Goal: Find contact information: Find contact information

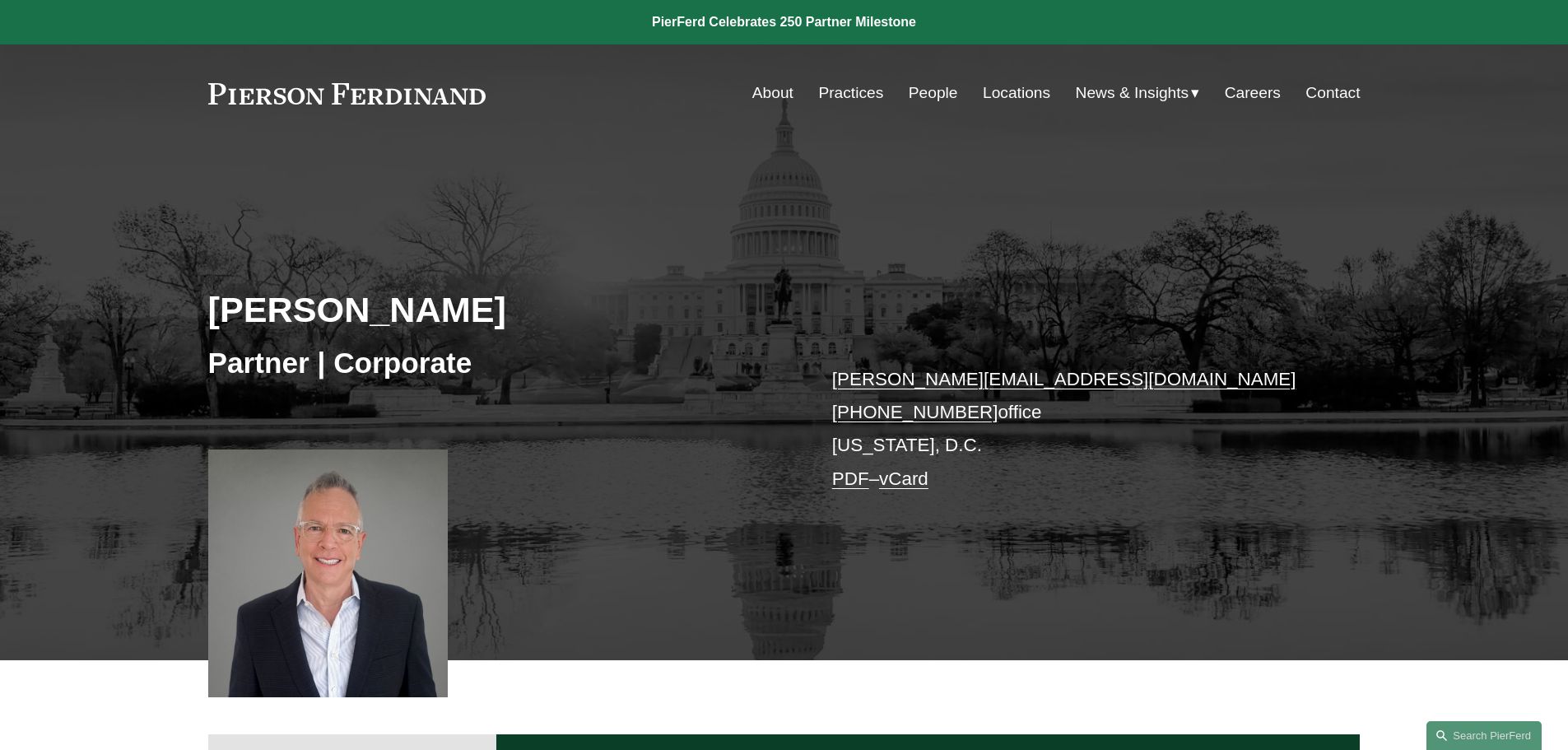
click at [1025, 89] on link "Locations" at bounding box center [1017, 93] width 68 height 31
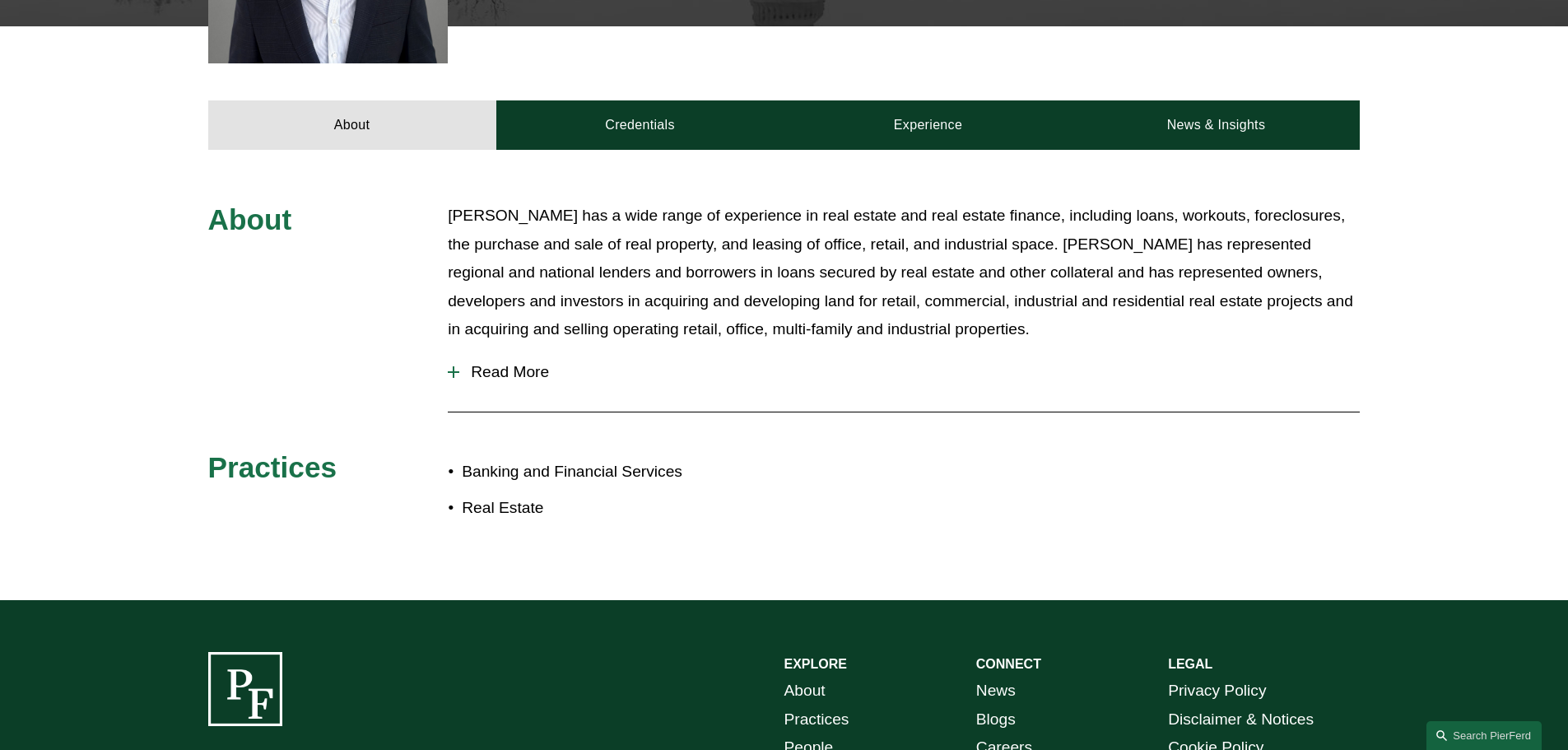
scroll to position [658, 0]
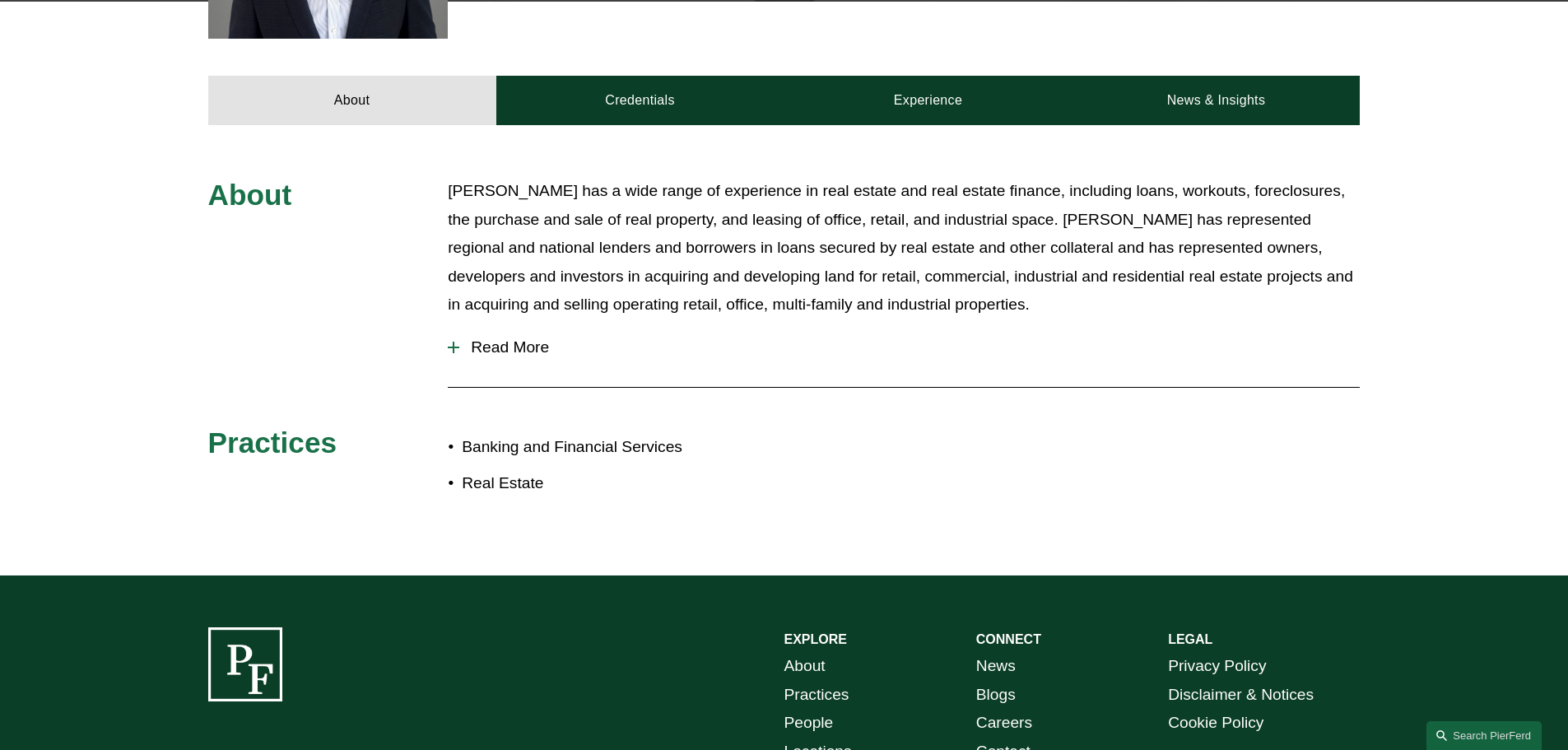
click at [455, 344] on div at bounding box center [453, 347] width 12 height 12
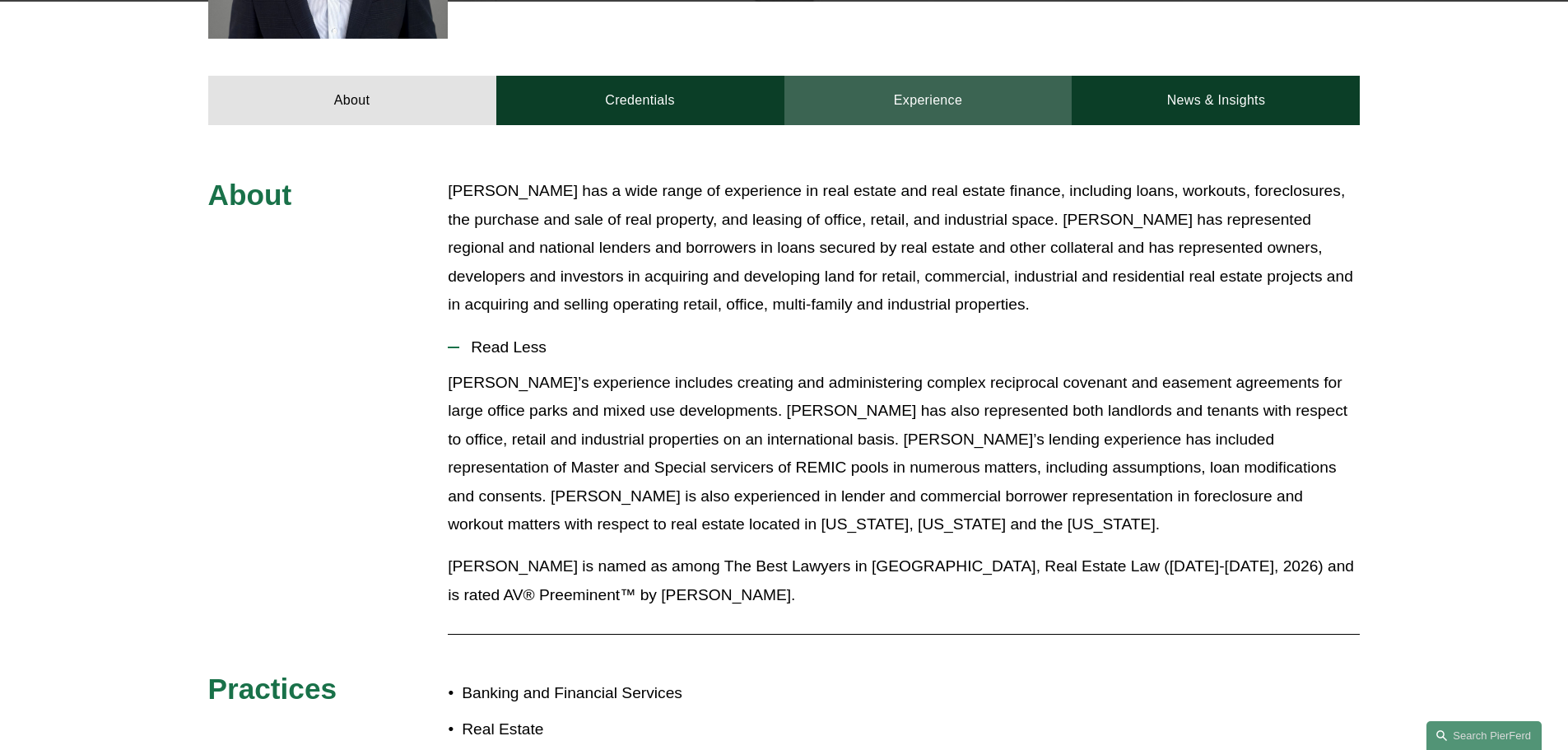
click at [912, 106] on link "Experience" at bounding box center [928, 100] width 288 height 49
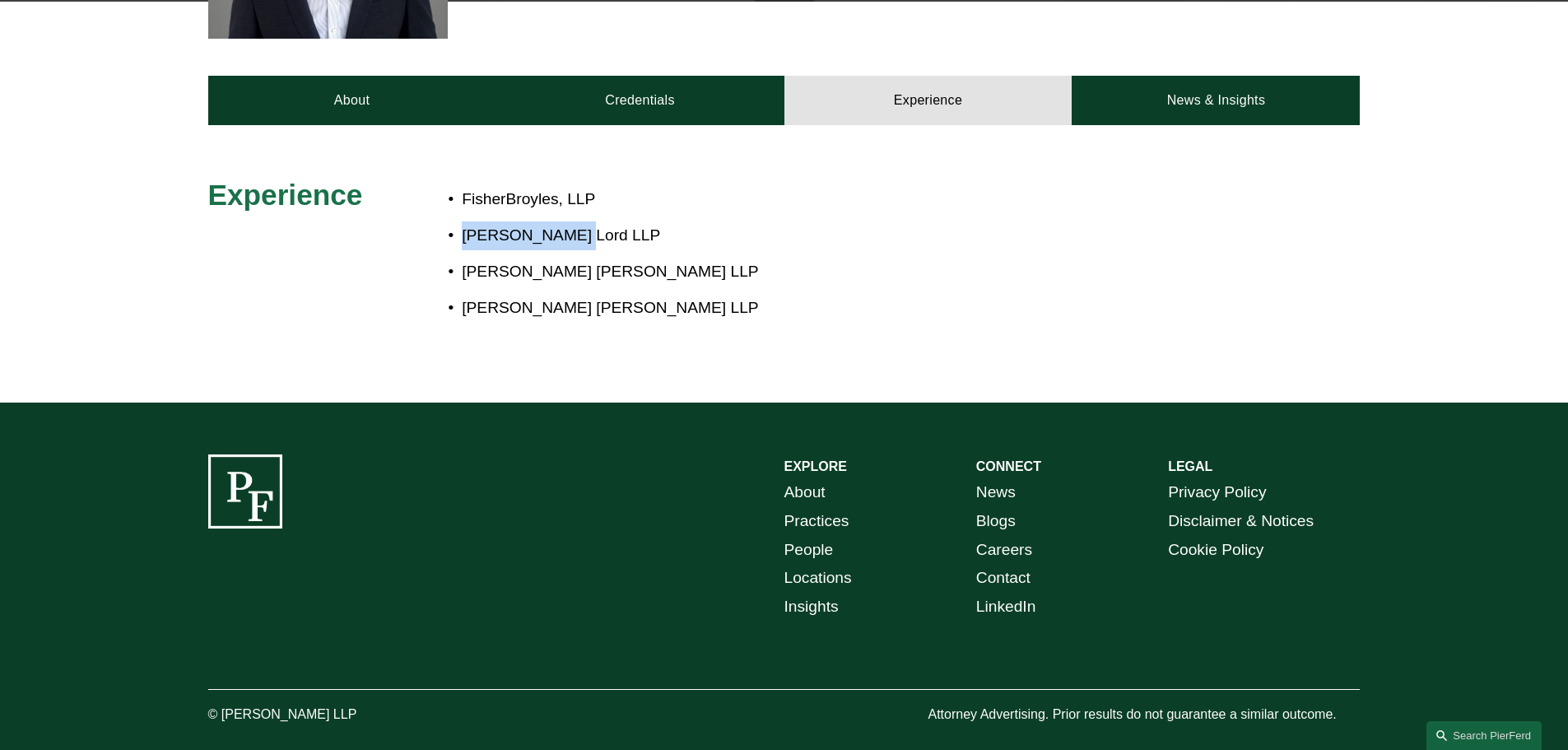
drag, startPoint x: 580, startPoint y: 235, endPoint x: 462, endPoint y: 236, distance: 118.0
click at [462, 236] on p "Locke Lord LLP" at bounding box center [838, 236] width 754 height 29
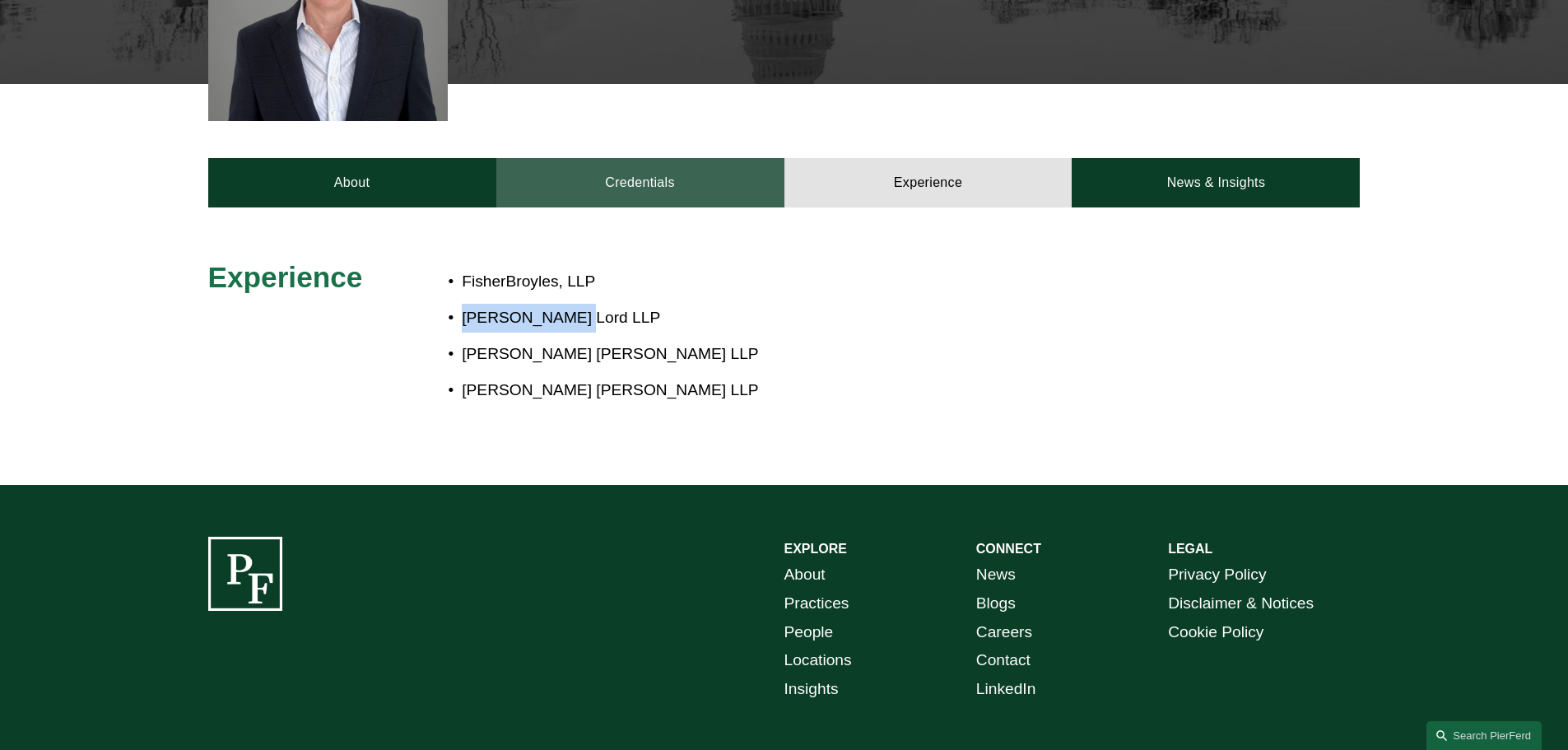
click at [655, 184] on link "Credentials" at bounding box center [640, 182] width 288 height 49
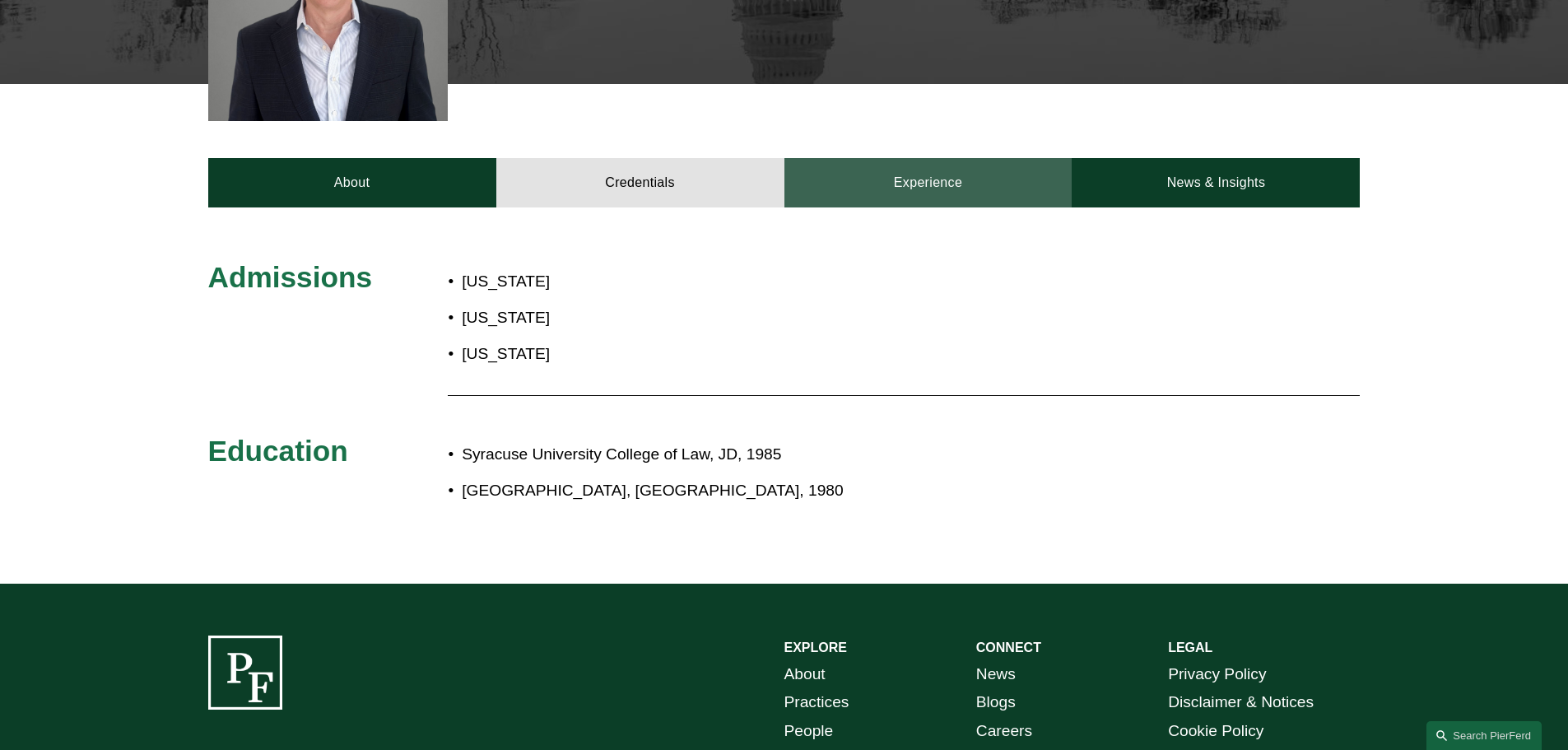
click at [922, 184] on link "Experience" at bounding box center [928, 182] width 288 height 49
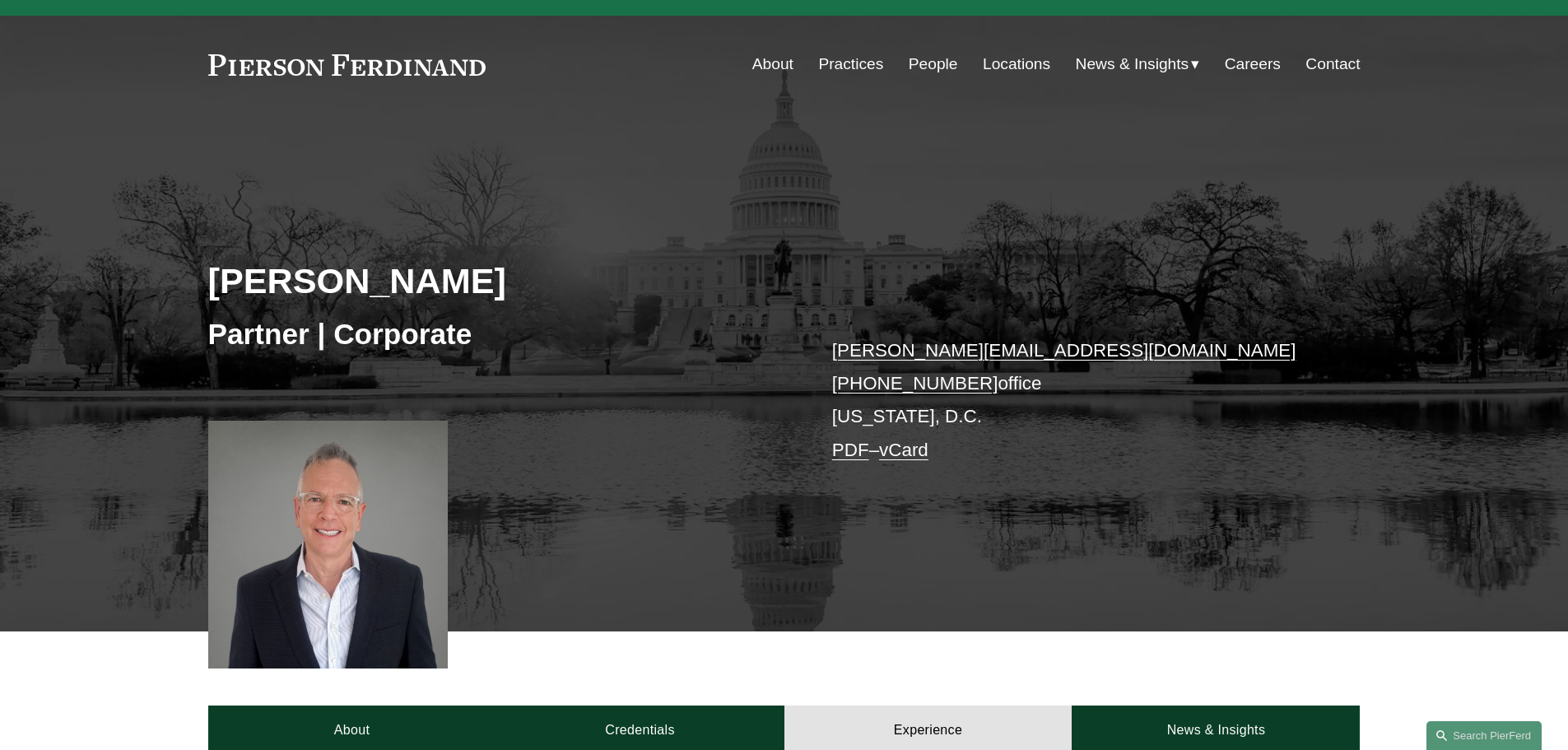
scroll to position [0, 0]
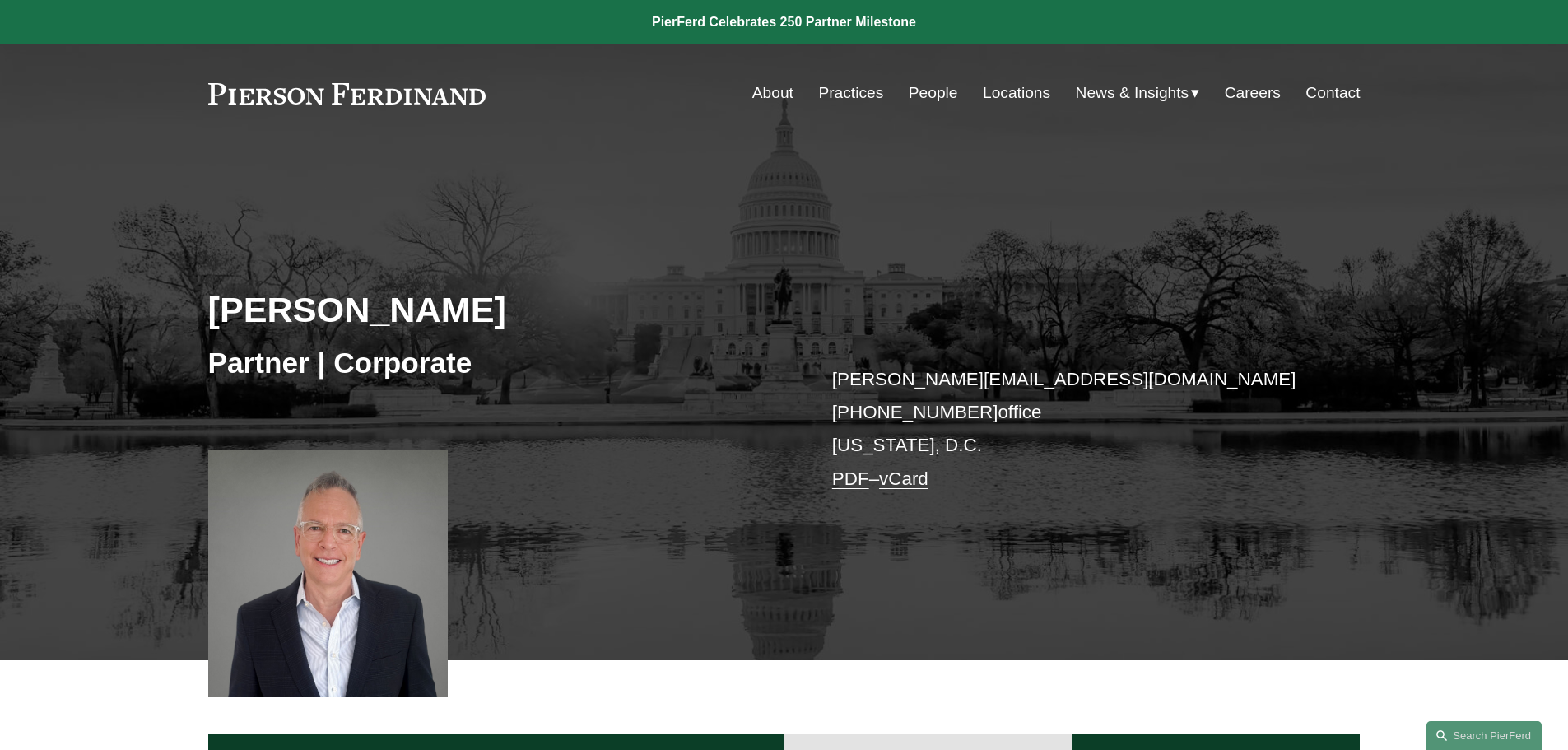
click at [432, 94] on link at bounding box center [347, 94] width 279 height 21
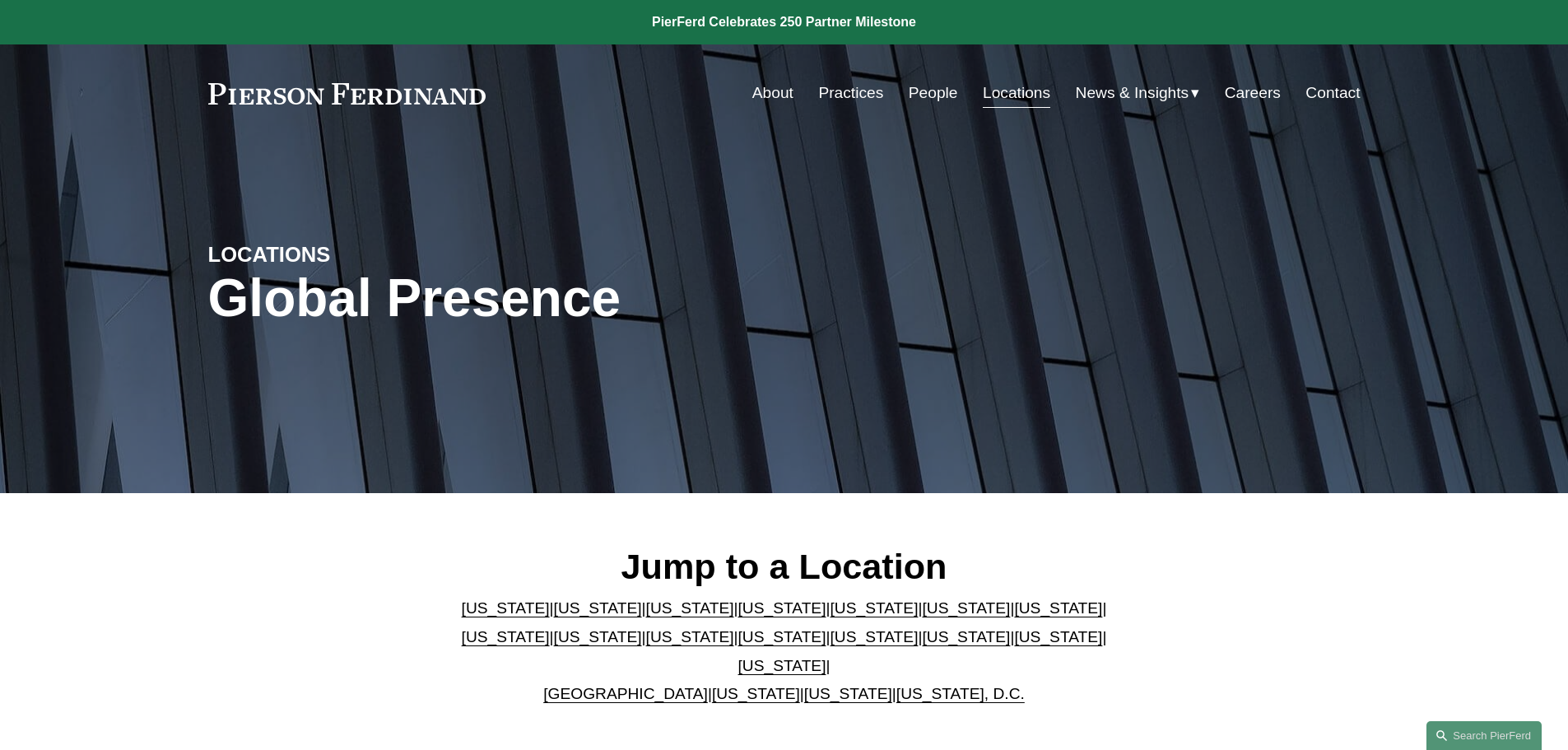
click at [1014, 616] on link "Illinois" at bounding box center [1058, 607] width 88 height 17
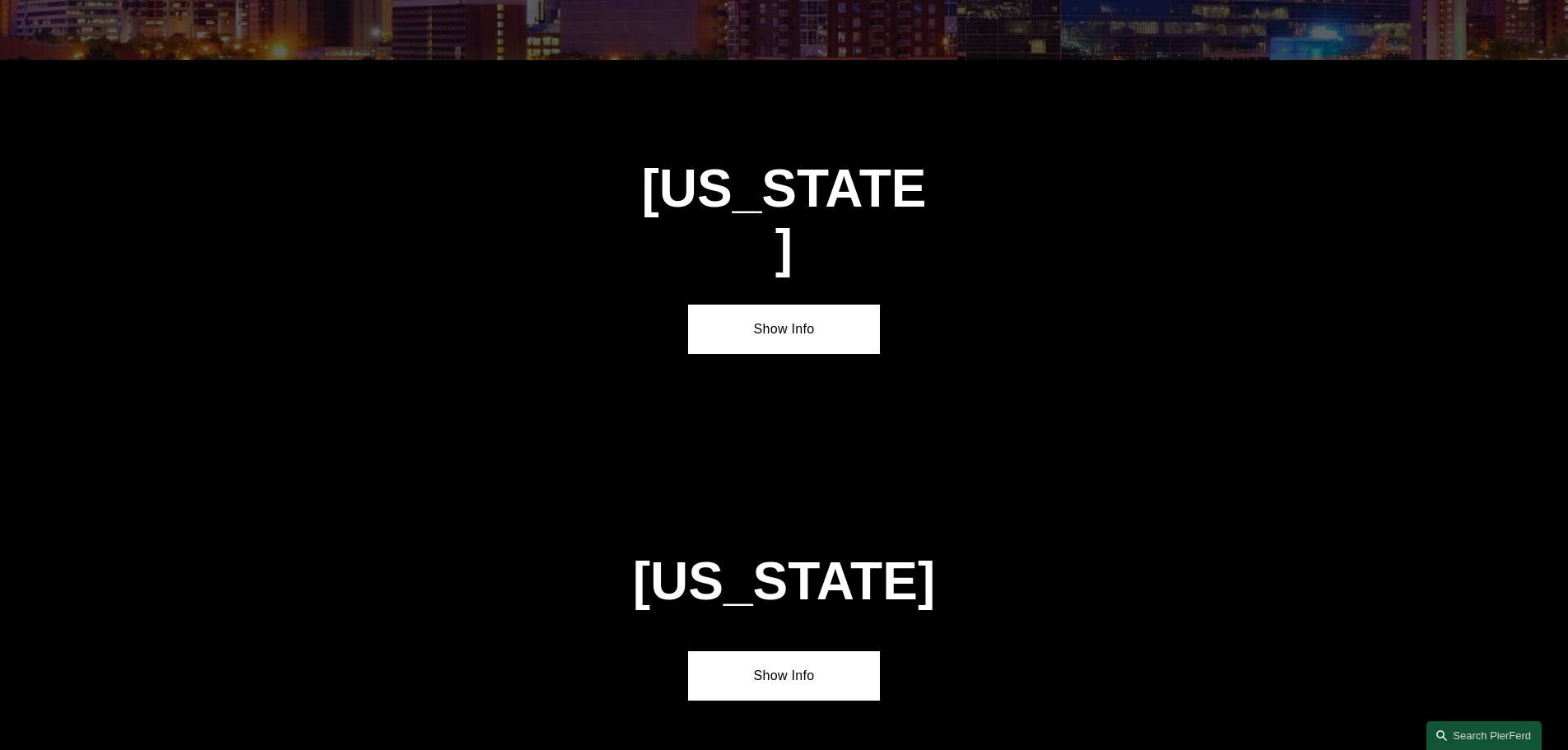
scroll to position [2828, 0]
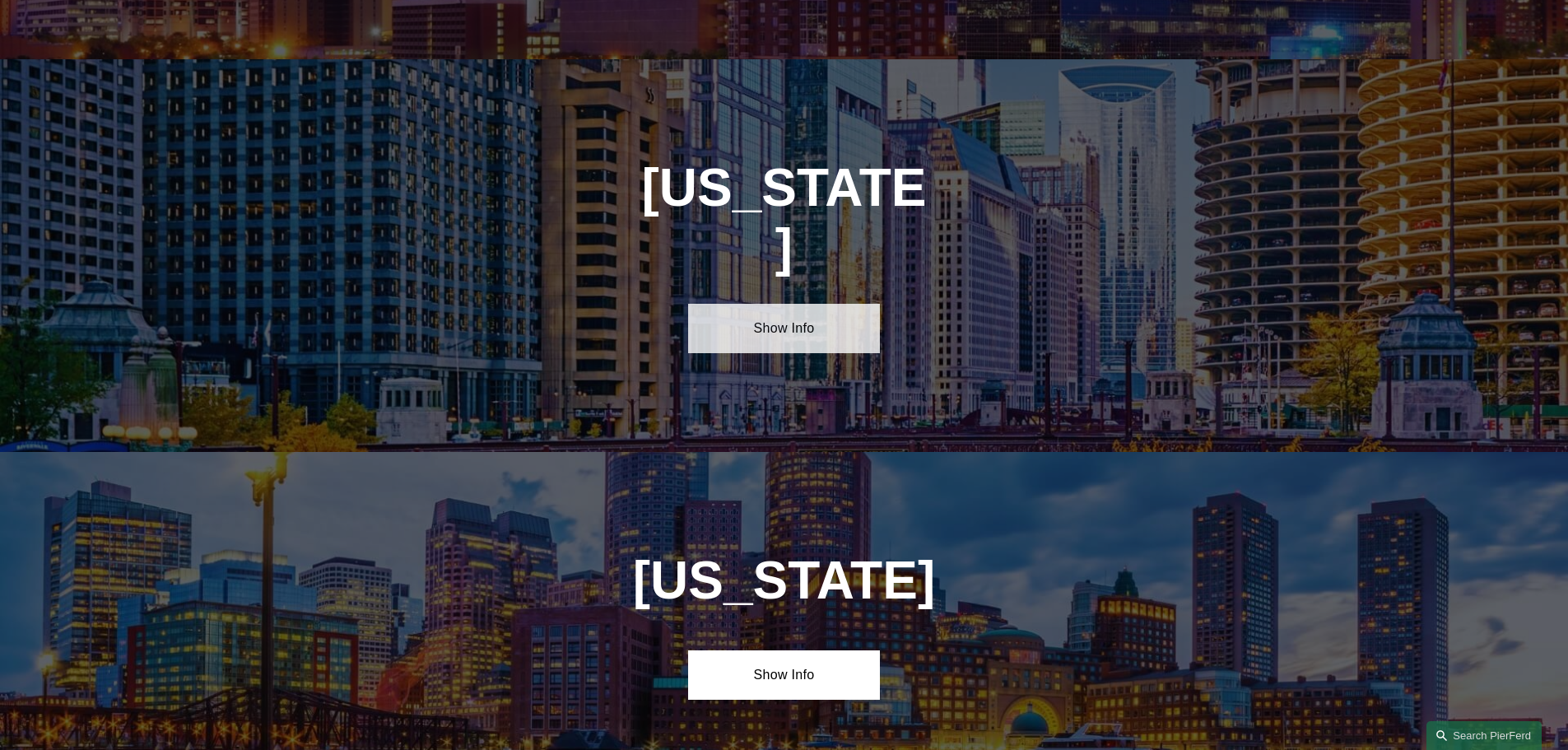
click at [795, 304] on link "Show Info" at bounding box center [784, 328] width 192 height 49
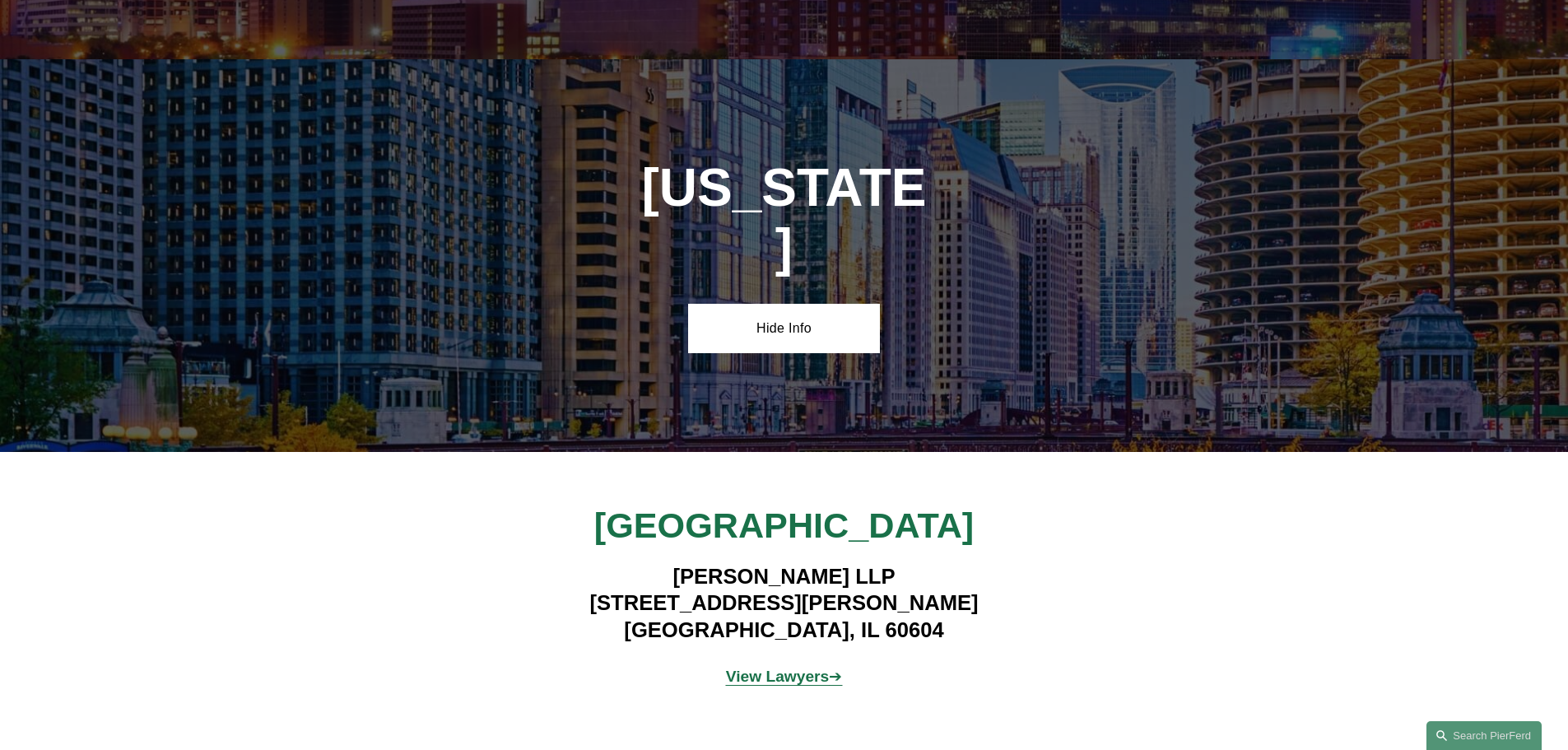
click at [795, 668] on strong "View Lawyers" at bounding box center [778, 676] width 104 height 17
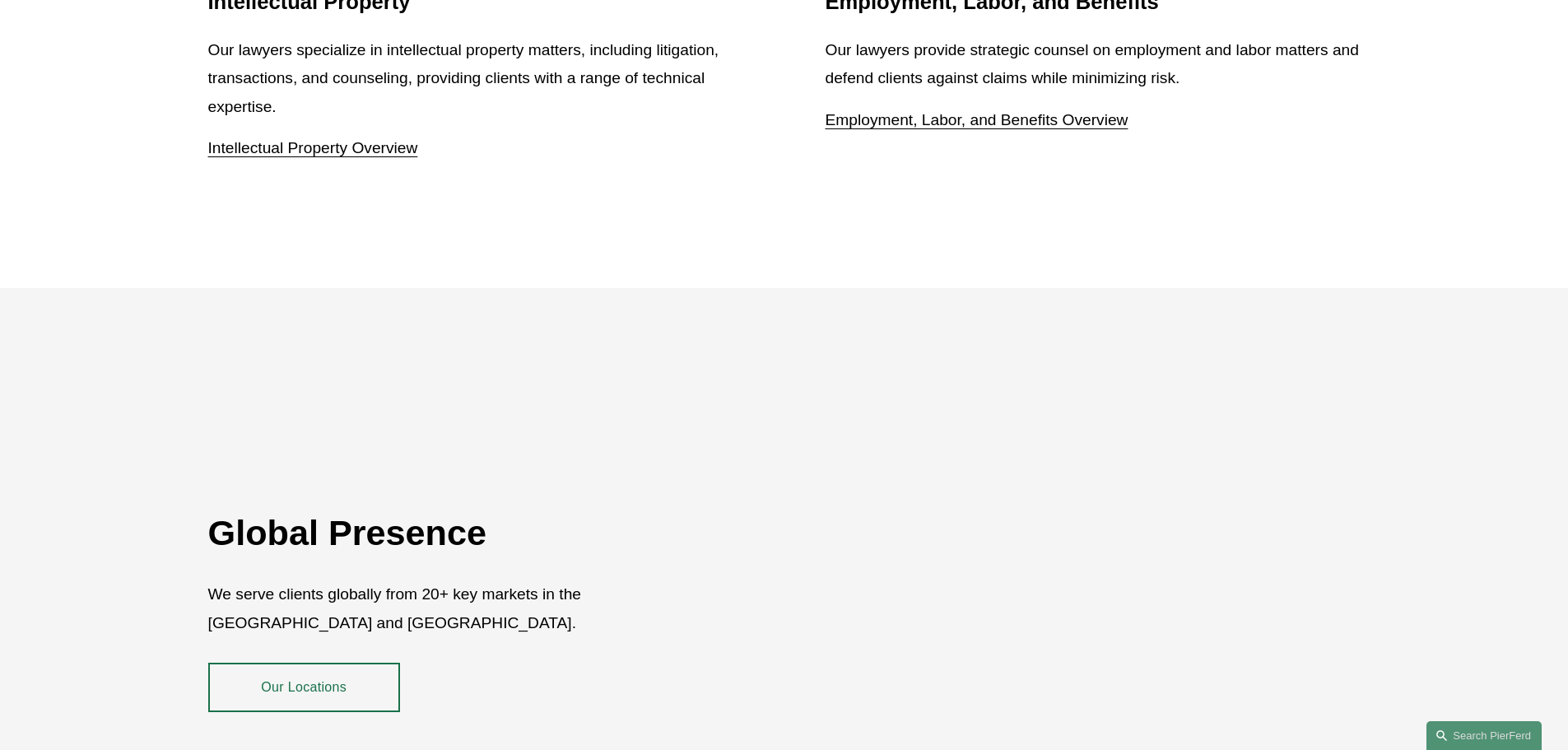
scroll to position [2438, 0]
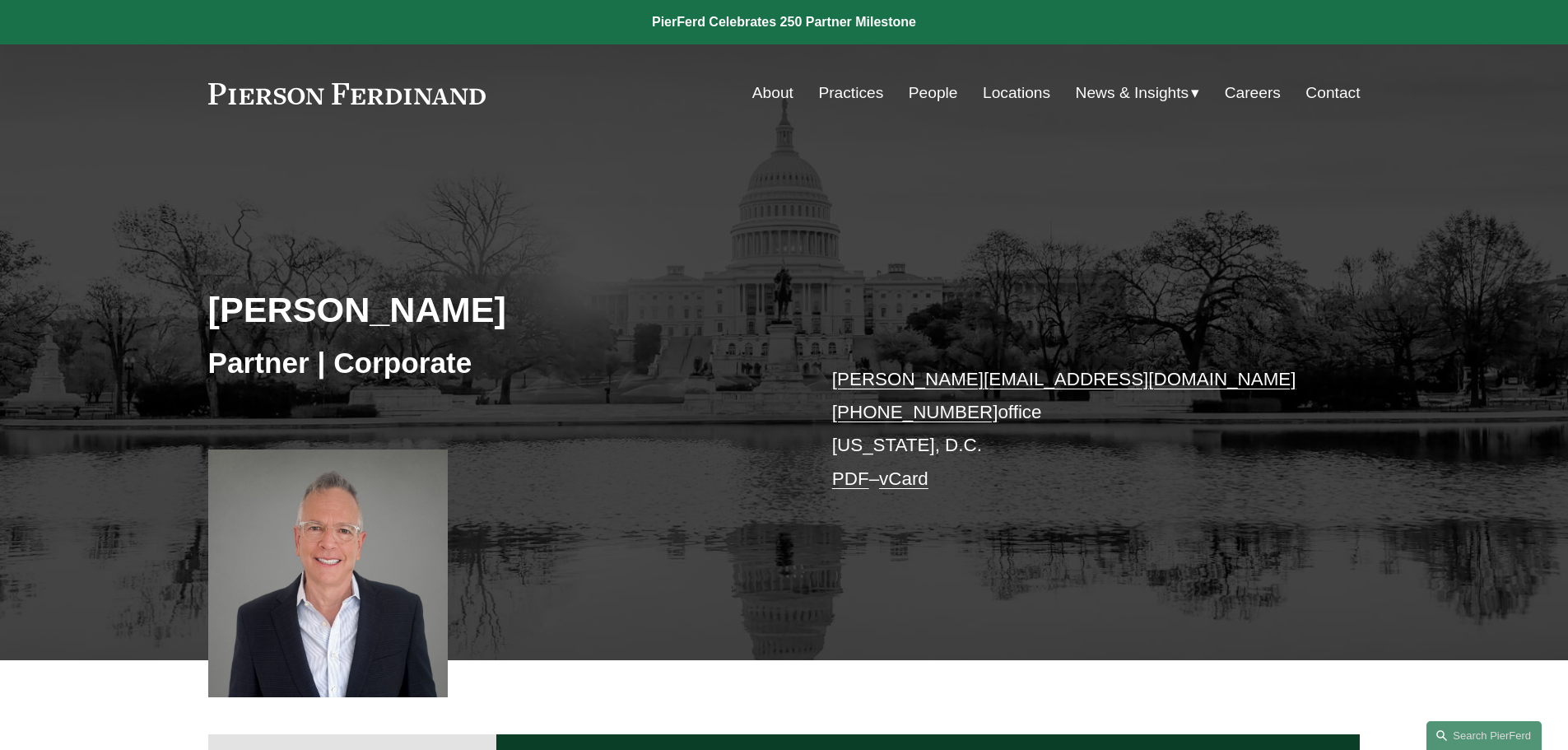
click at [775, 95] on link "About" at bounding box center [773, 93] width 41 height 31
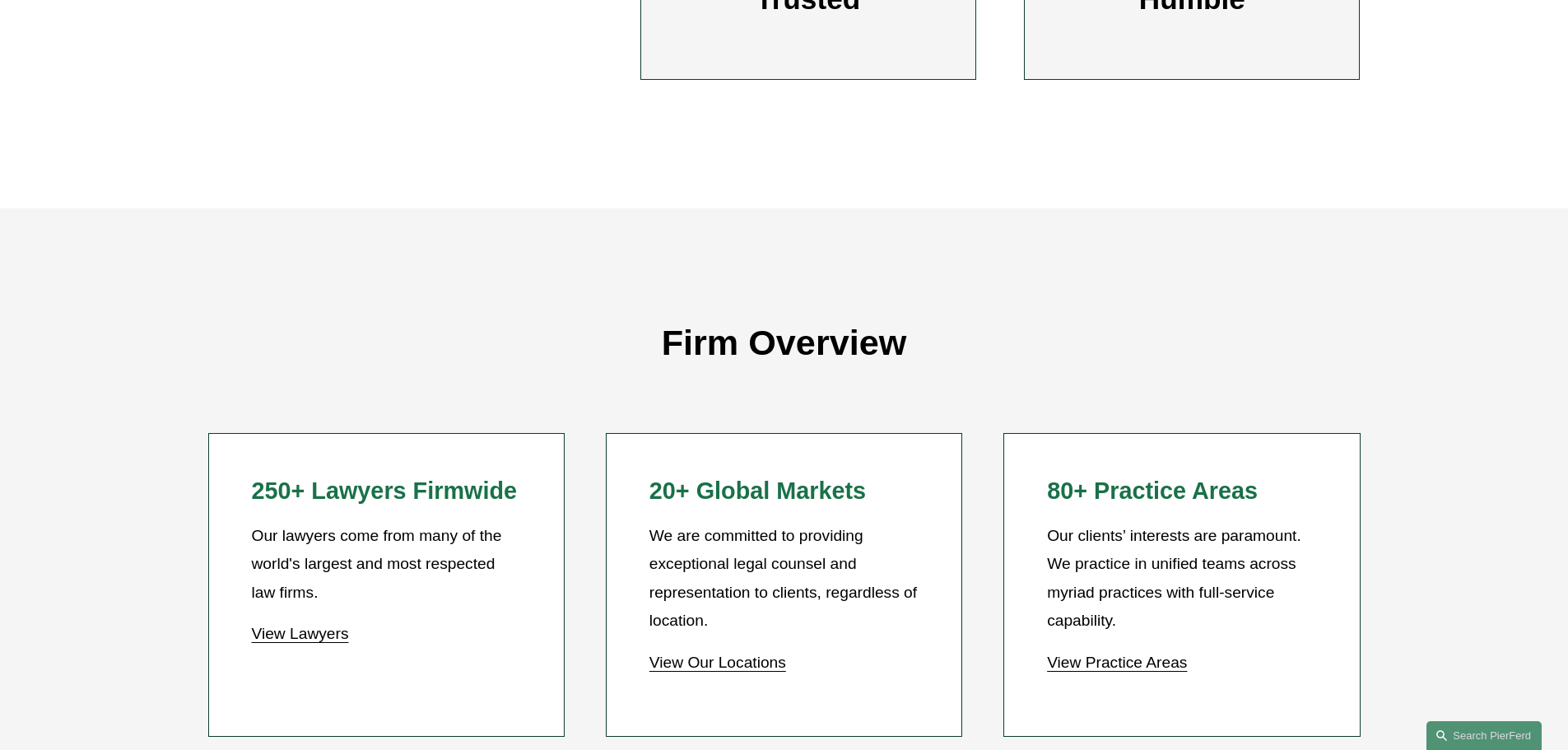
scroll to position [1317, 0]
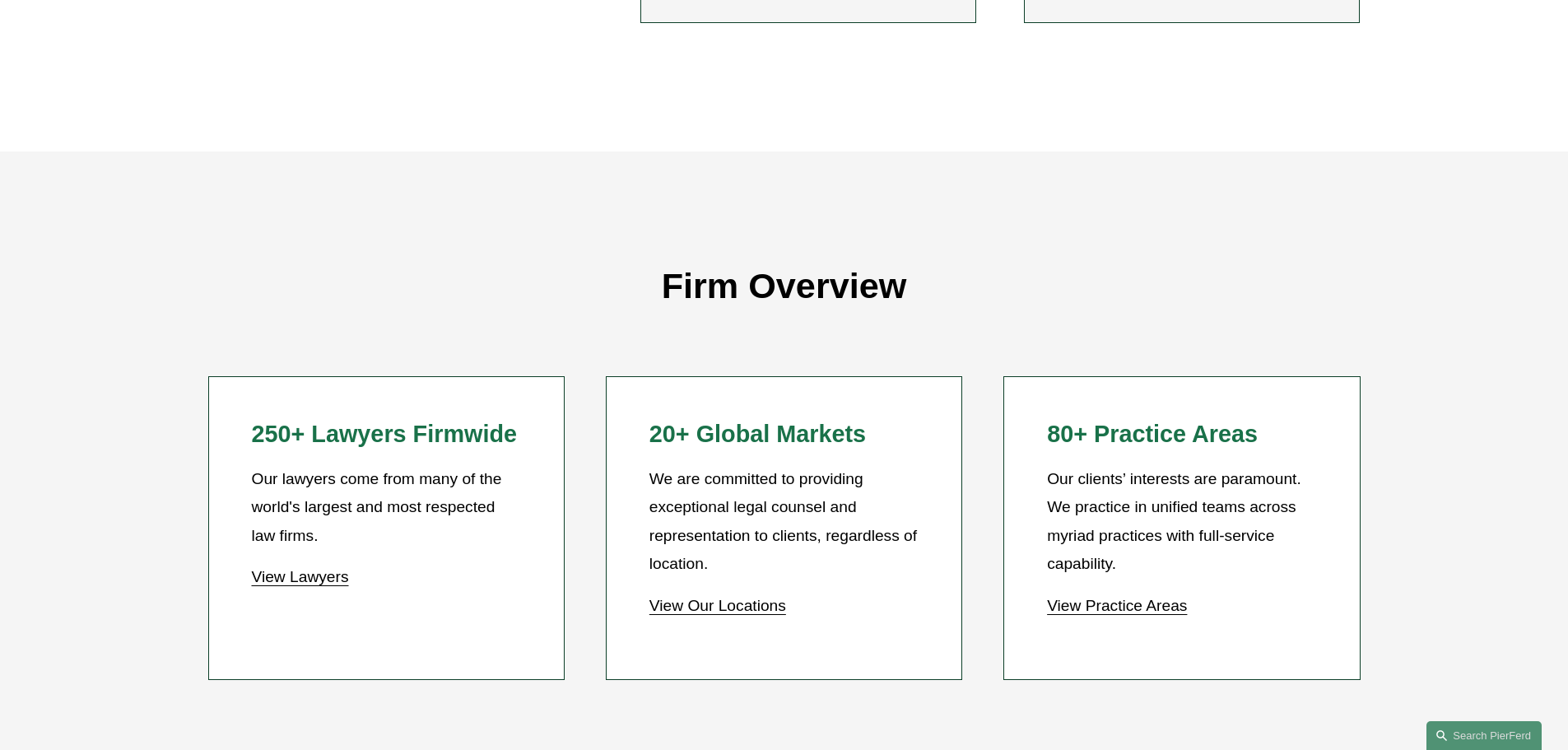
click at [344, 582] on link "View Lawyers" at bounding box center [299, 576] width 97 height 17
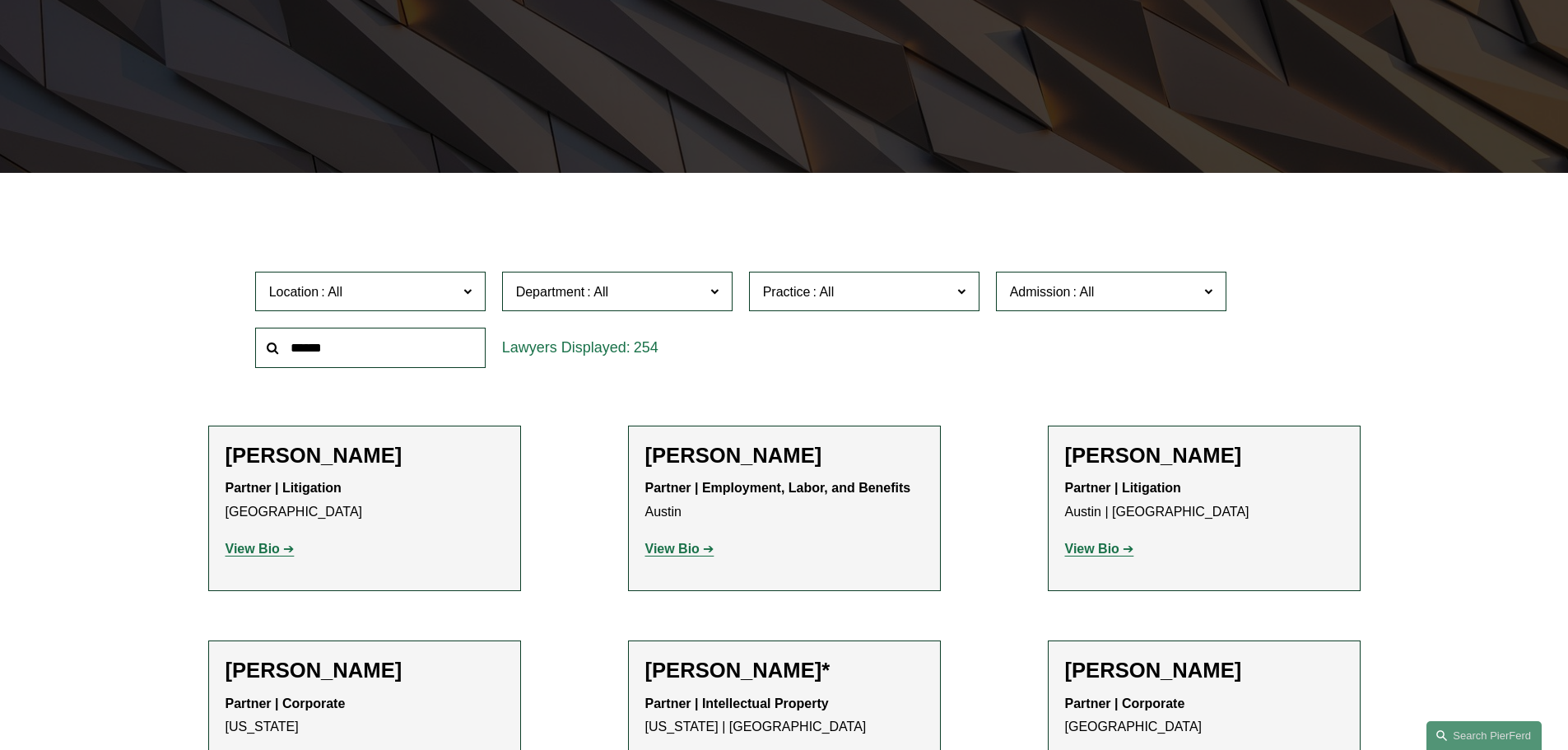
scroll to position [412, 0]
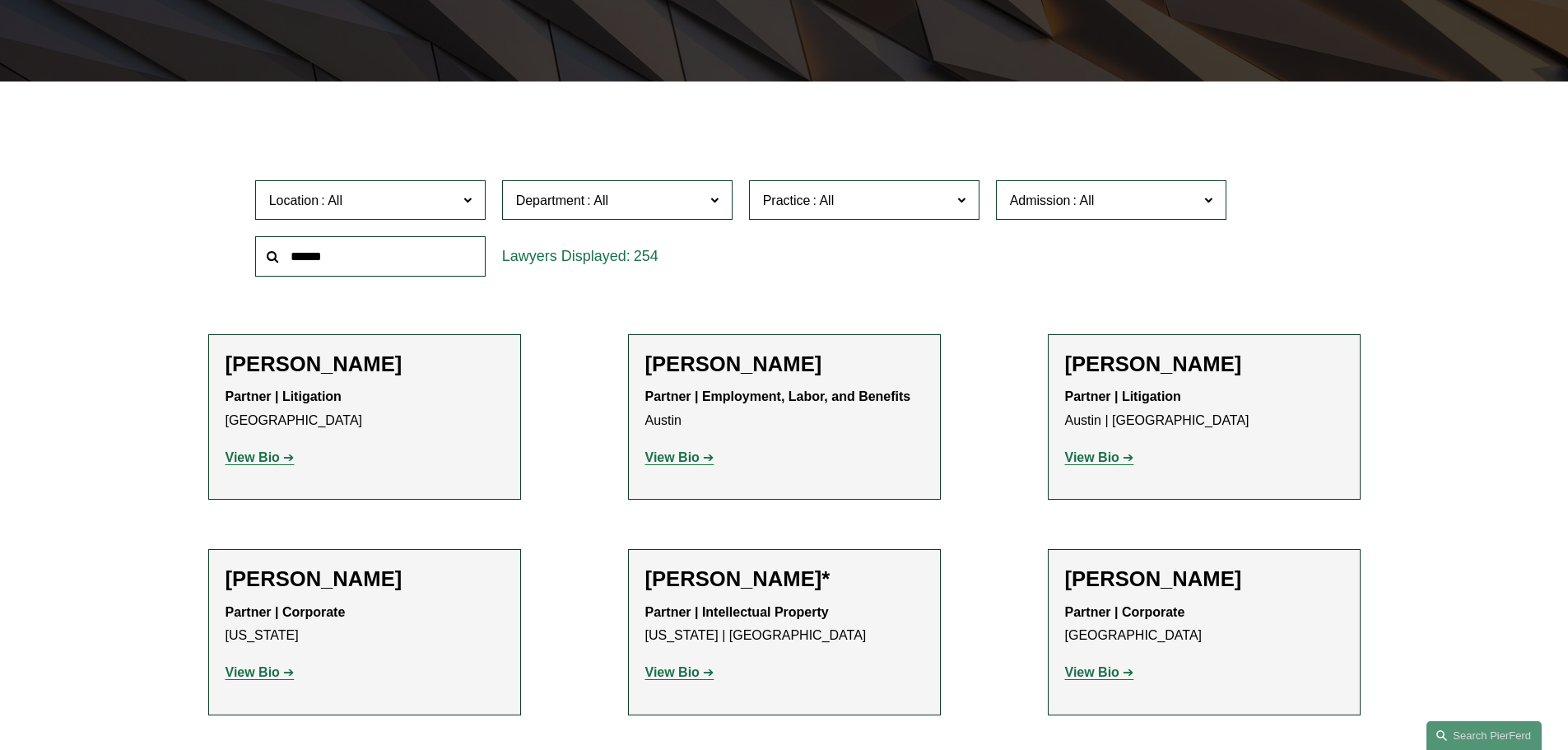
click at [1210, 201] on span at bounding box center [1207, 199] width 8 height 21
click at [0, 0] on link "[US_STATE]" at bounding box center [0, 0] width 0 height 0
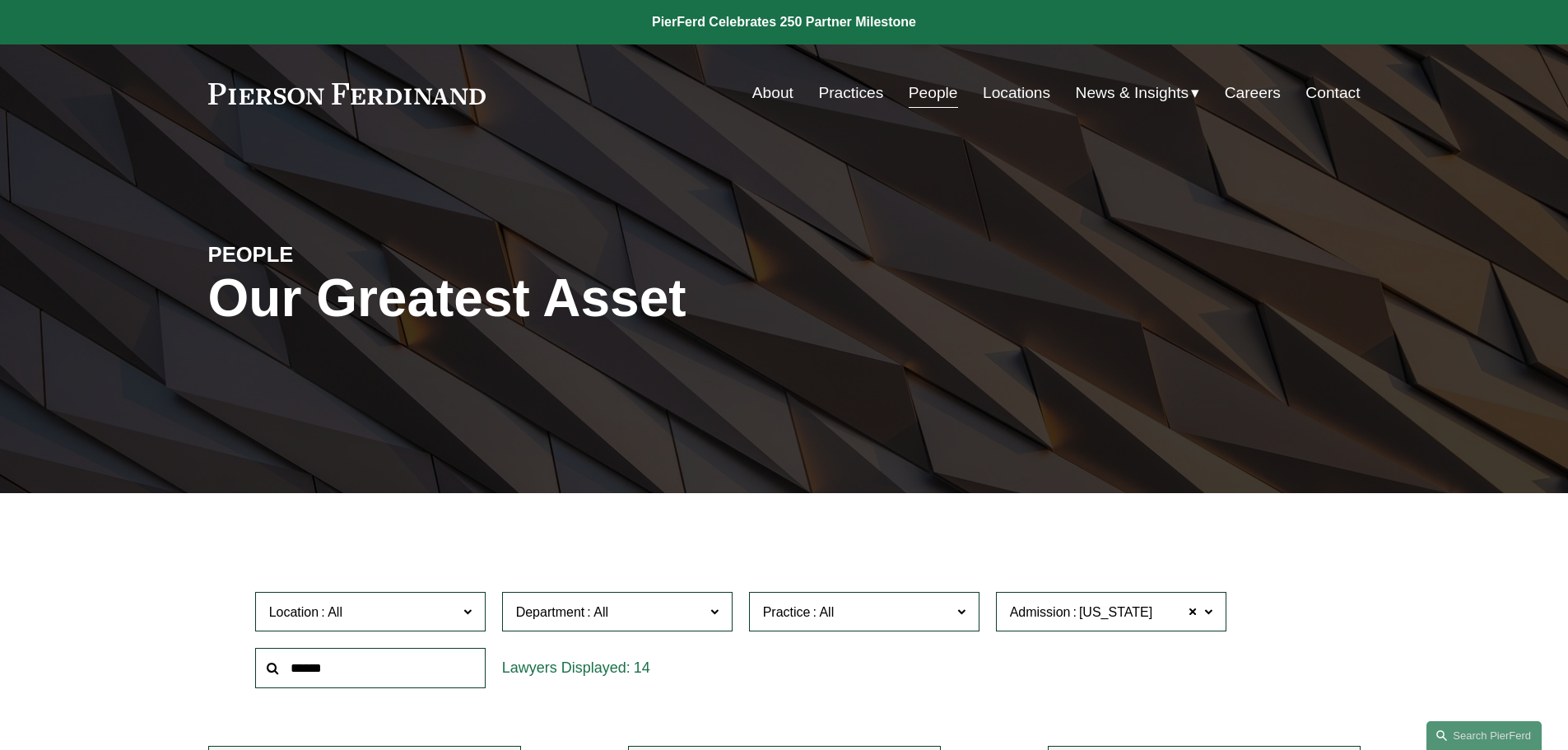
click at [1212, 611] on span at bounding box center [1207, 611] width 8 height 21
drag, startPoint x: 1223, startPoint y: 713, endPoint x: 1222, endPoint y: 613, distance: 100.0
click at [1222, 613] on div "Admission Illinois Illinois All Arizona California Colorado Connecticut Delawar…" at bounding box center [1111, 612] width 230 height 40
click at [0, 0] on link "All" at bounding box center [0, 0] width 0 height 0
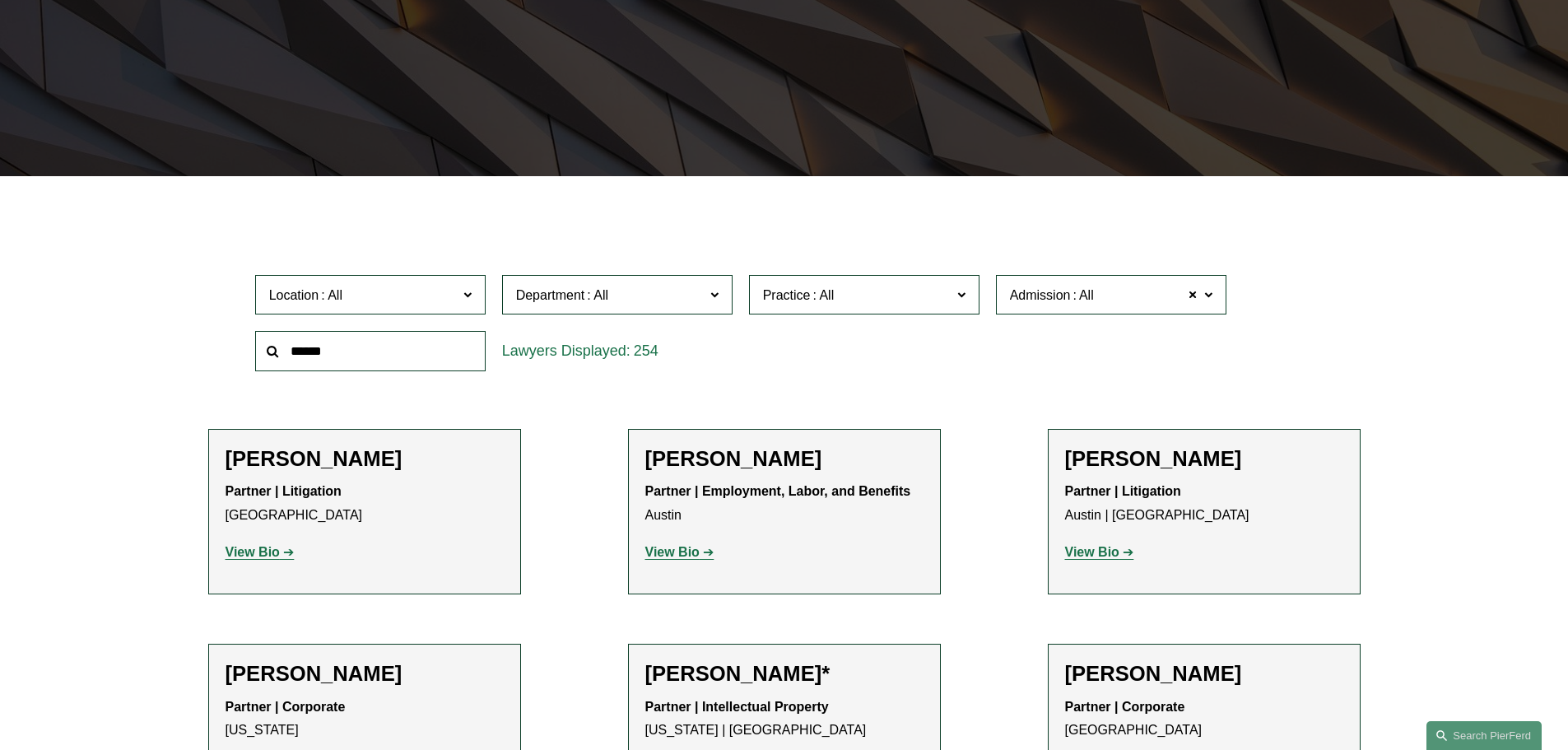
scroll to position [329, 0]
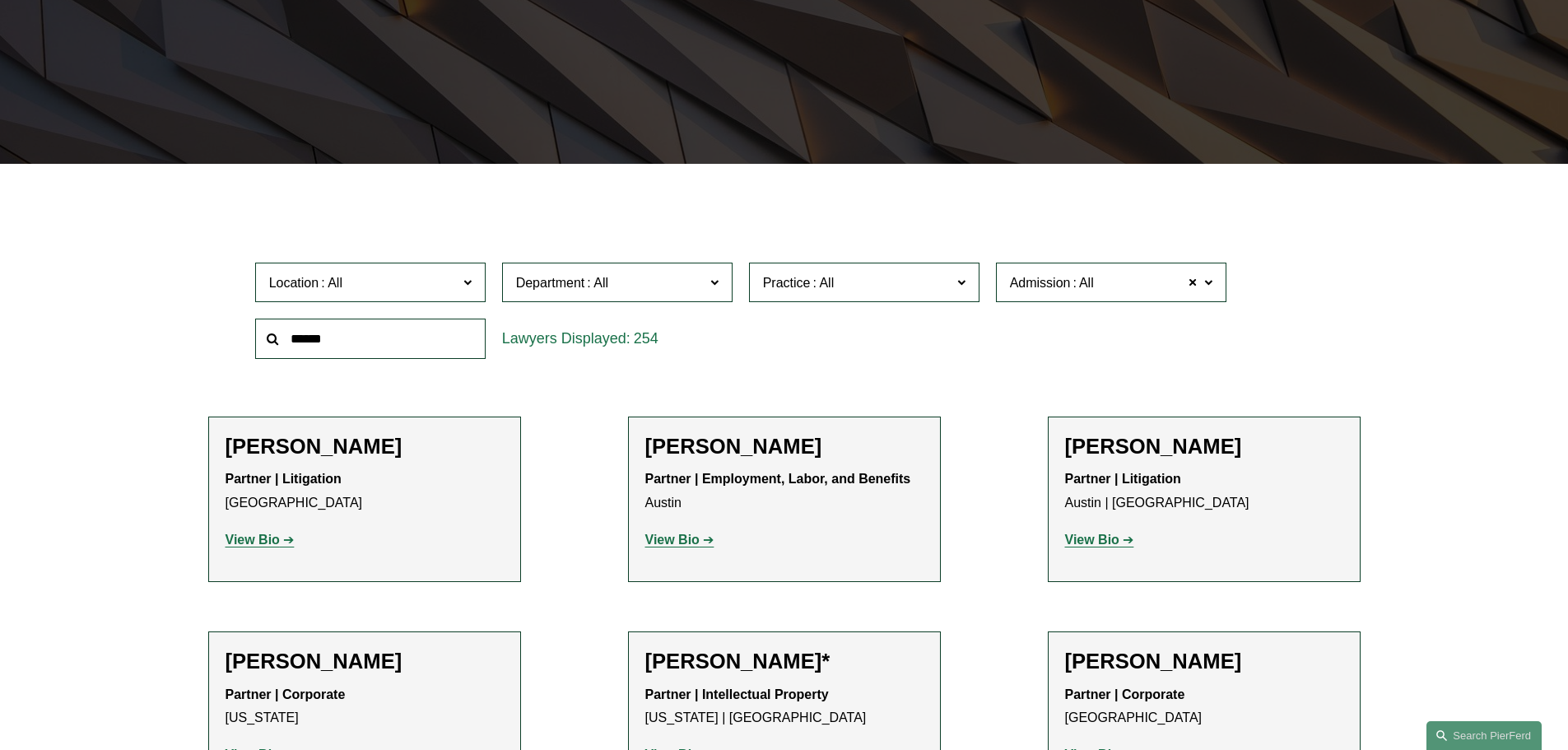
click at [434, 342] on input "text" at bounding box center [371, 338] width 230 height 40
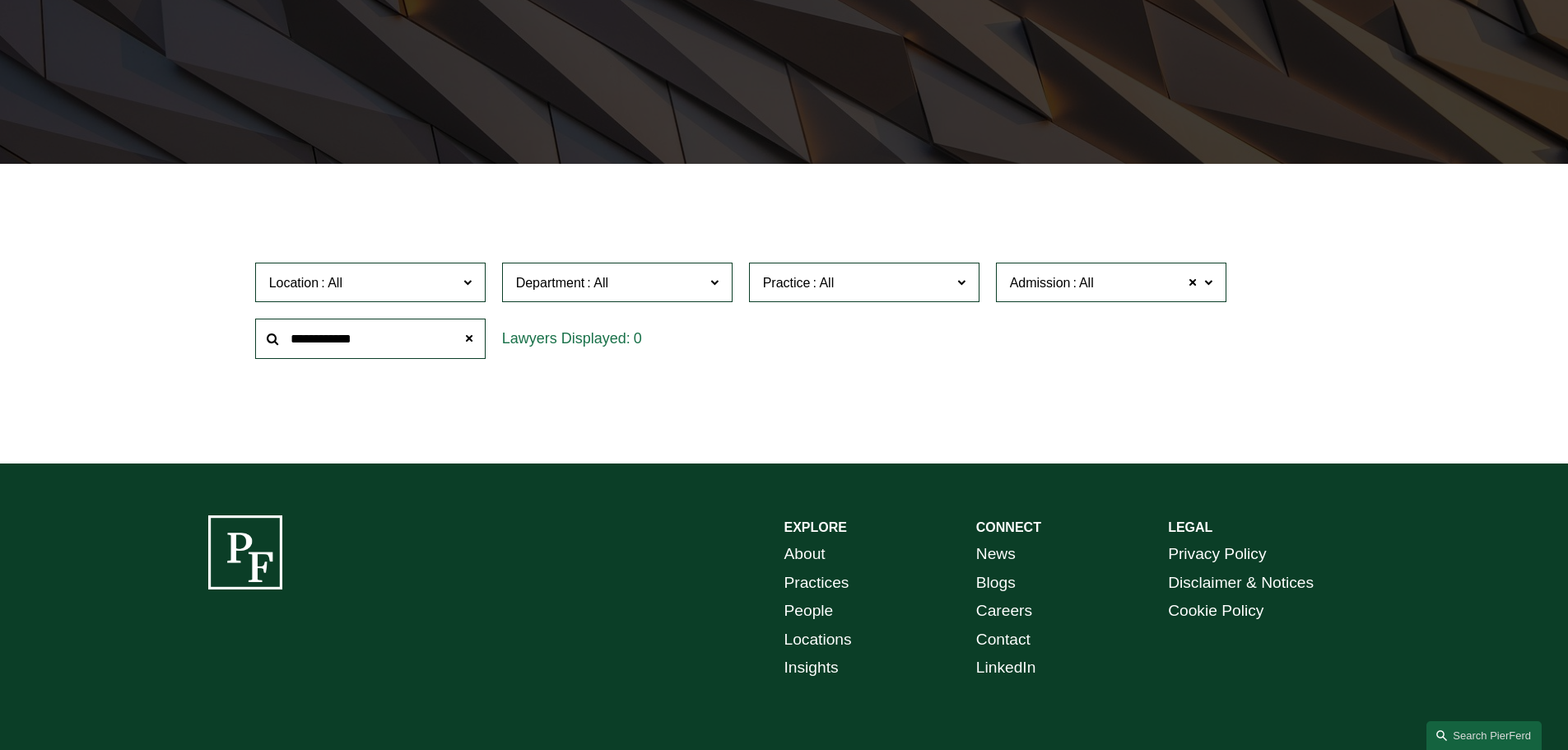
drag, startPoint x: 434, startPoint y: 342, endPoint x: 290, endPoint y: 349, distance: 144.2
click at [290, 349] on input "**********" at bounding box center [371, 338] width 230 height 40
type input "*******"
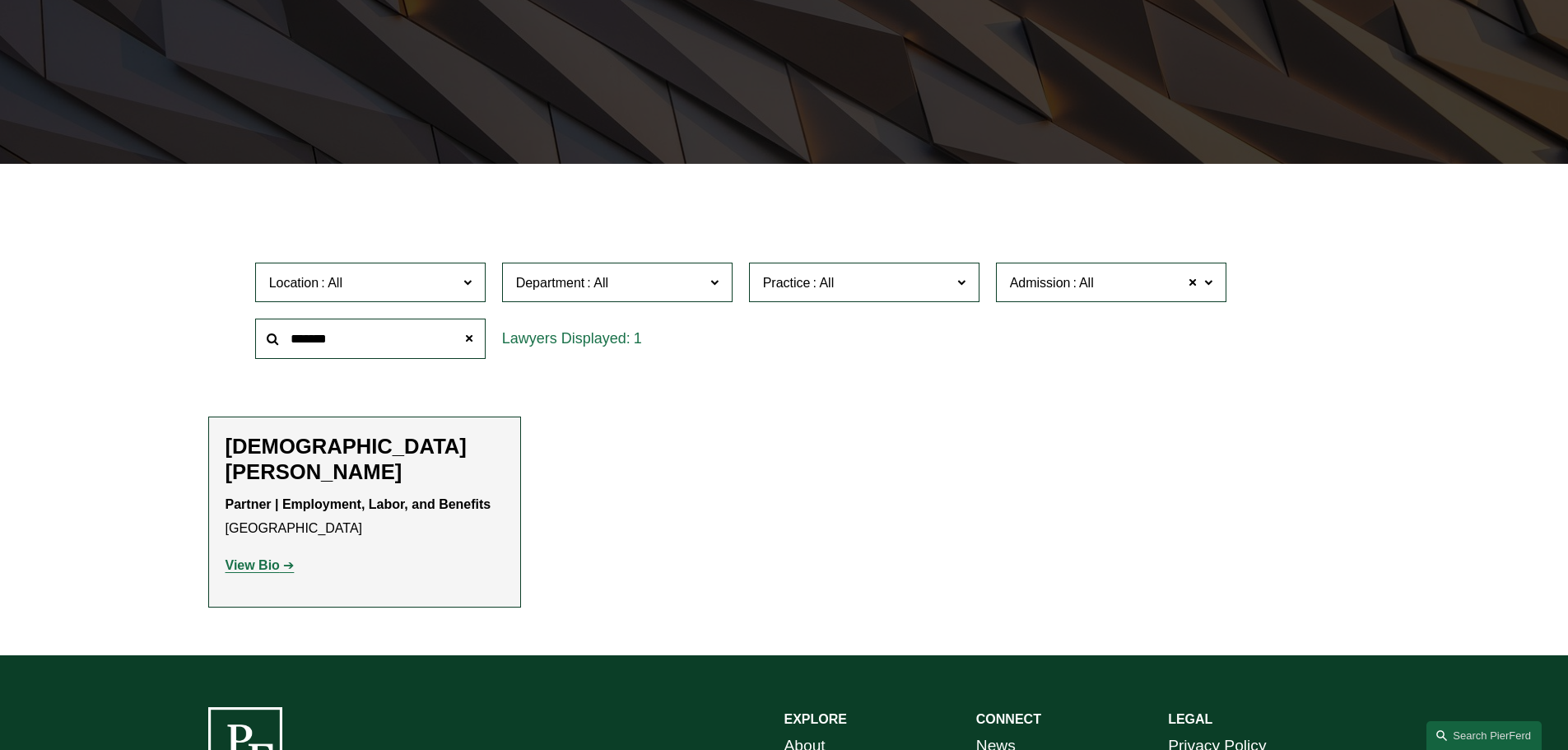
click at [256, 558] on strong "View Bio" at bounding box center [253, 565] width 54 height 14
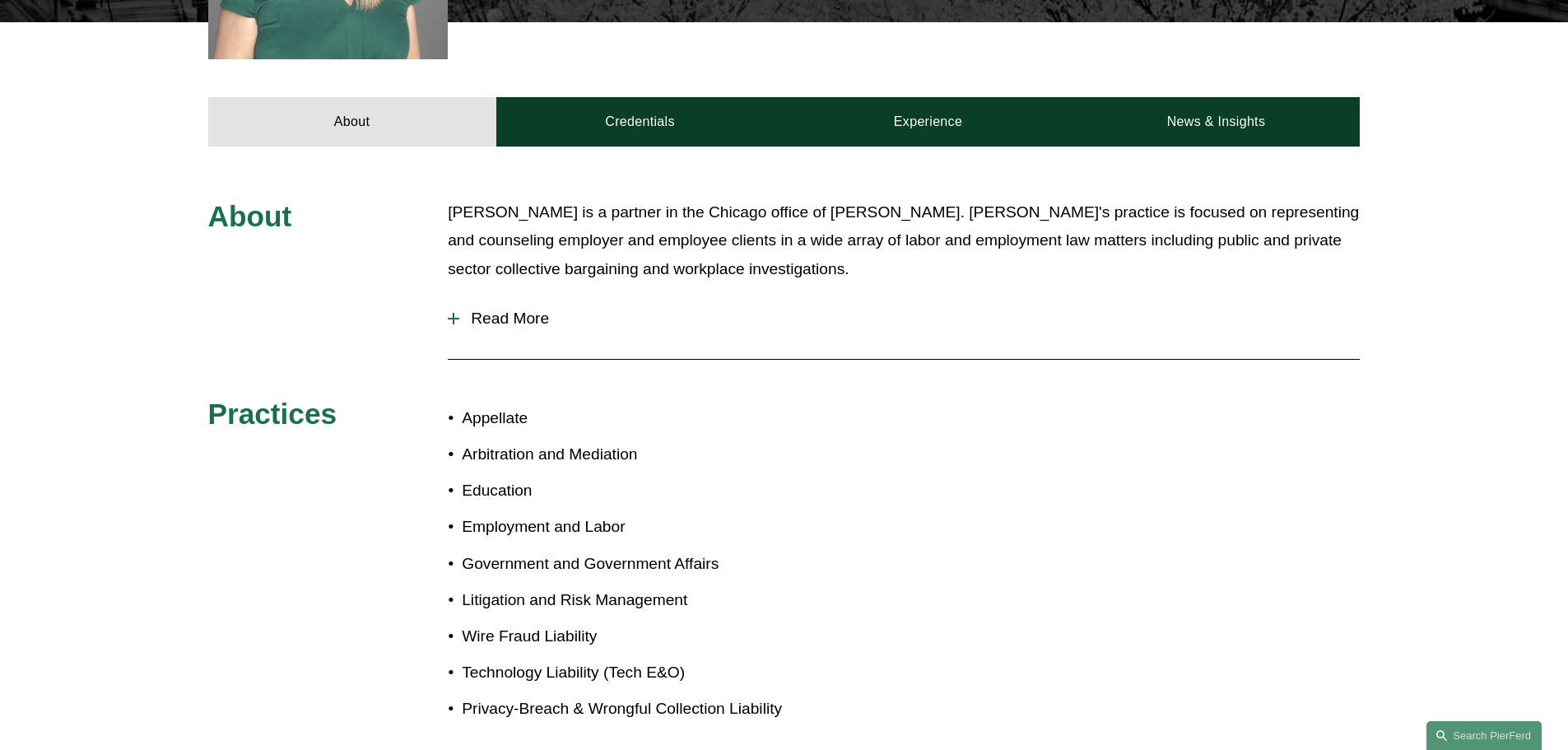
scroll to position [658, 0]
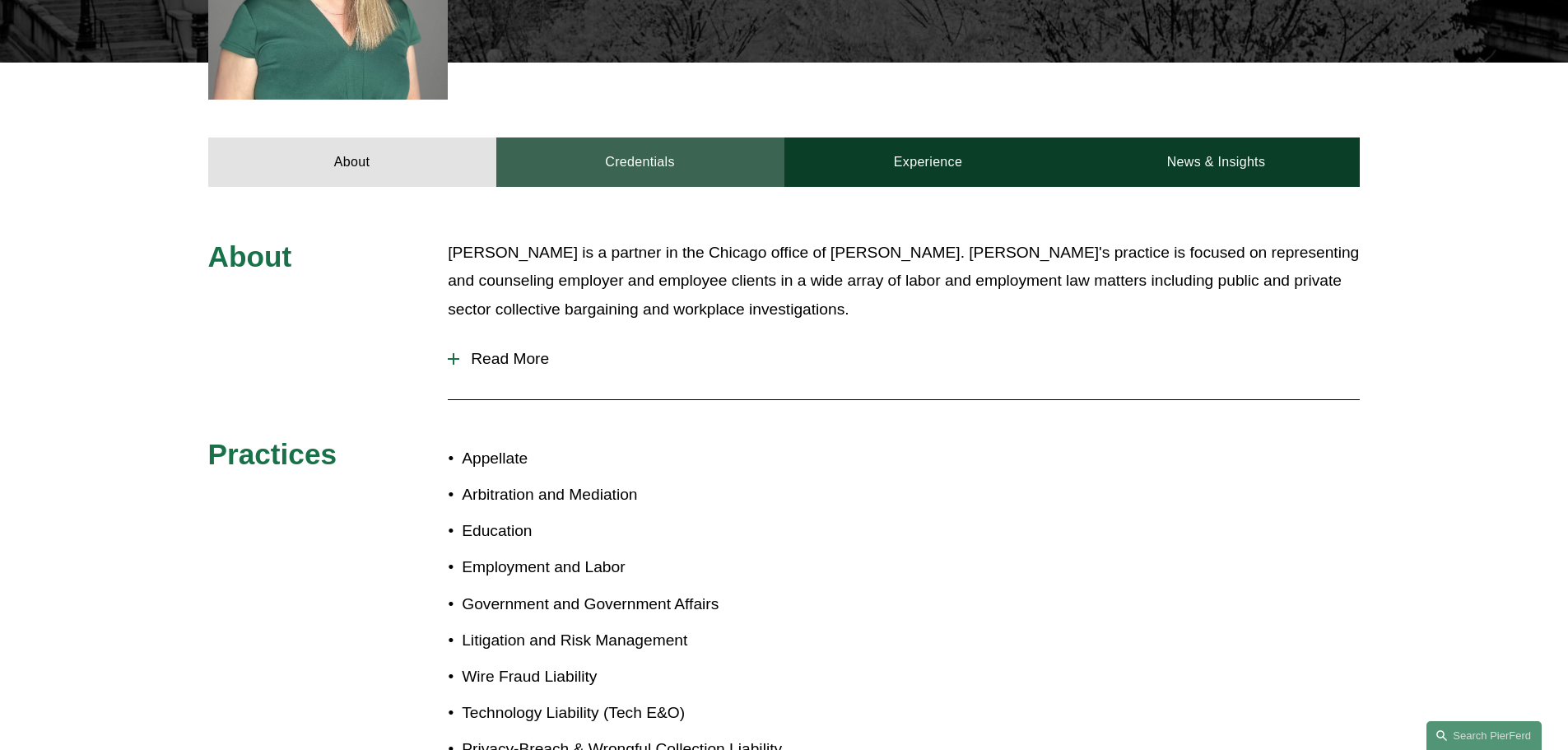
click at [645, 138] on link "Credentials" at bounding box center [640, 162] width 288 height 49
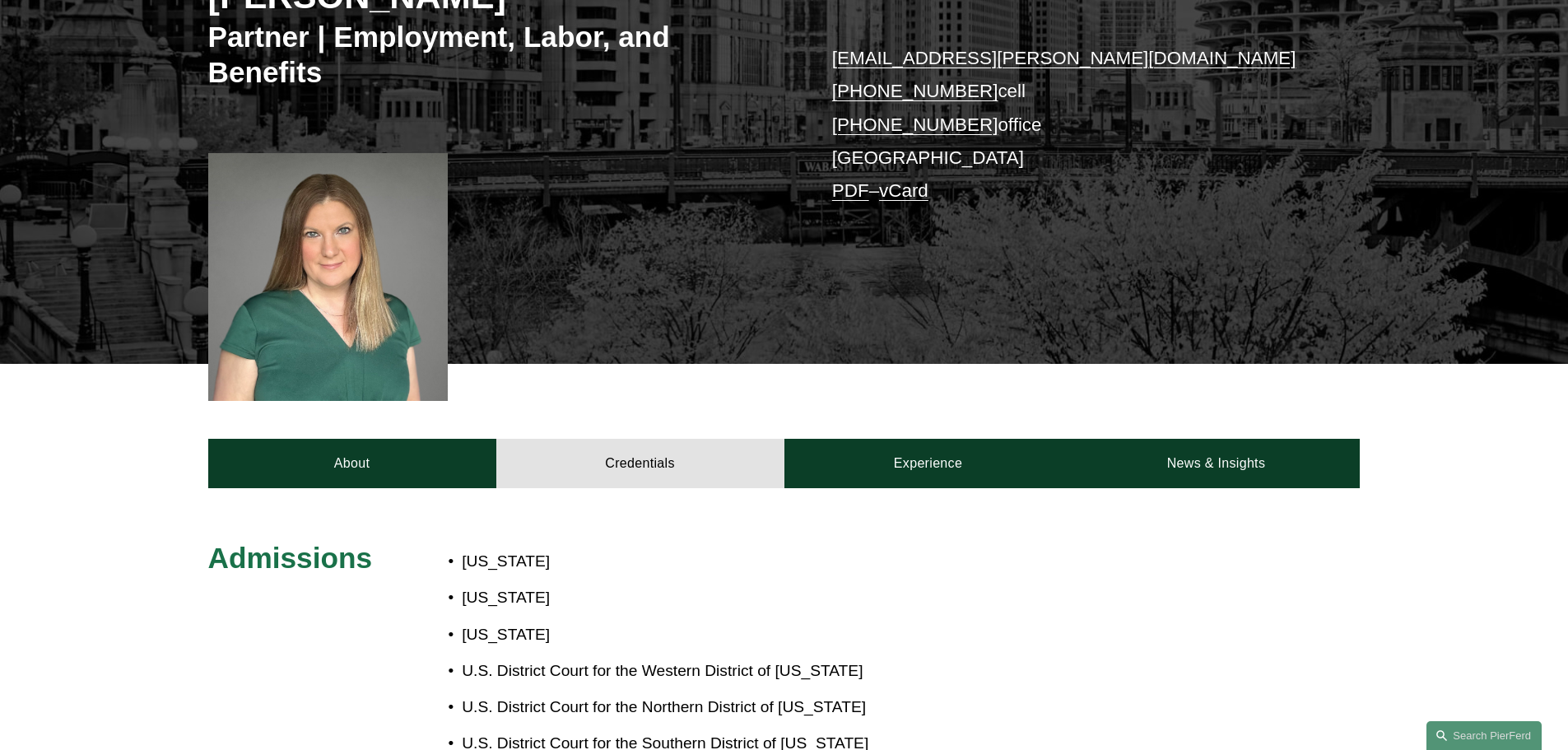
scroll to position [0, 0]
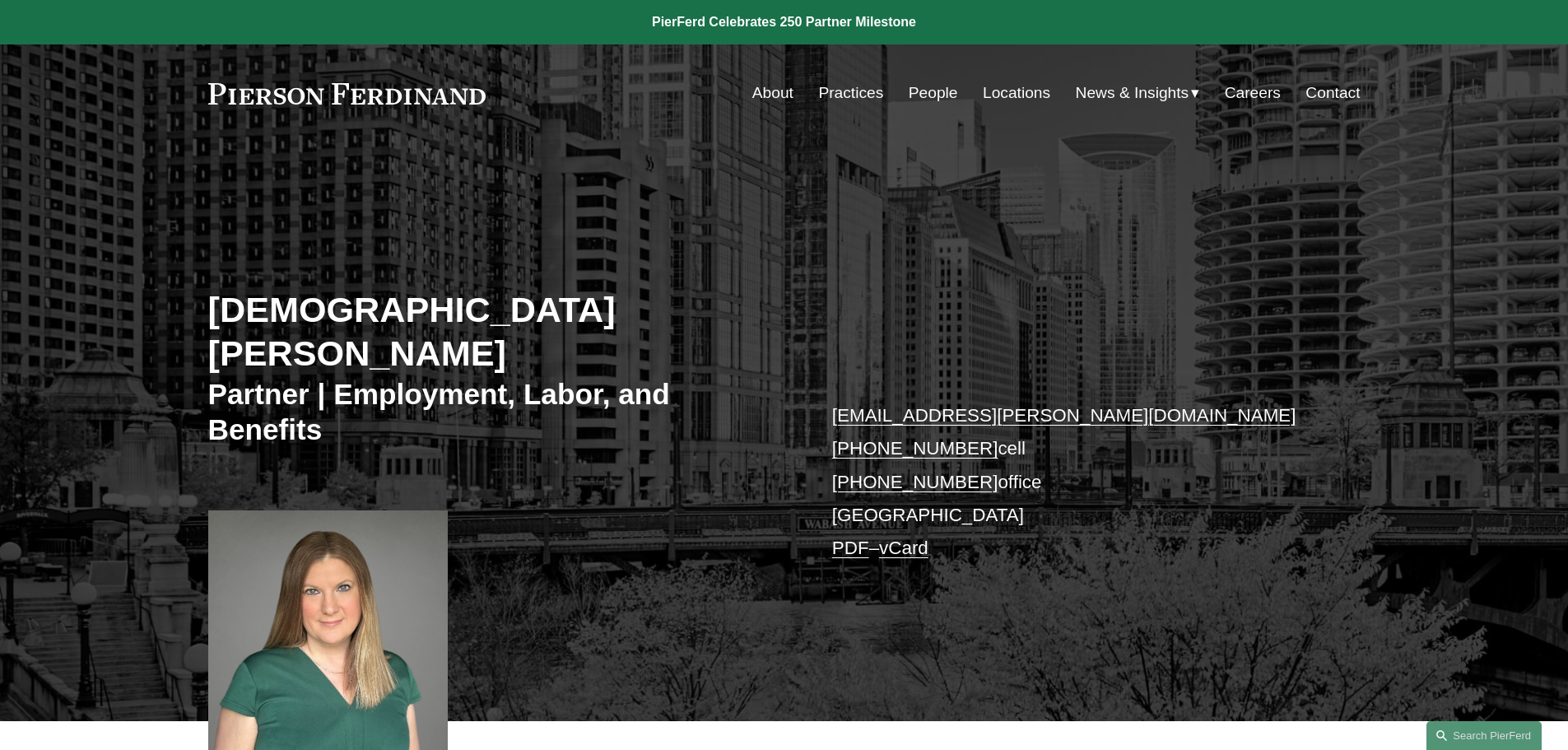
click at [849, 94] on link "Practices" at bounding box center [850, 93] width 65 height 31
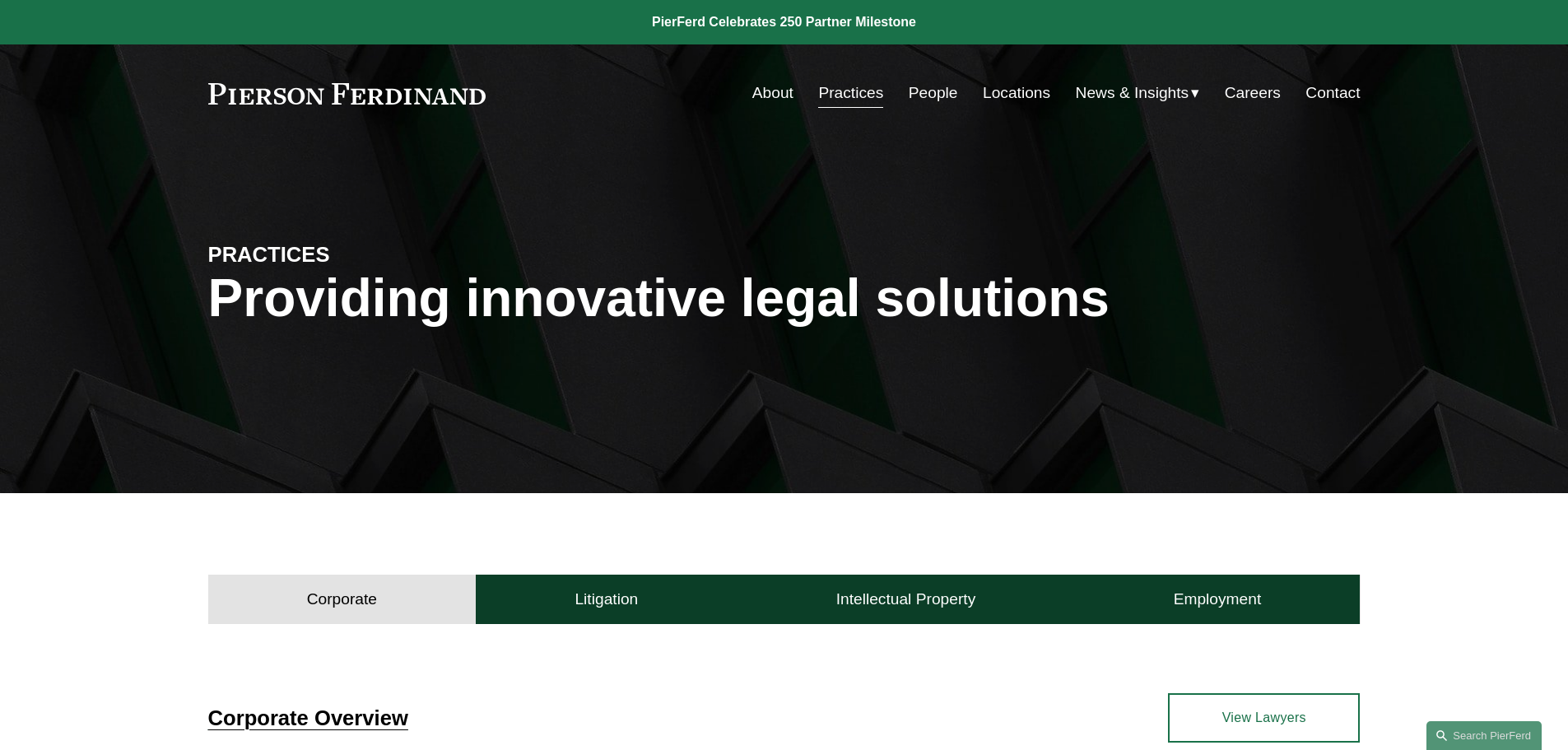
click at [943, 89] on link "People" at bounding box center [933, 93] width 49 height 31
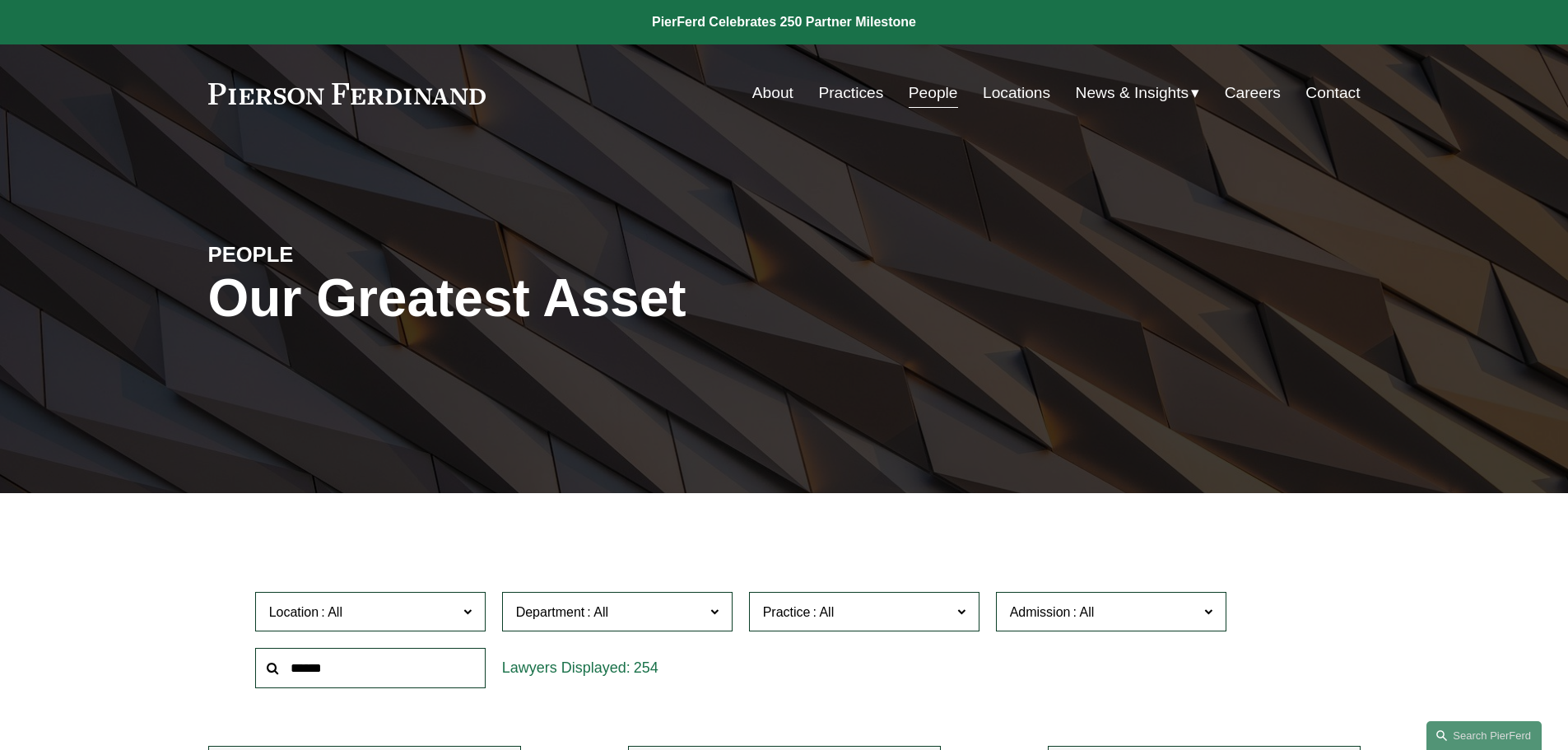
click at [714, 614] on span at bounding box center [713, 611] width 8 height 21
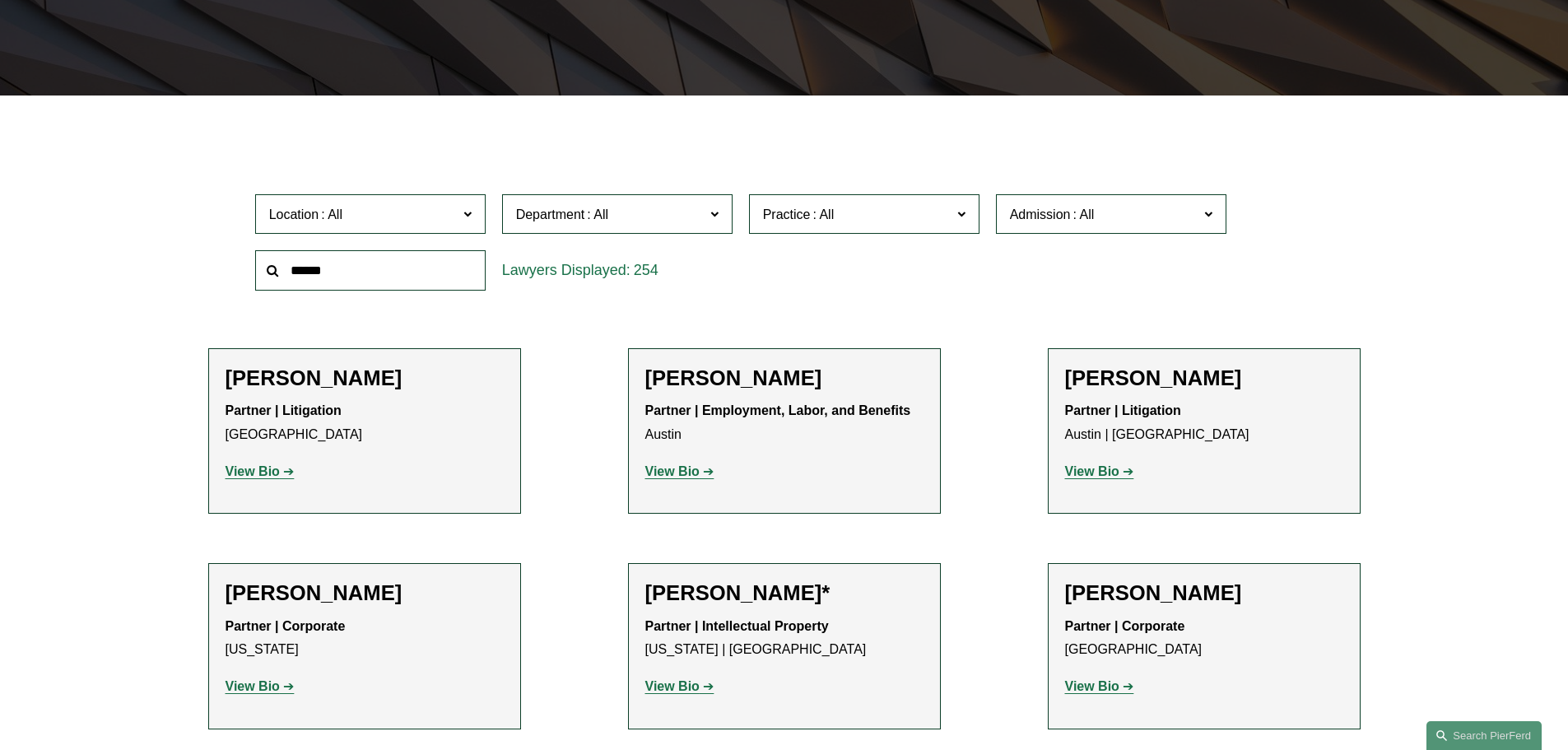
scroll to position [412, 0]
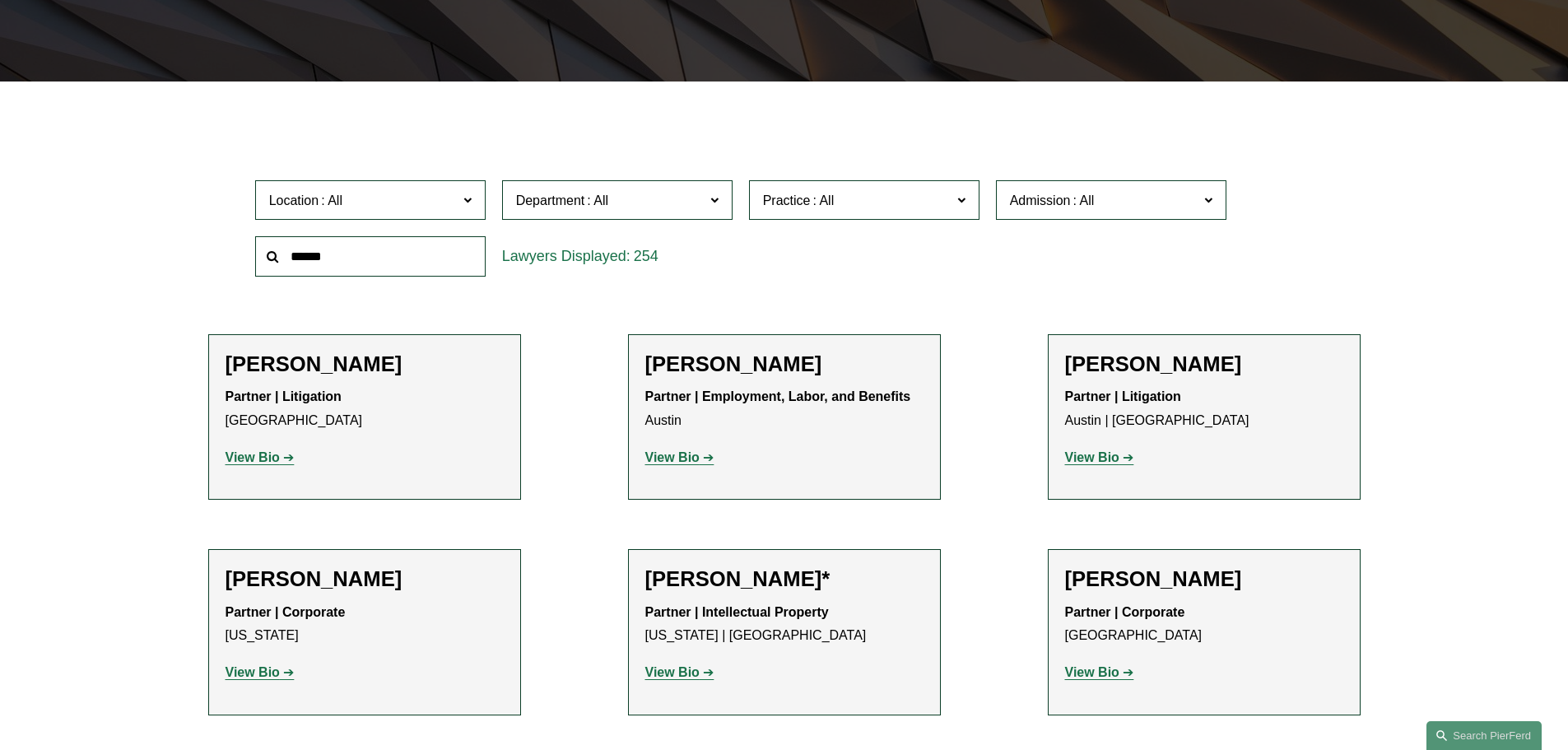
click at [0, 0] on link "Corporate" at bounding box center [0, 0] width 0 height 0
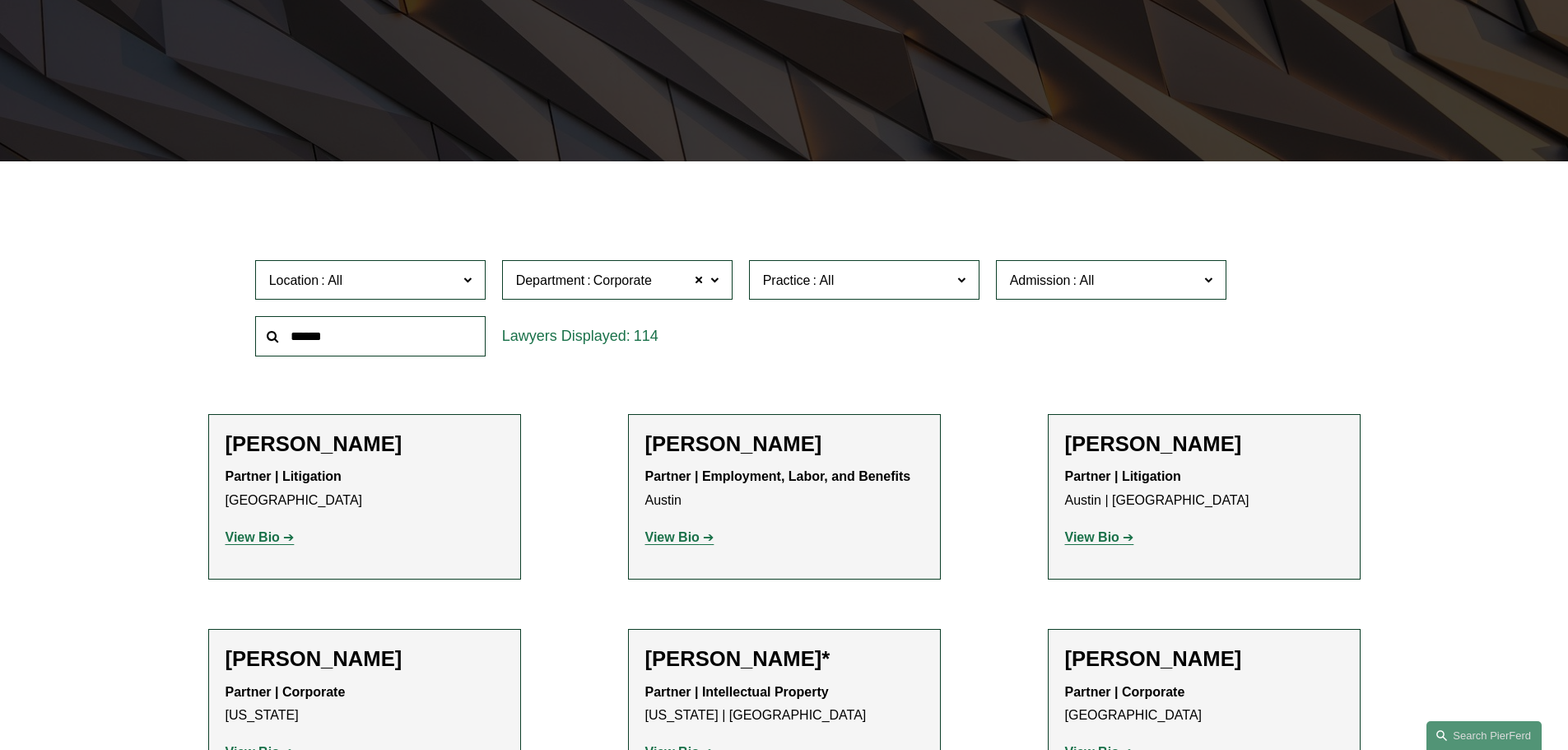
scroll to position [329, 0]
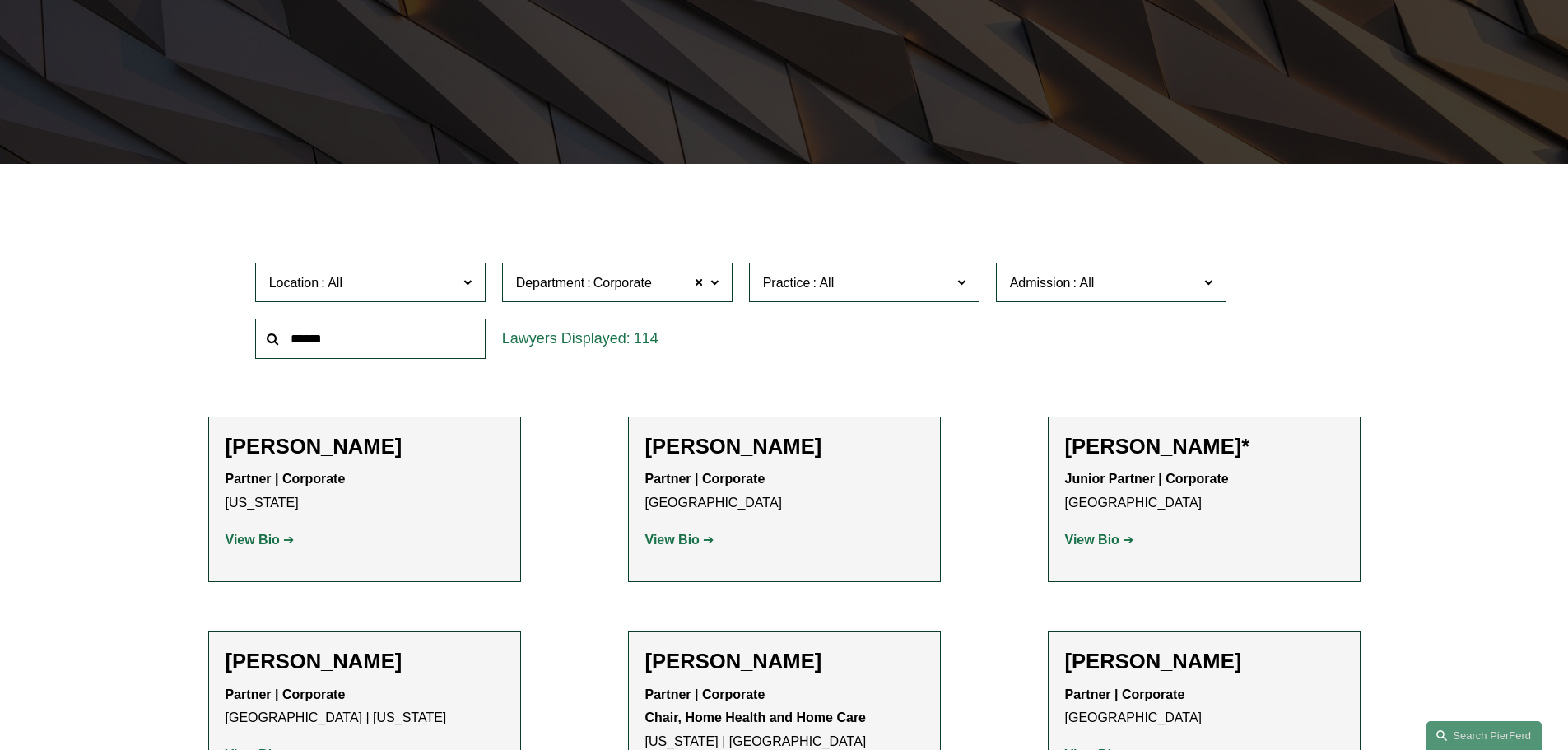
click at [469, 284] on span at bounding box center [466, 281] width 8 height 21
click at [0, 0] on link "[GEOGRAPHIC_DATA]" at bounding box center [0, 0] width 0 height 0
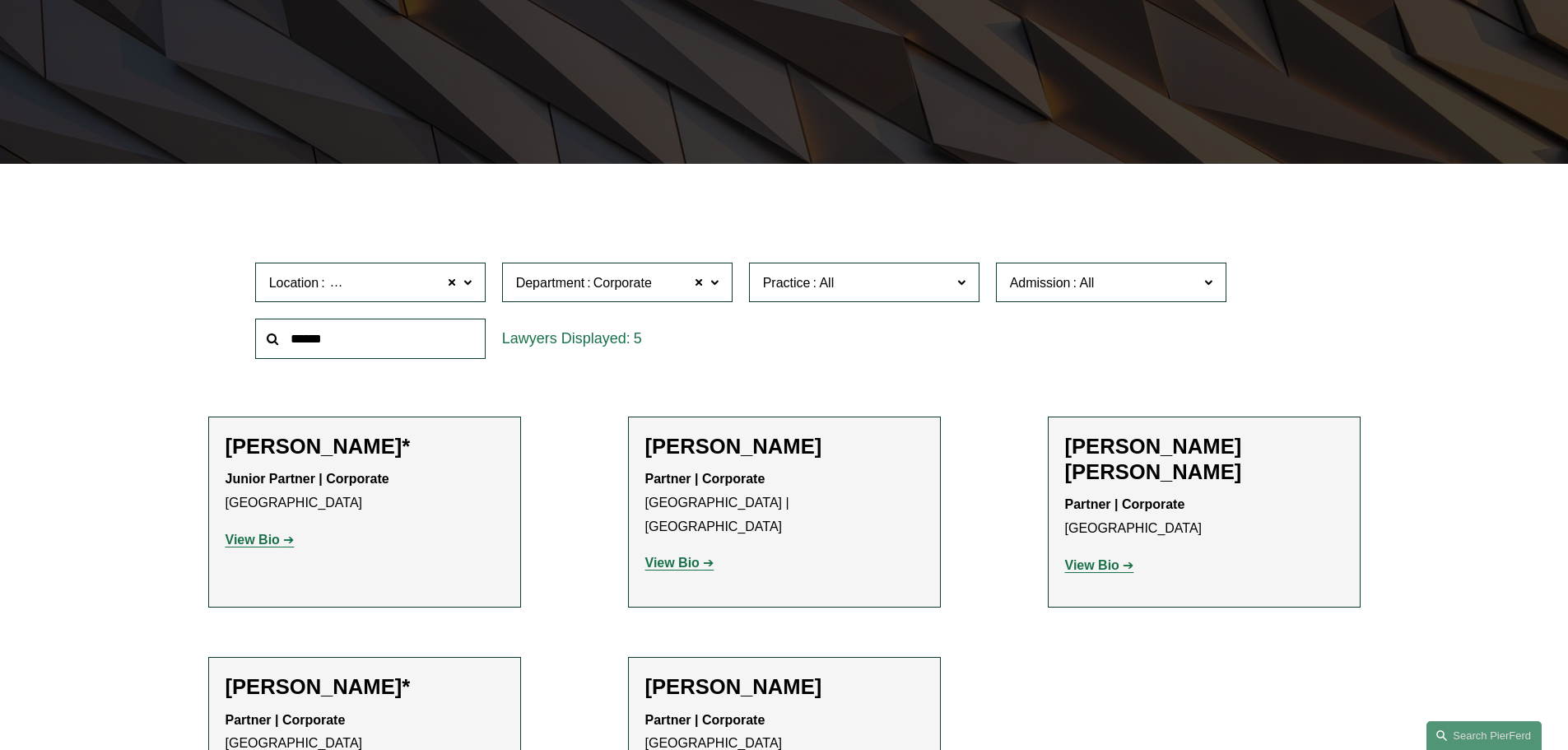
click at [265, 534] on strong "View Bio" at bounding box center [253, 539] width 54 height 14
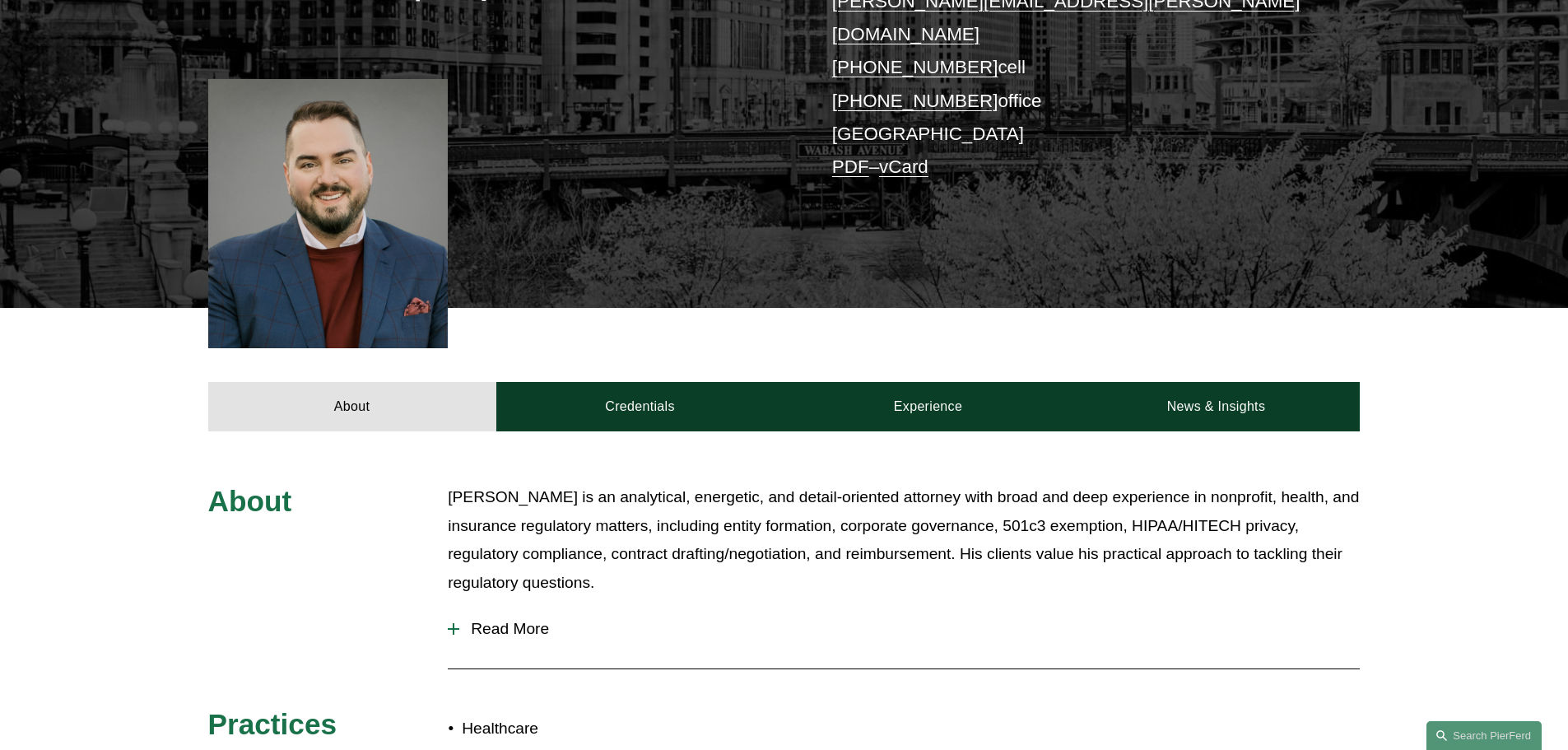
scroll to position [329, 0]
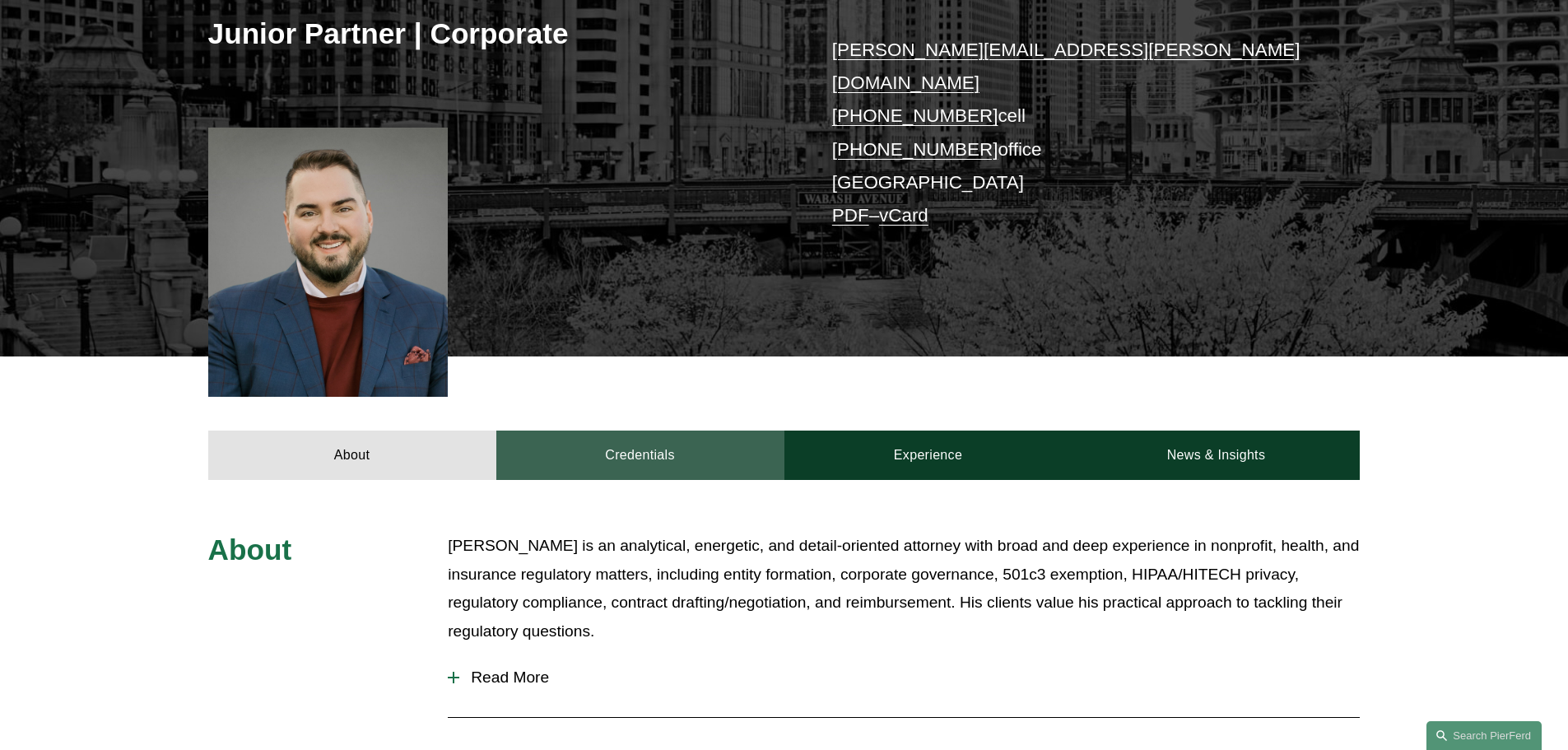
click at [650, 430] on link "Credentials" at bounding box center [640, 454] width 288 height 49
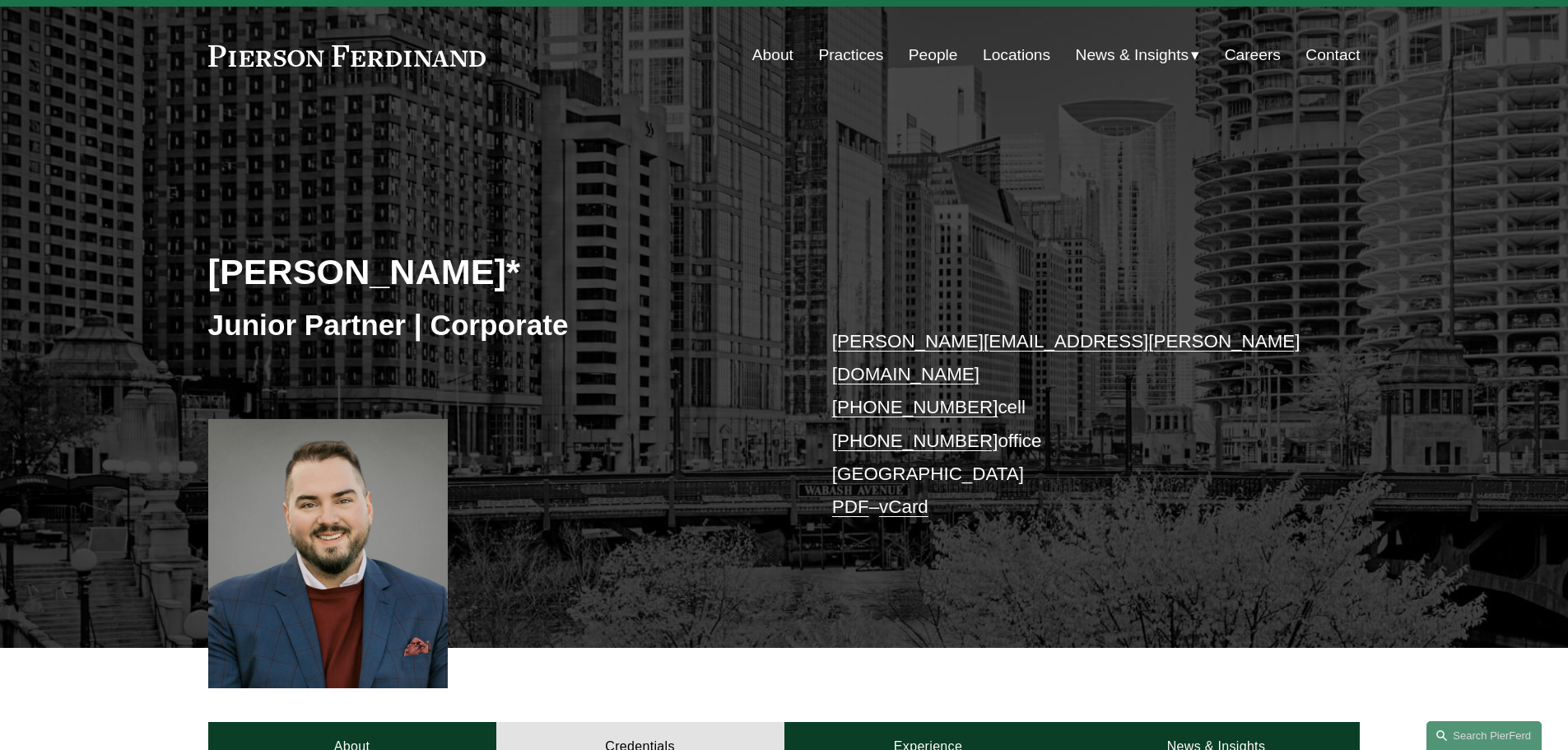
scroll to position [0, 0]
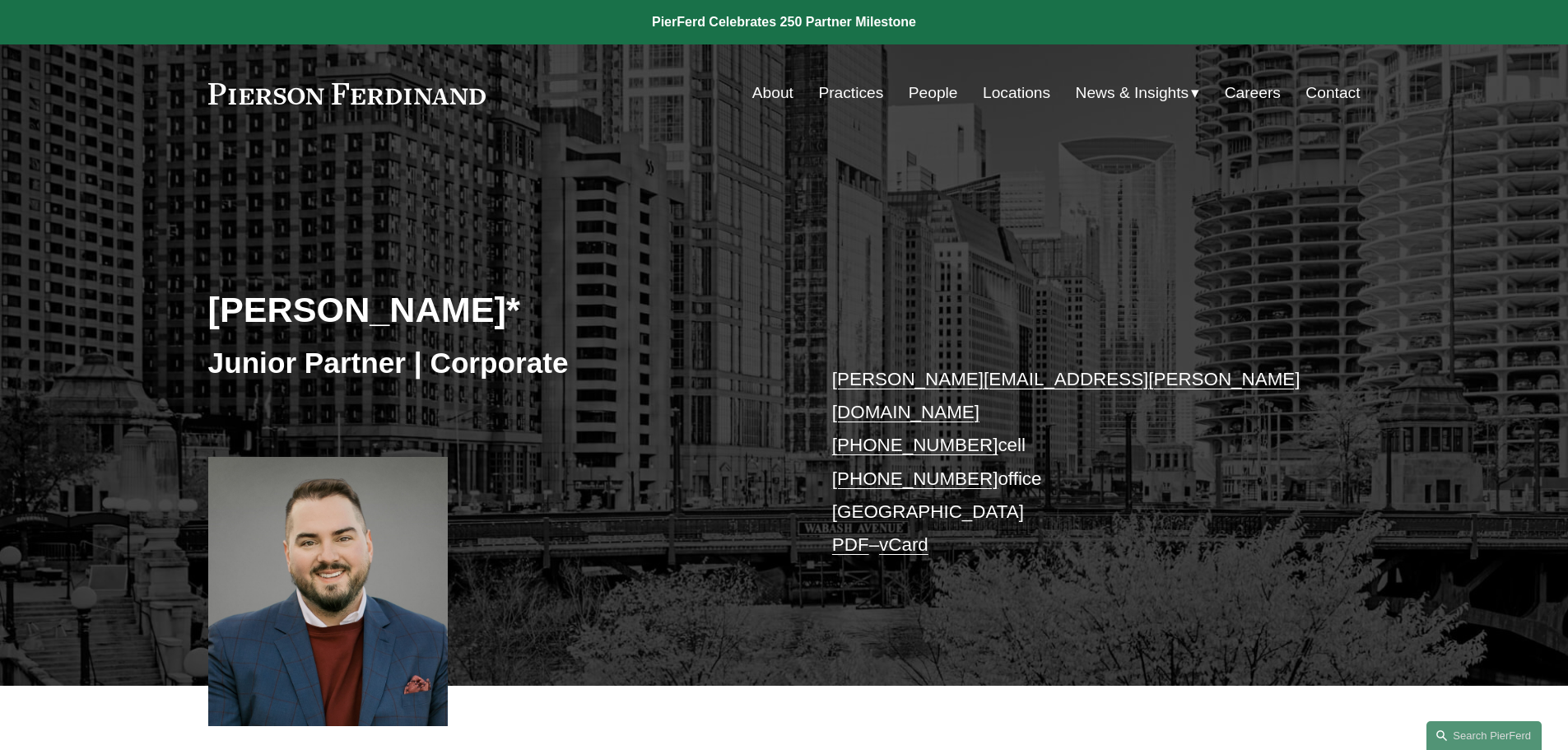
click at [936, 90] on link "People" at bounding box center [933, 93] width 49 height 31
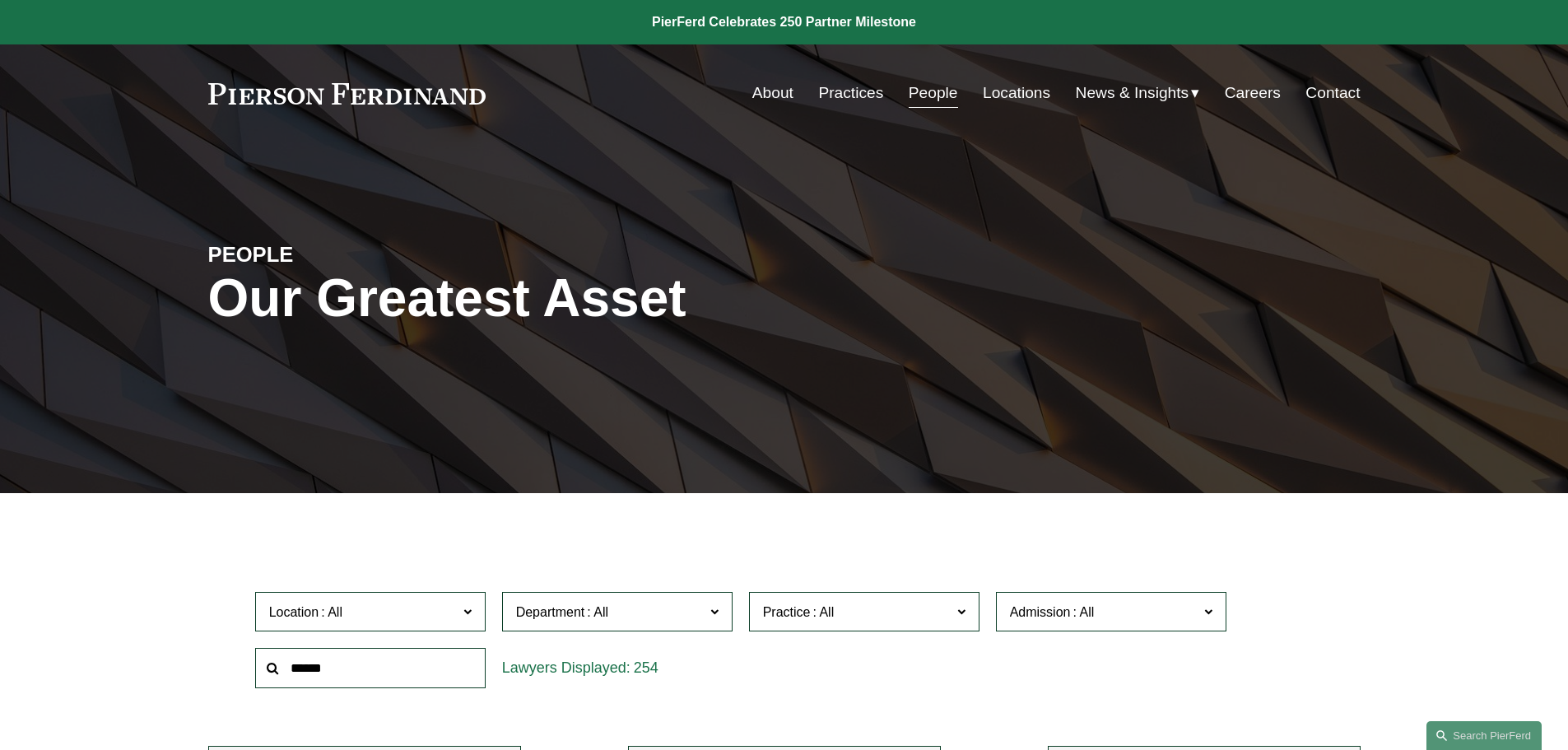
click at [439, 668] on input "text" at bounding box center [371, 667] width 230 height 40
type input "*******"
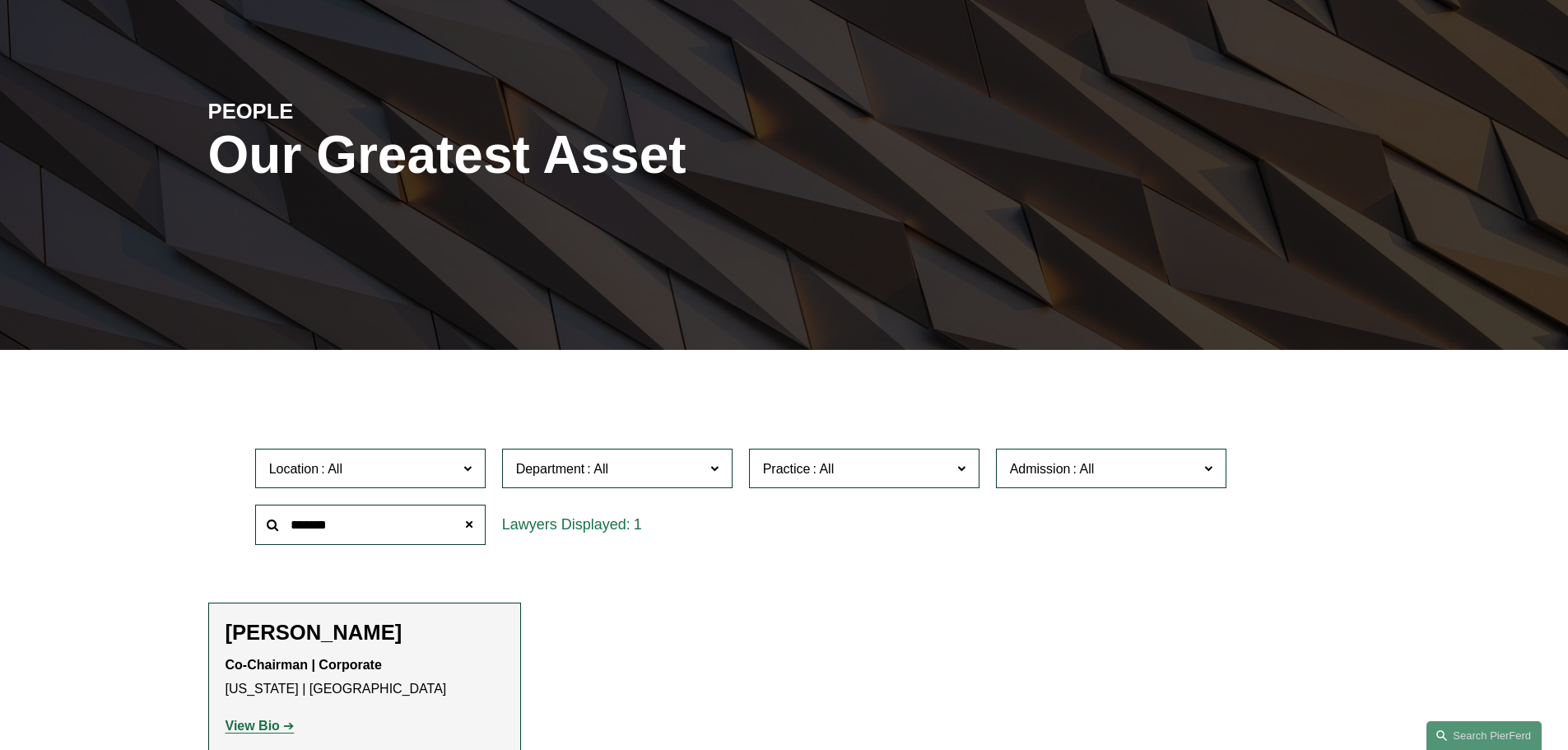
scroll to position [247, 0]
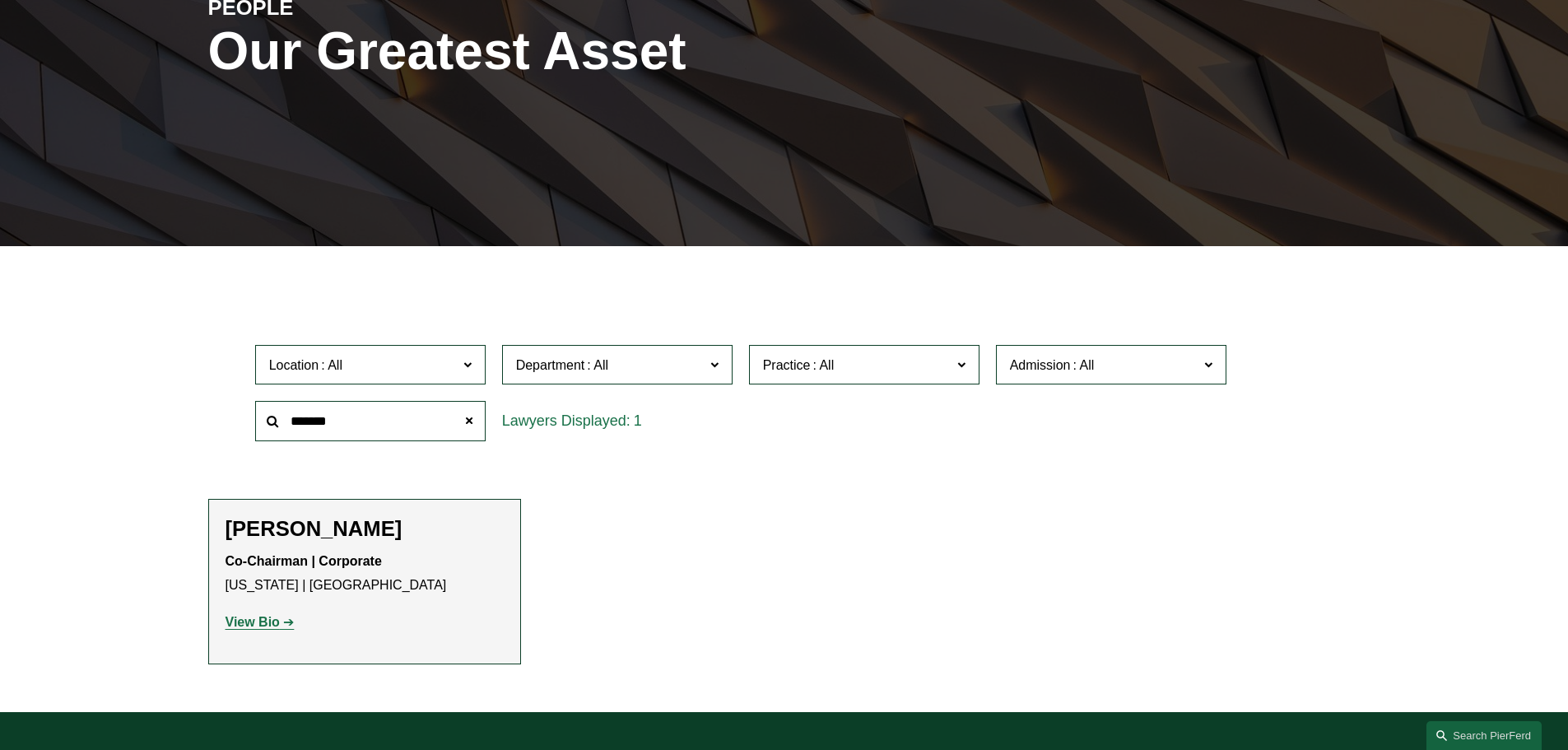
click at [258, 622] on strong "View Bio" at bounding box center [253, 622] width 54 height 14
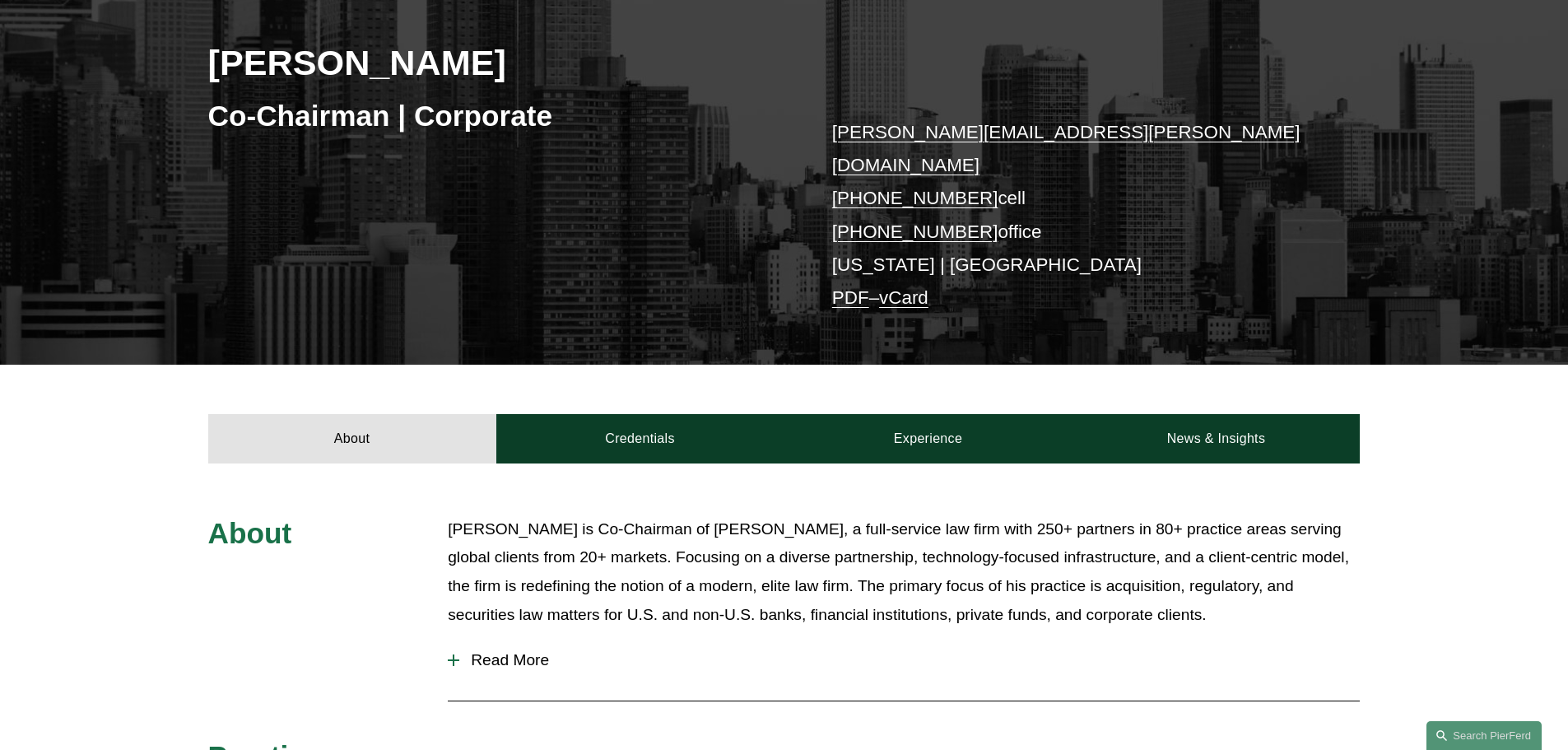
scroll to position [329, 0]
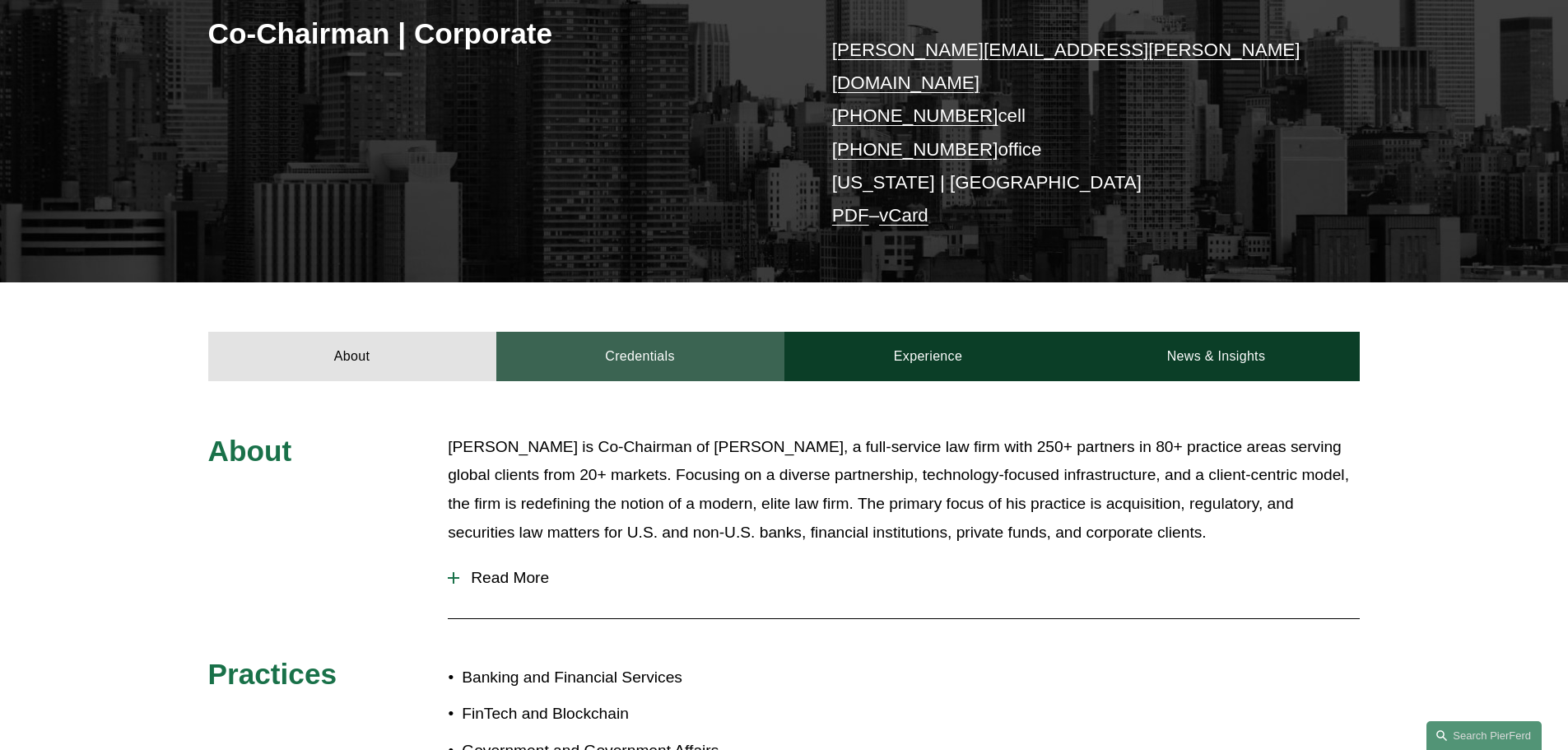
click at [664, 331] on link "Credentials" at bounding box center [640, 355] width 288 height 49
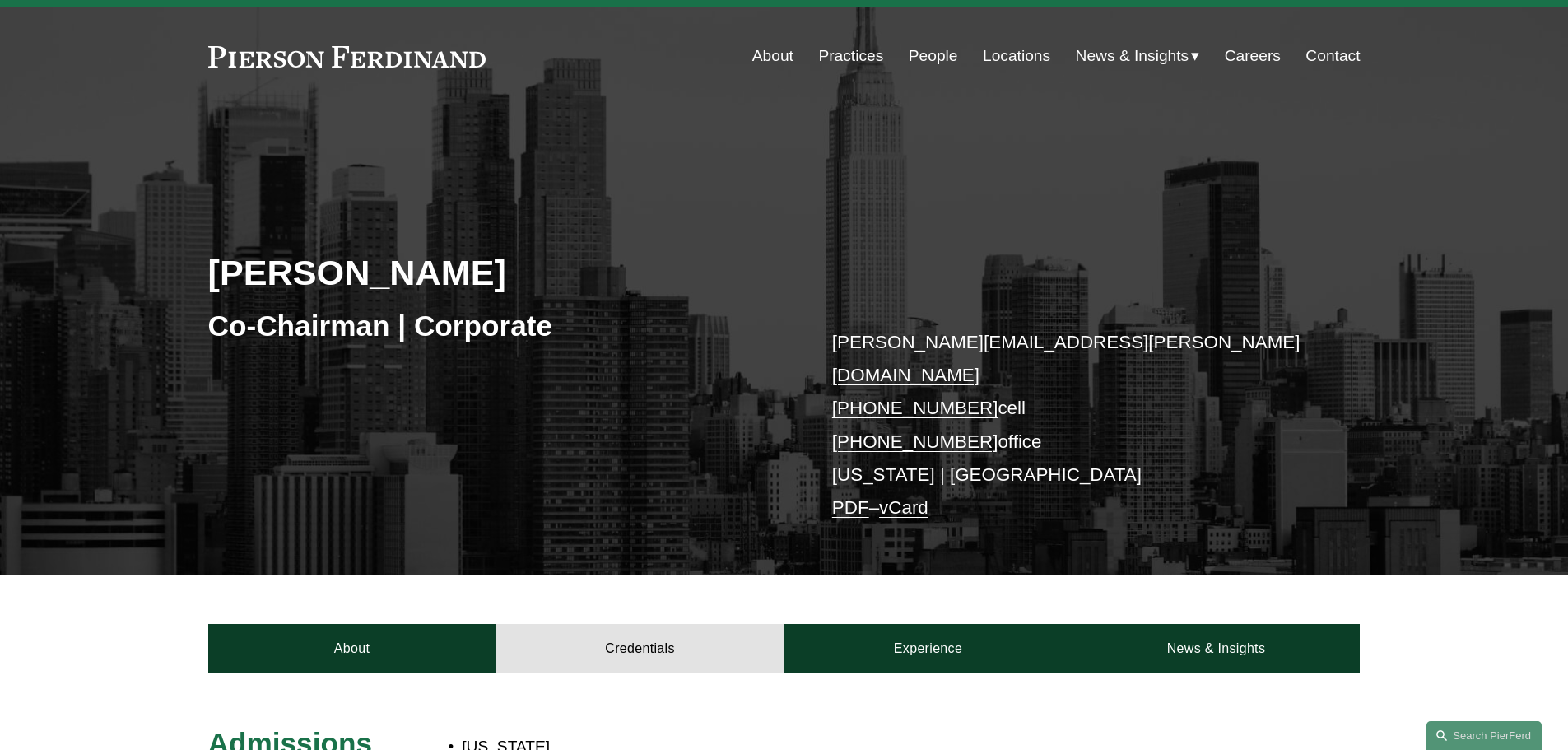
scroll to position [0, 0]
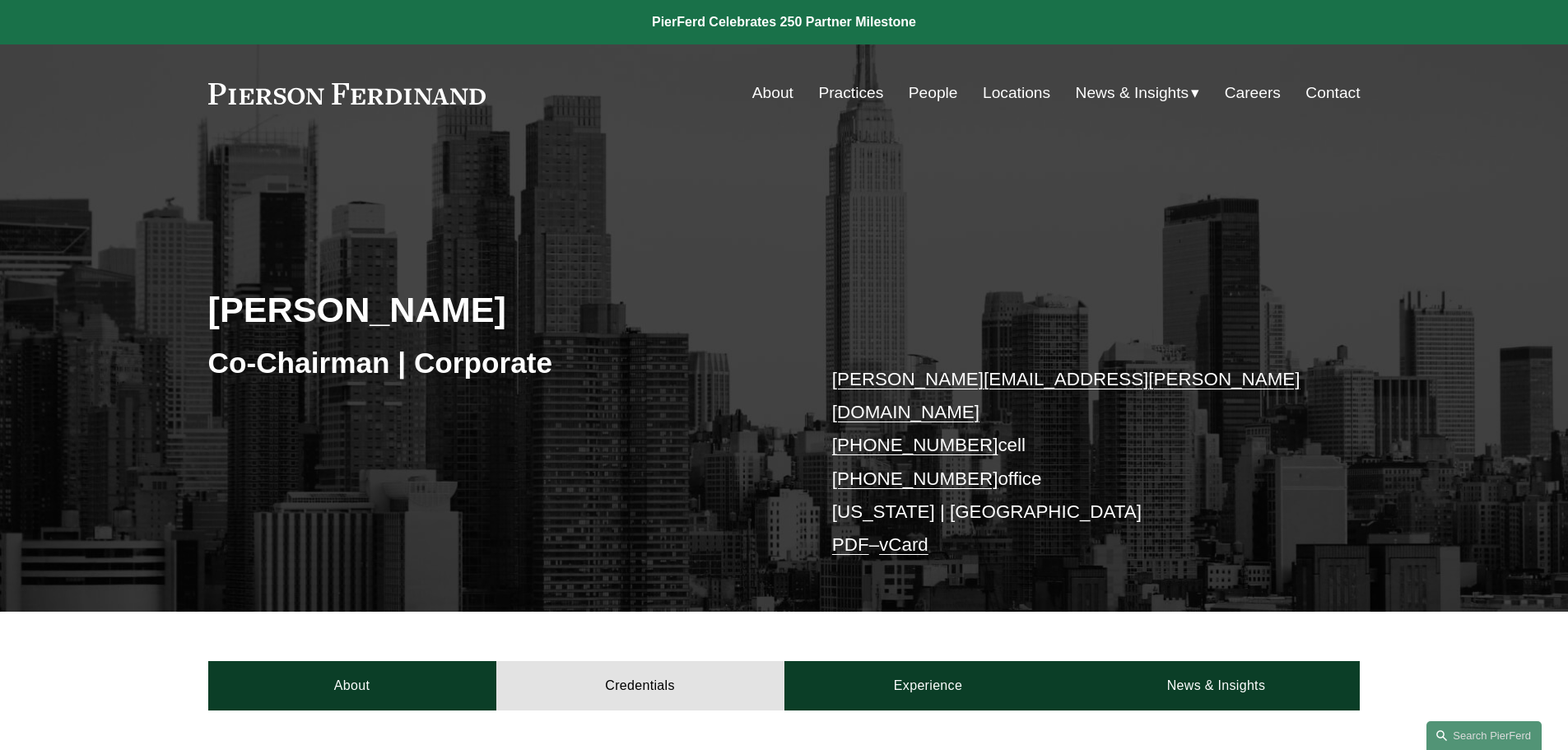
click at [926, 96] on link "People" at bounding box center [933, 93] width 49 height 31
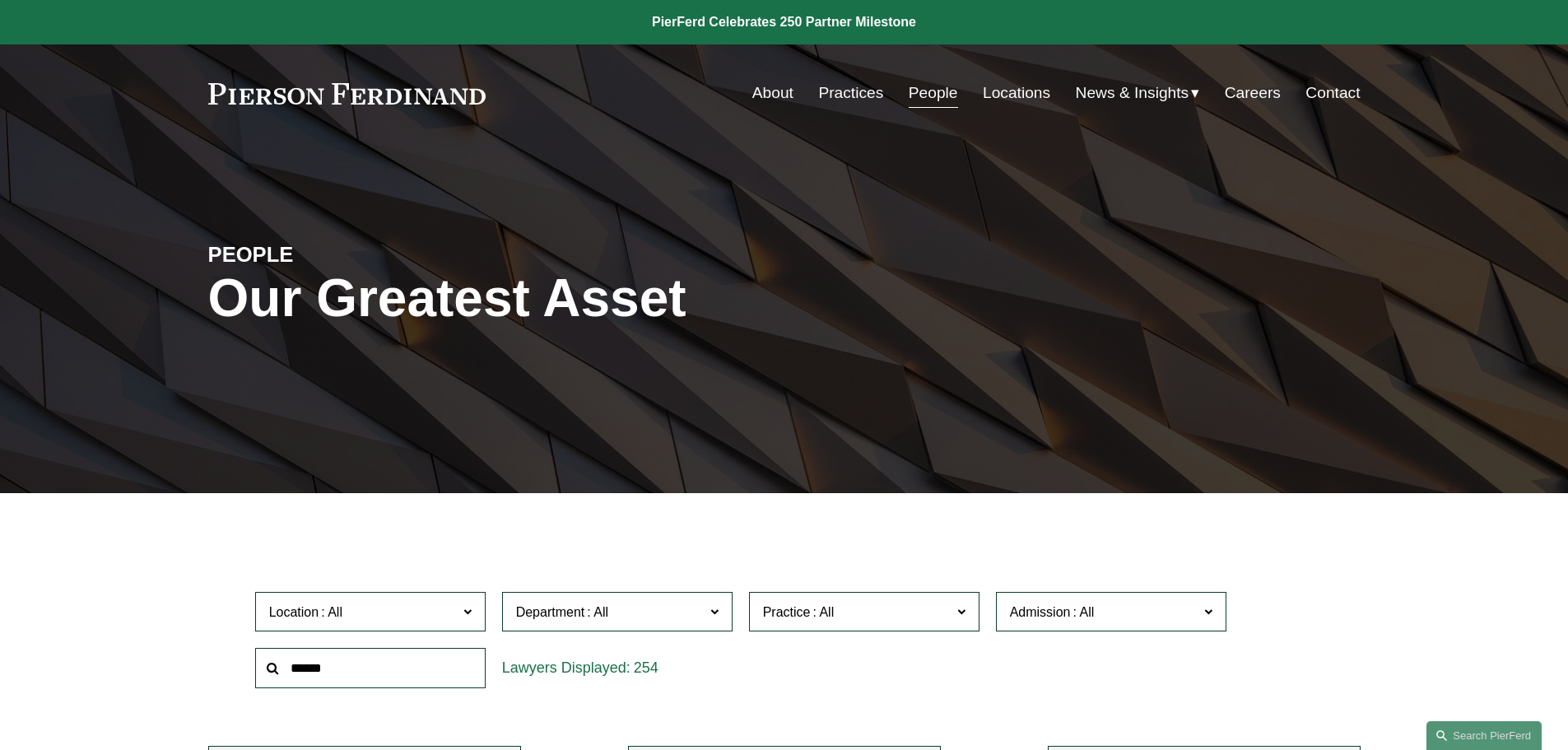
click at [361, 672] on input "text" at bounding box center [371, 667] width 230 height 40
type input "*********"
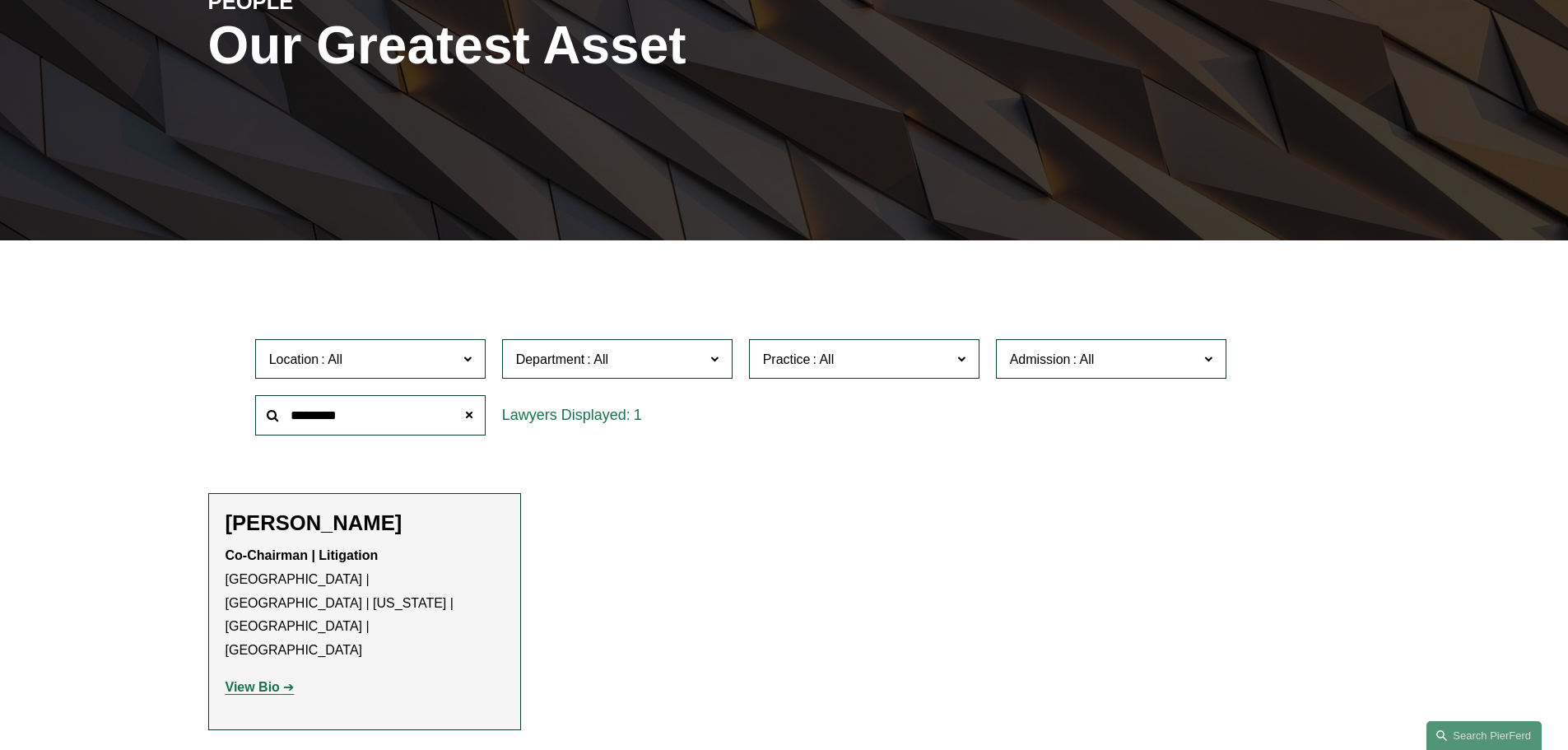
scroll to position [329, 0]
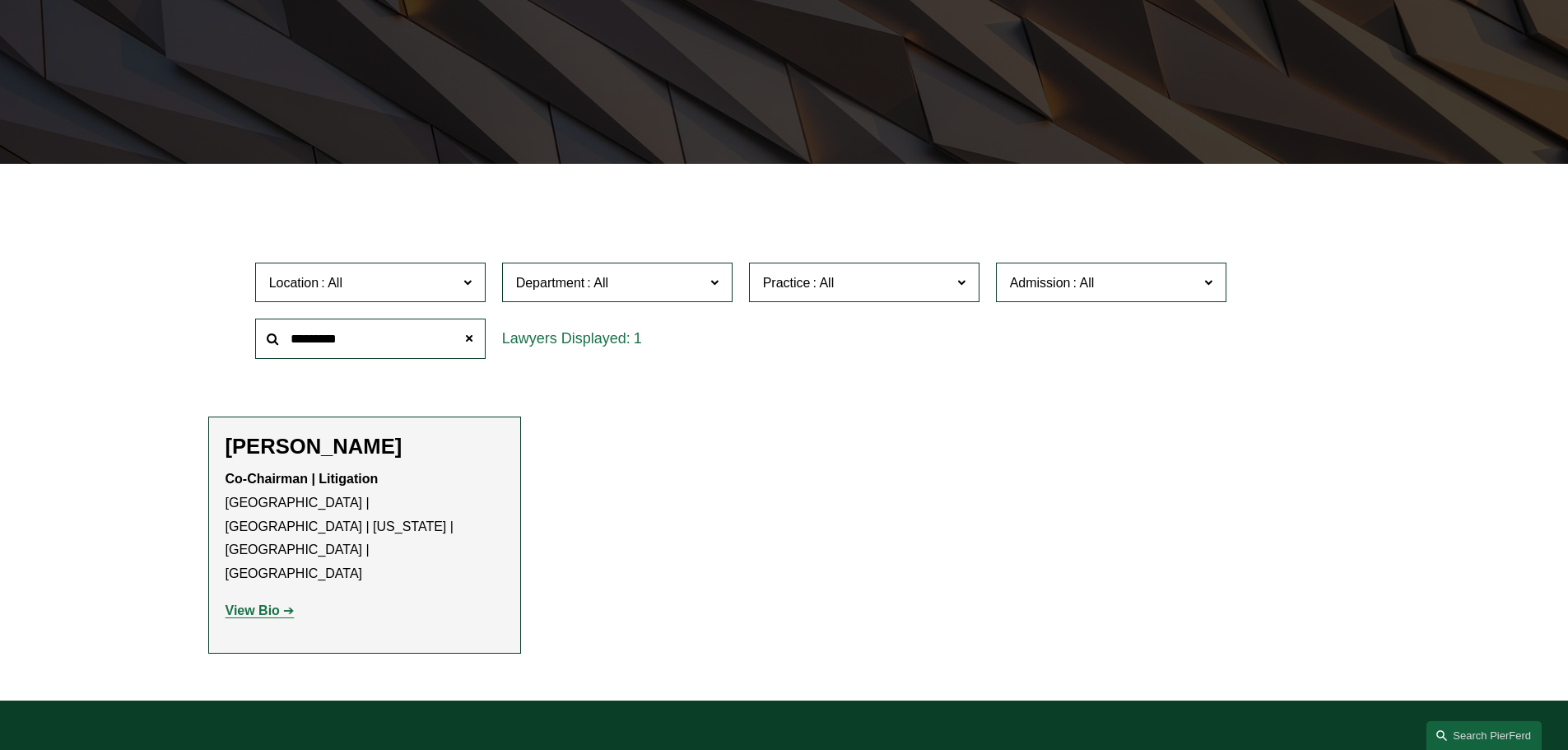
click at [273, 604] on strong "View Bio" at bounding box center [253, 611] width 54 height 14
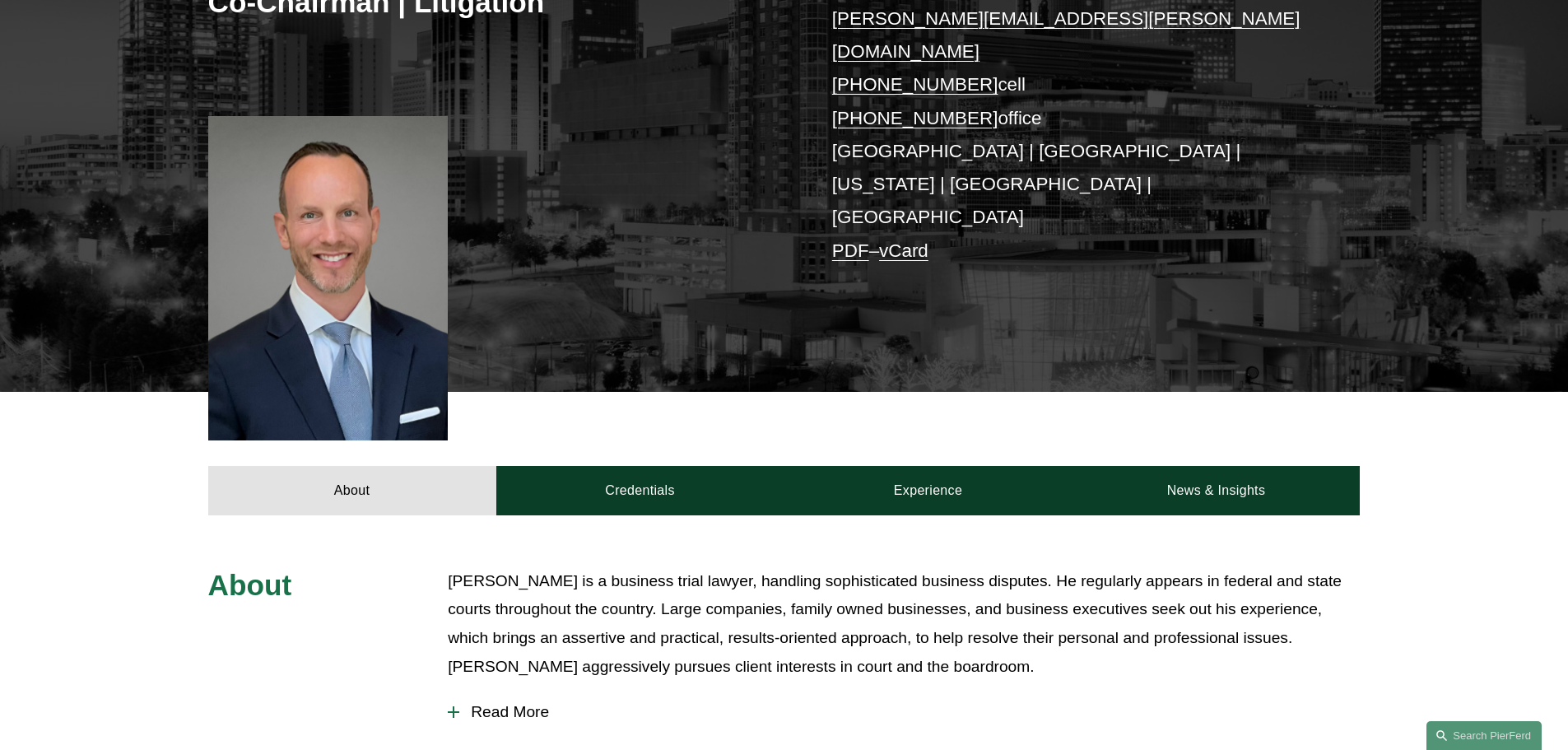
scroll to position [412, 0]
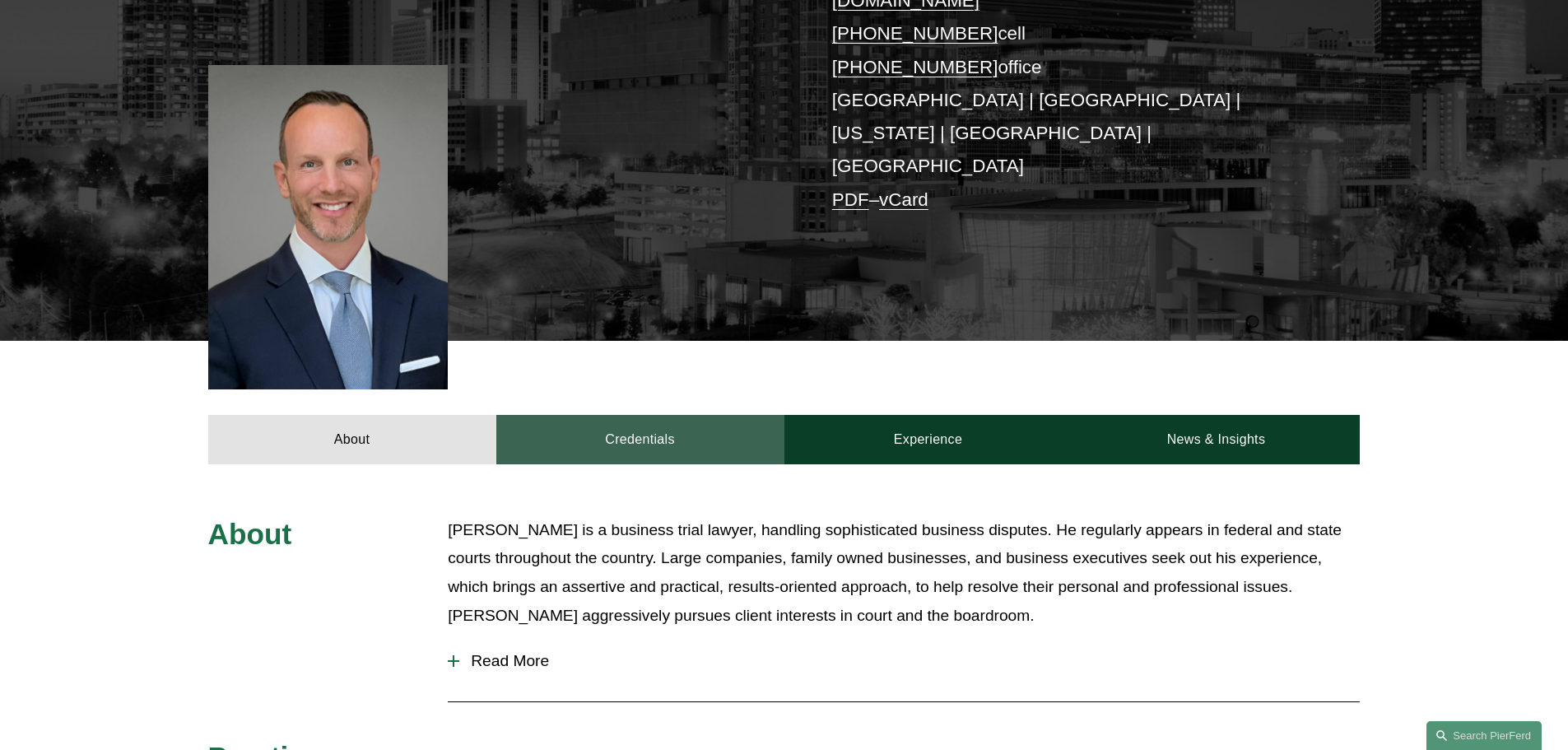
click at [655, 415] on link "Credentials" at bounding box center [640, 439] width 288 height 49
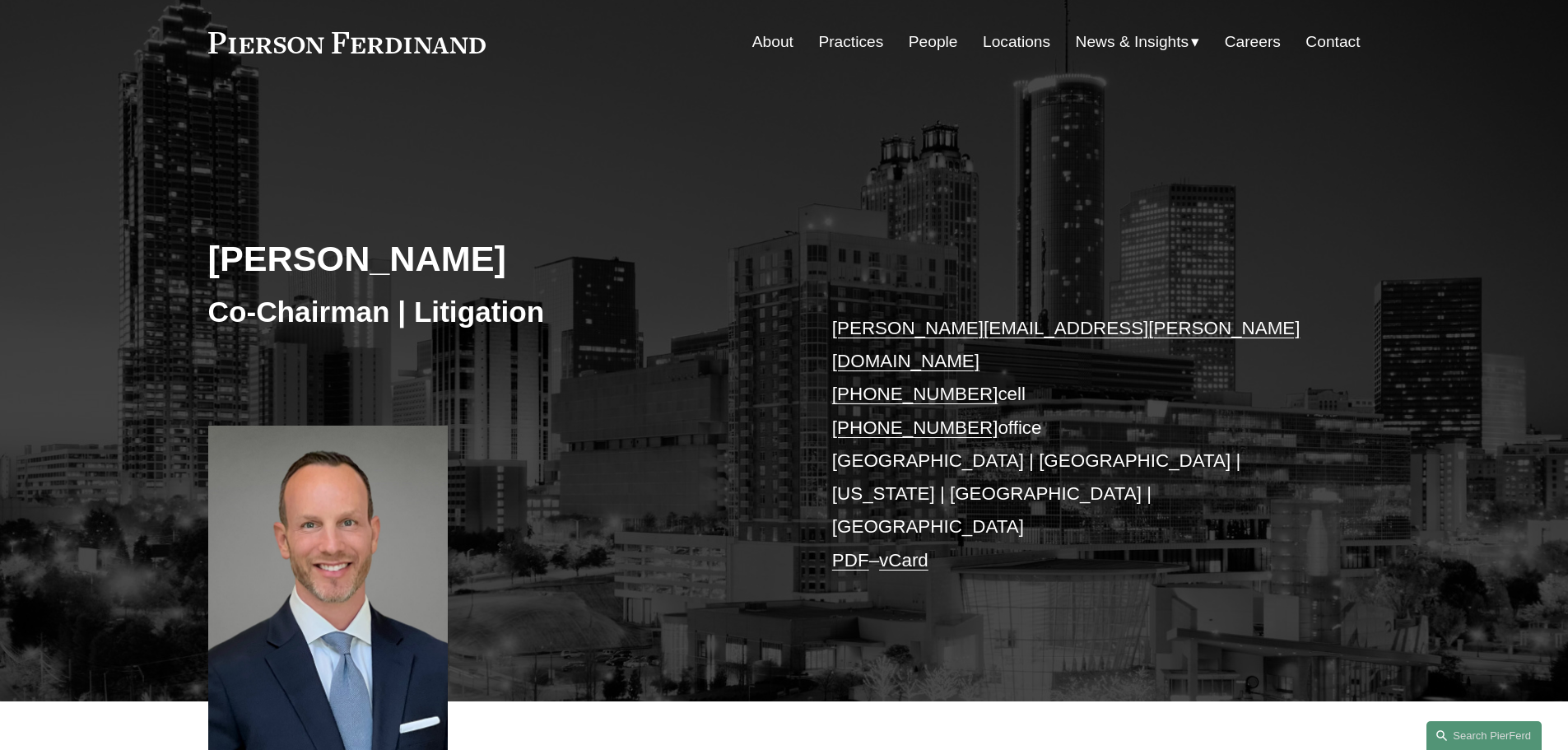
scroll to position [0, 0]
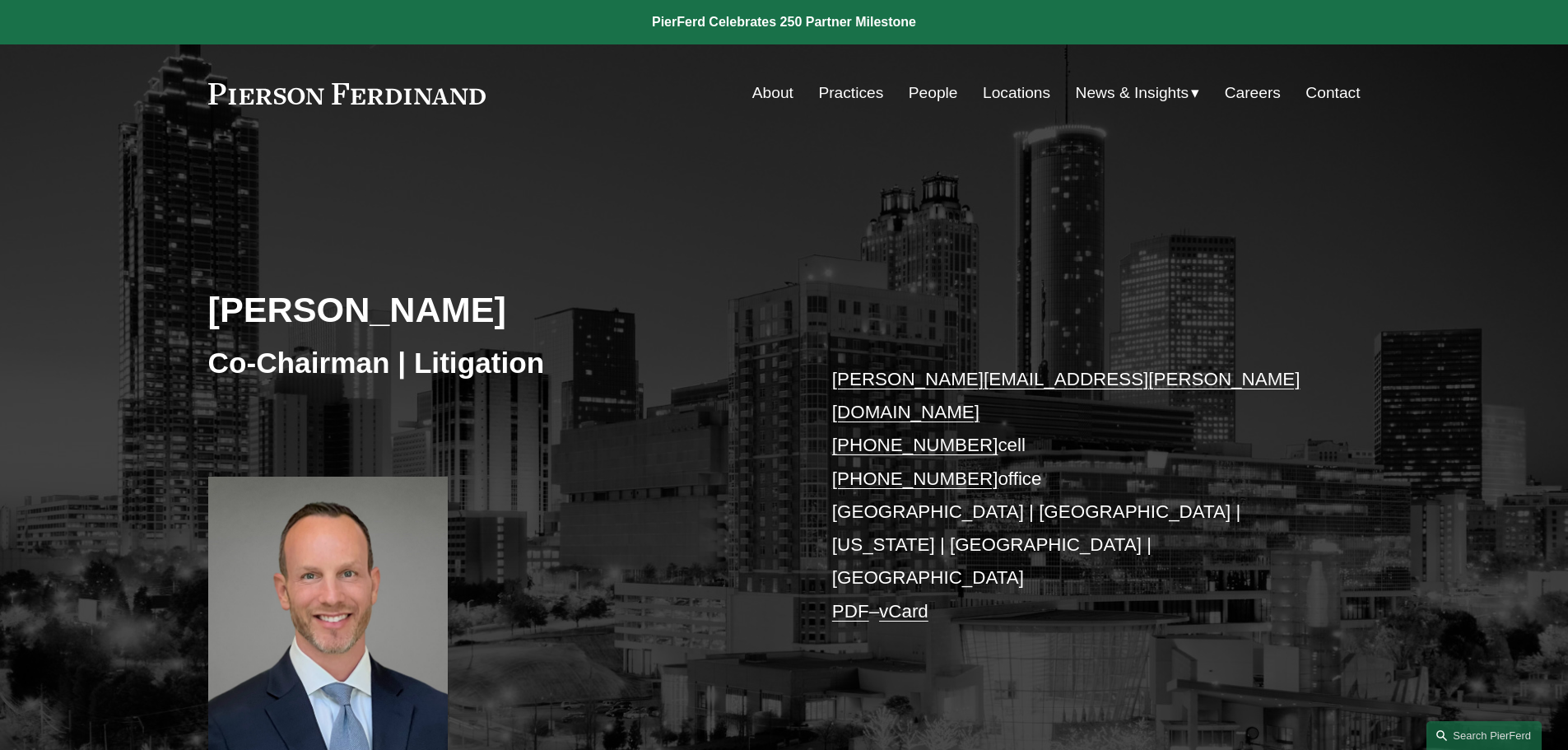
click at [930, 95] on link "People" at bounding box center [933, 93] width 49 height 31
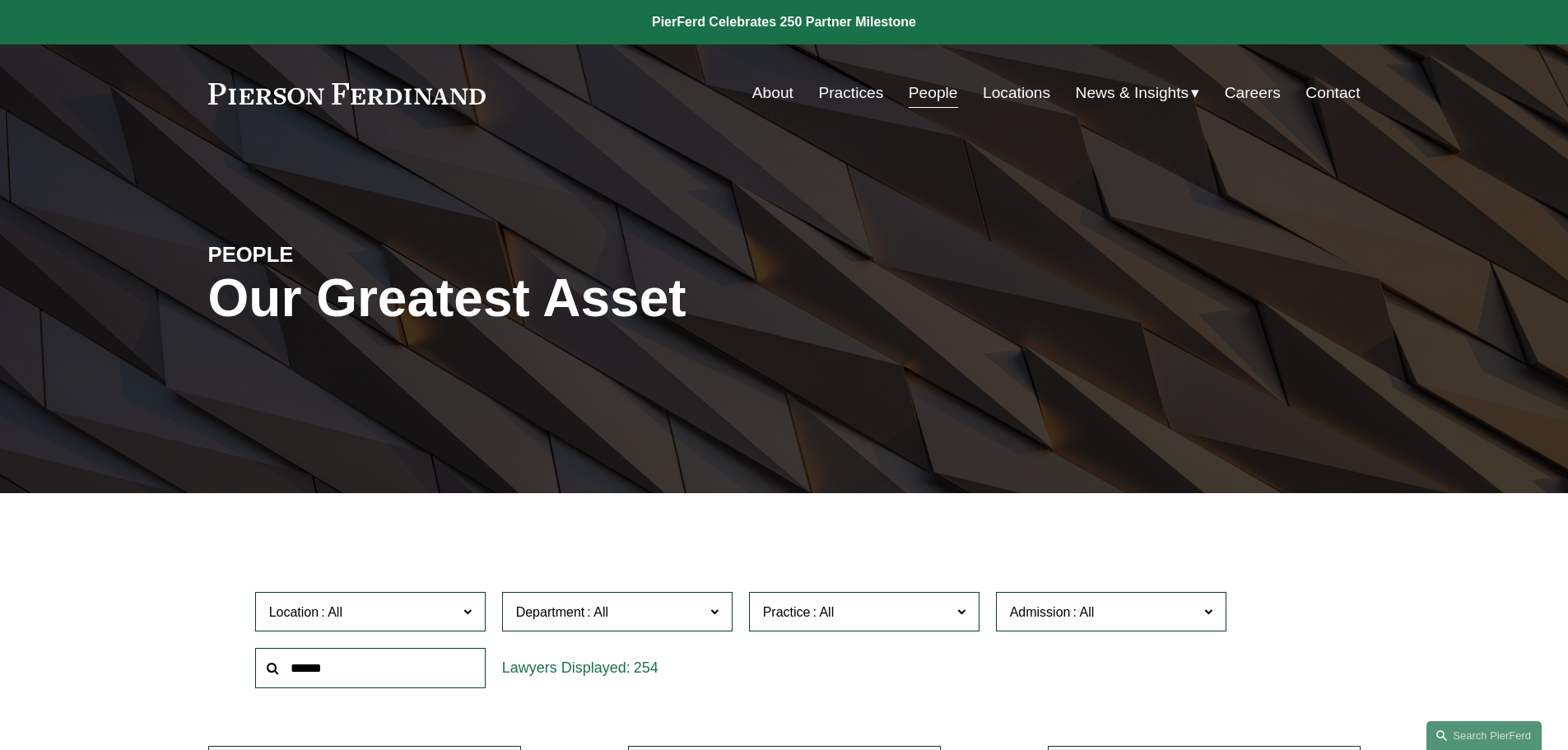
click at [338, 679] on input "text" at bounding box center [371, 667] width 230 height 40
type input "*******"
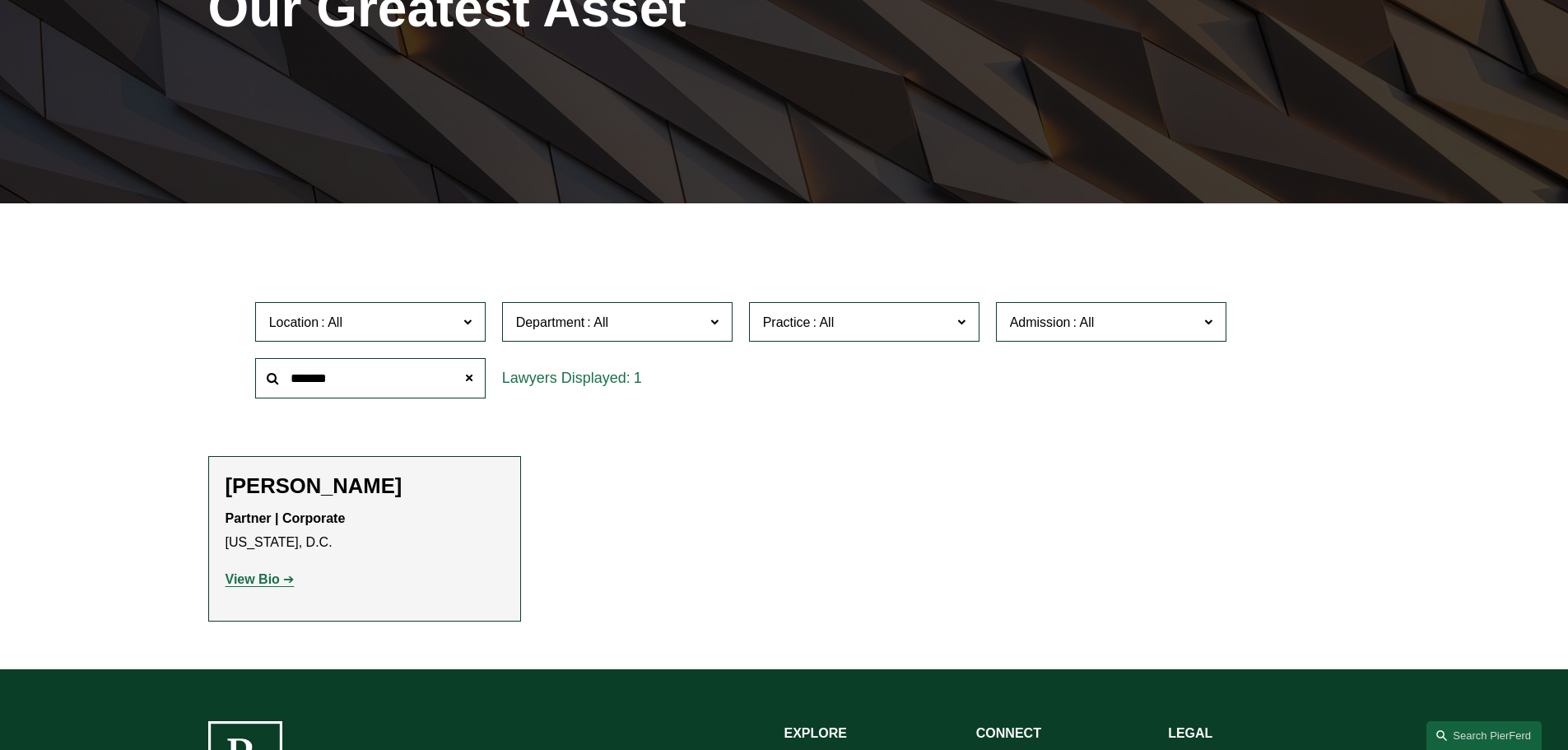
scroll to position [329, 0]
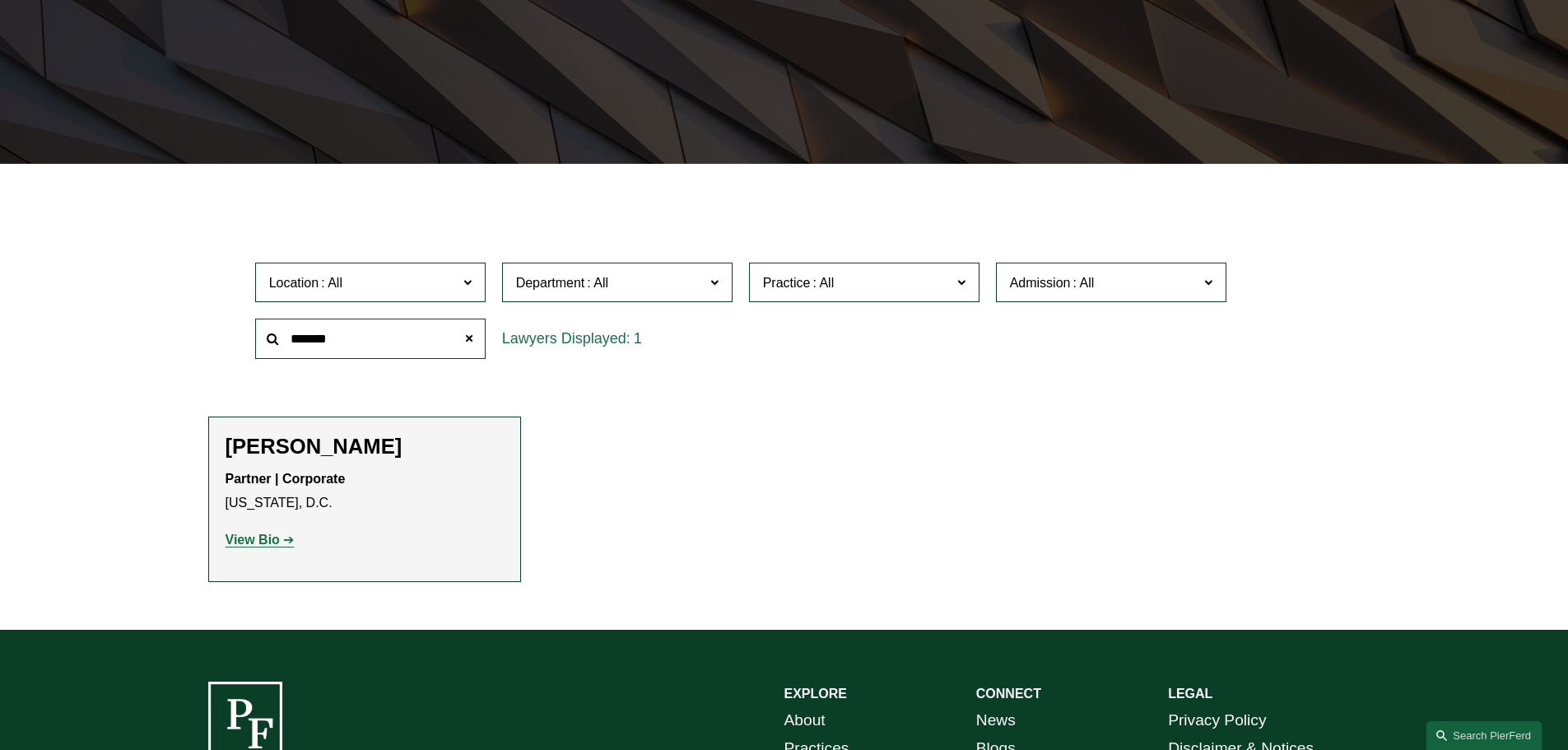
click at [239, 542] on strong "View Bio" at bounding box center [253, 539] width 54 height 14
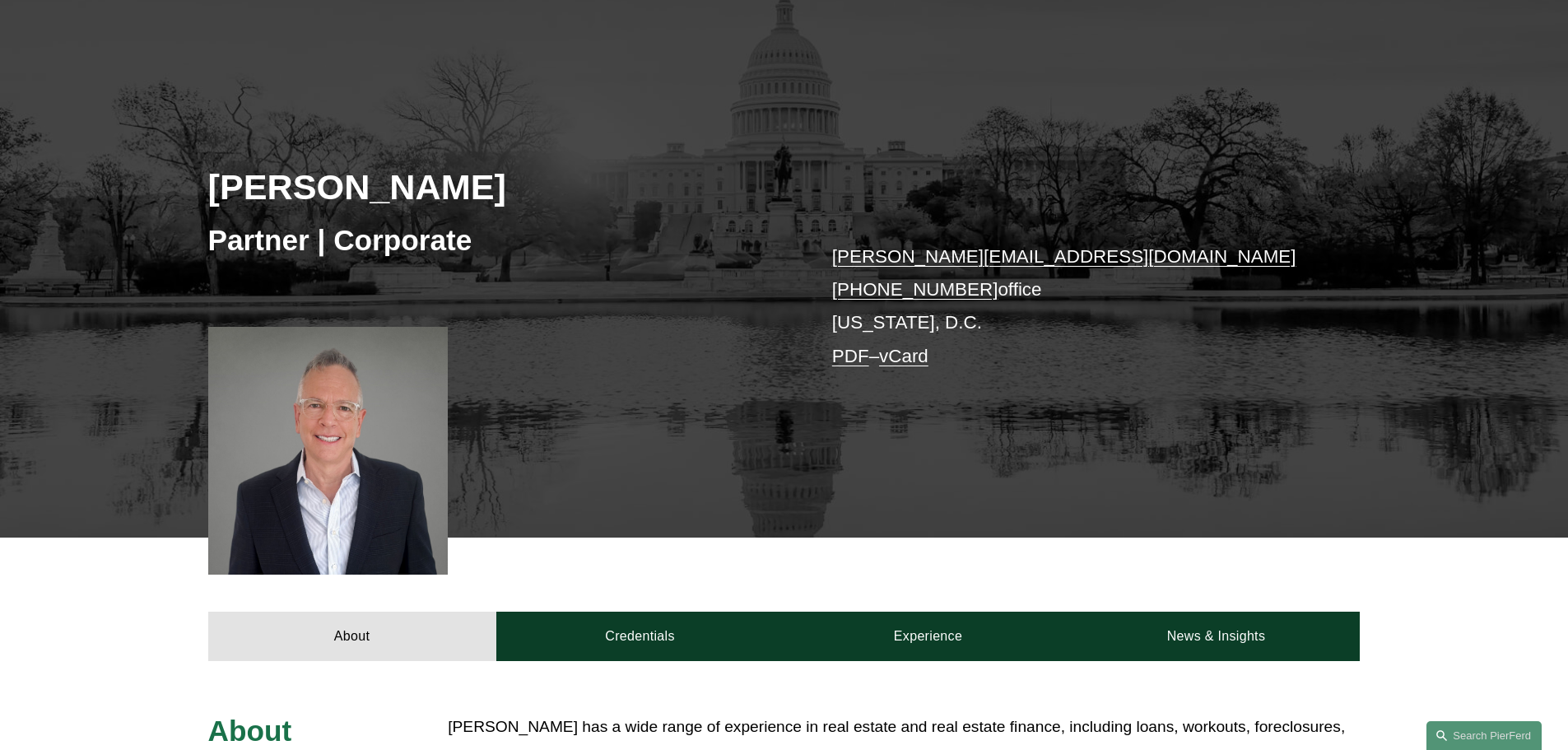
scroll to position [164, 0]
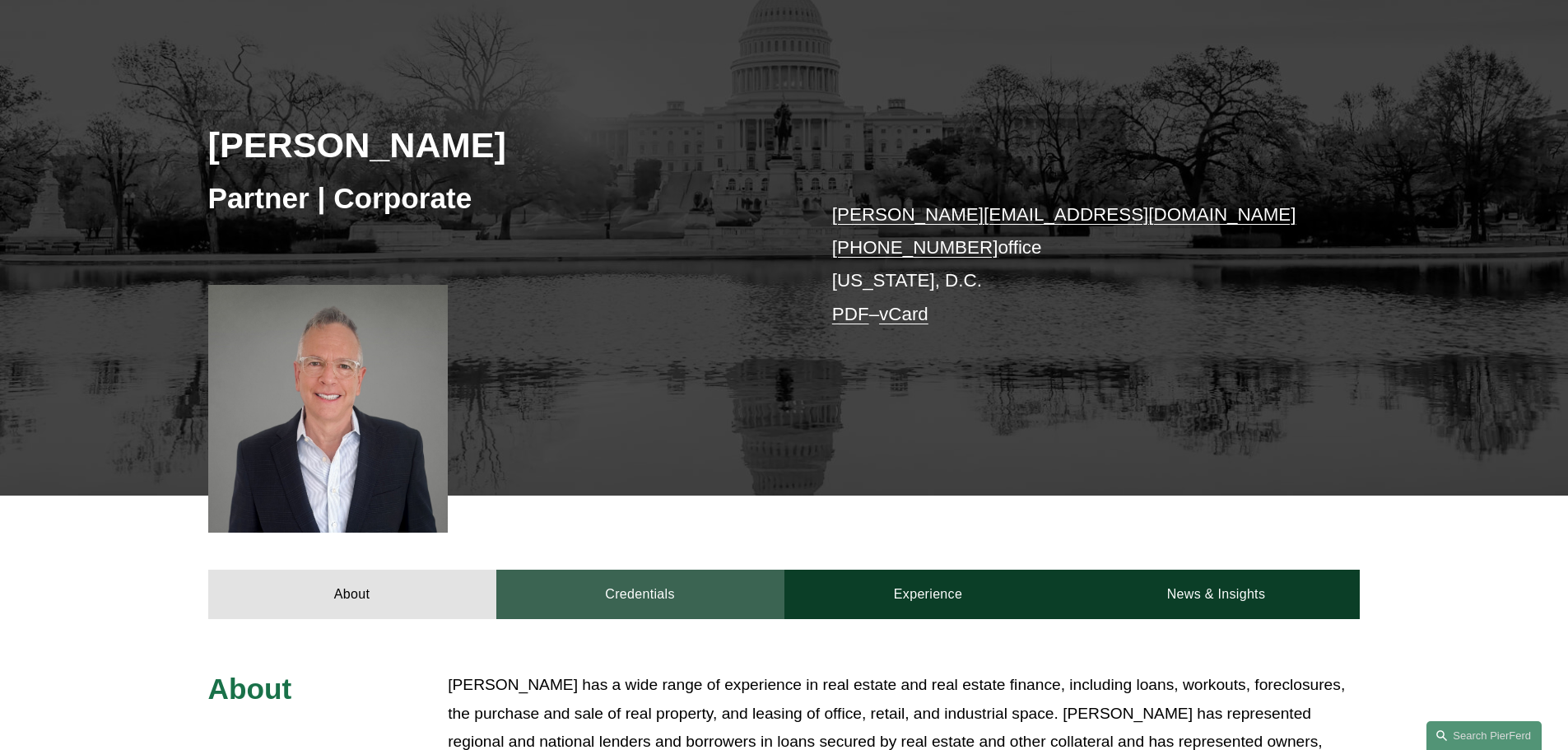
click at [637, 588] on link "Credentials" at bounding box center [640, 594] width 288 height 49
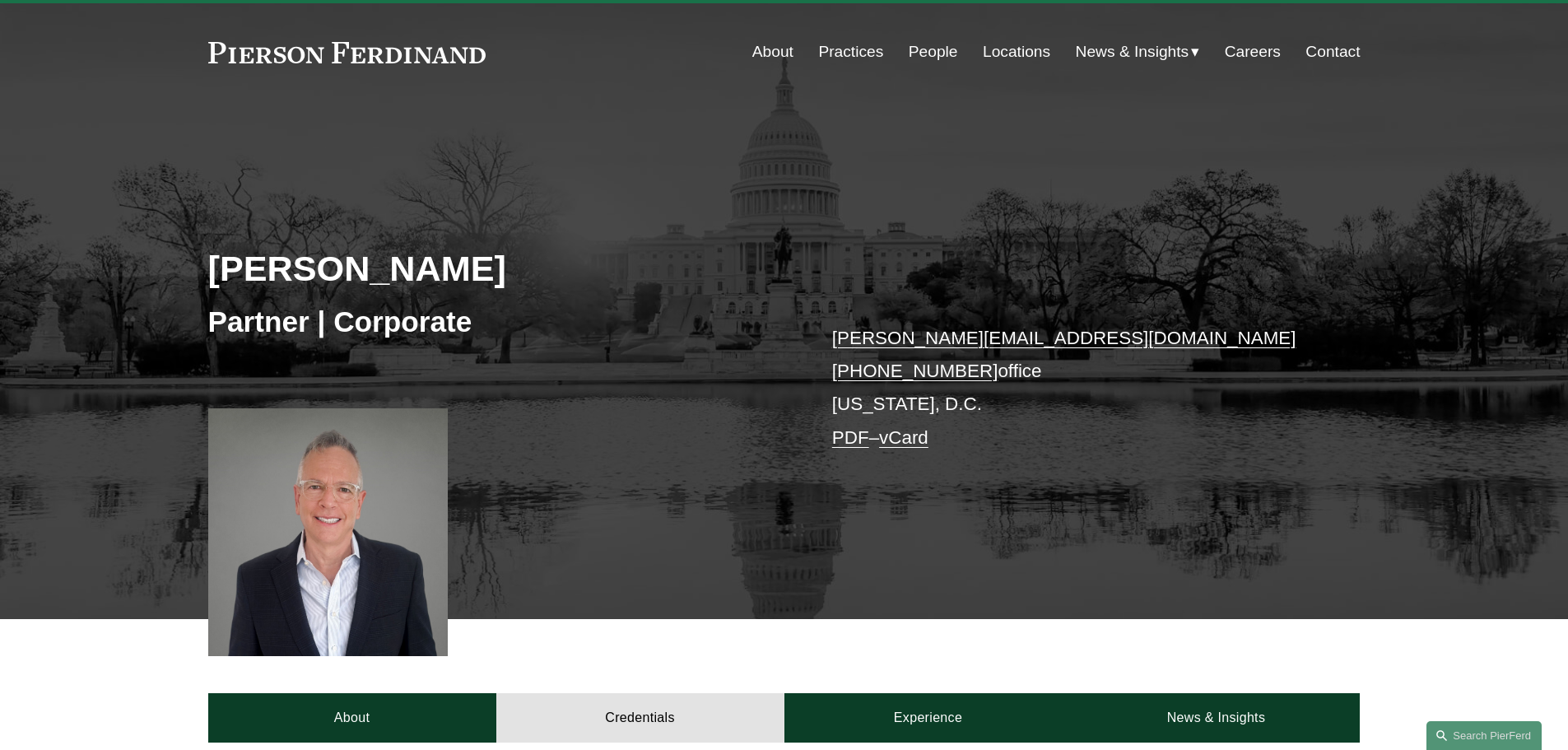
scroll to position [0, 0]
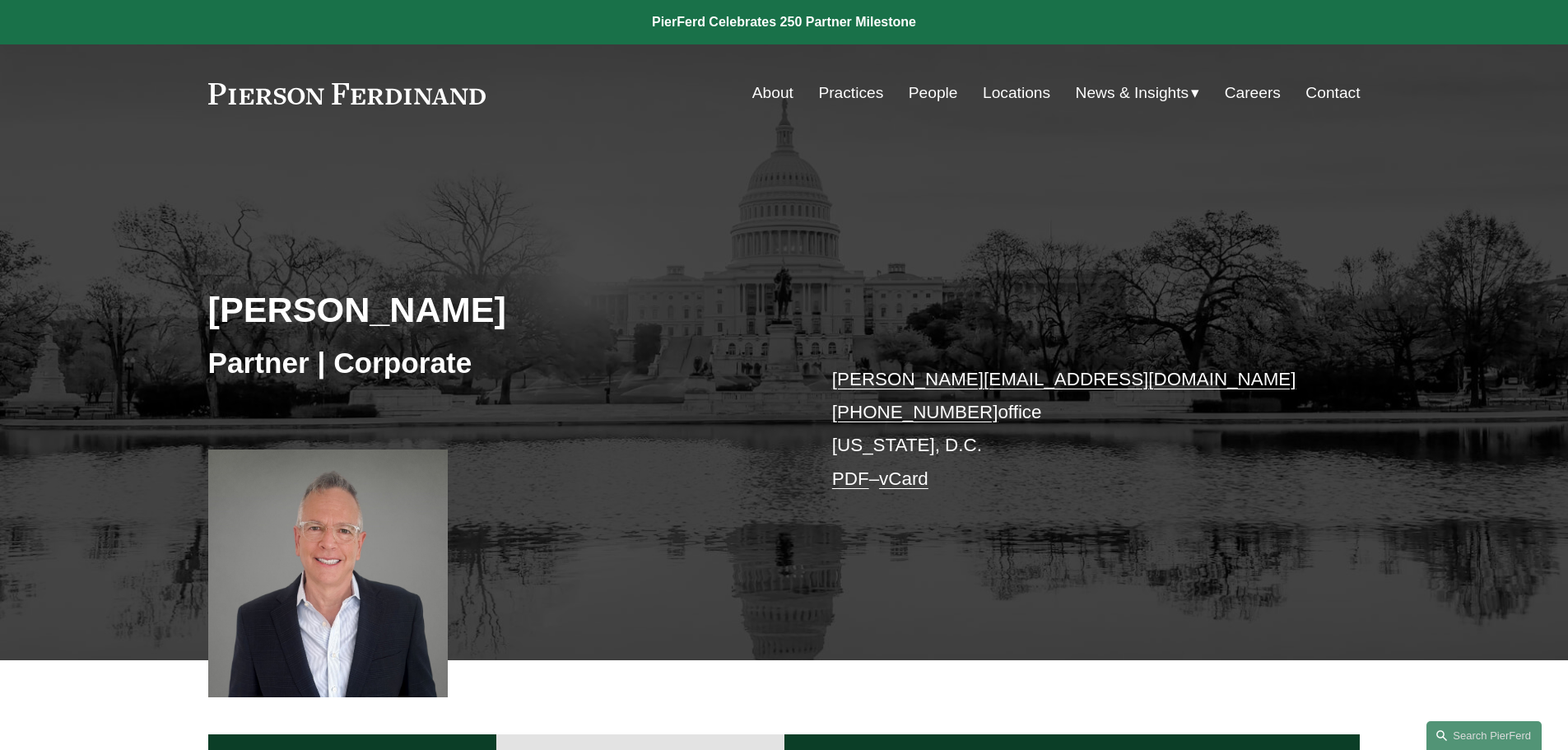
click at [939, 96] on link "People" at bounding box center [933, 93] width 49 height 31
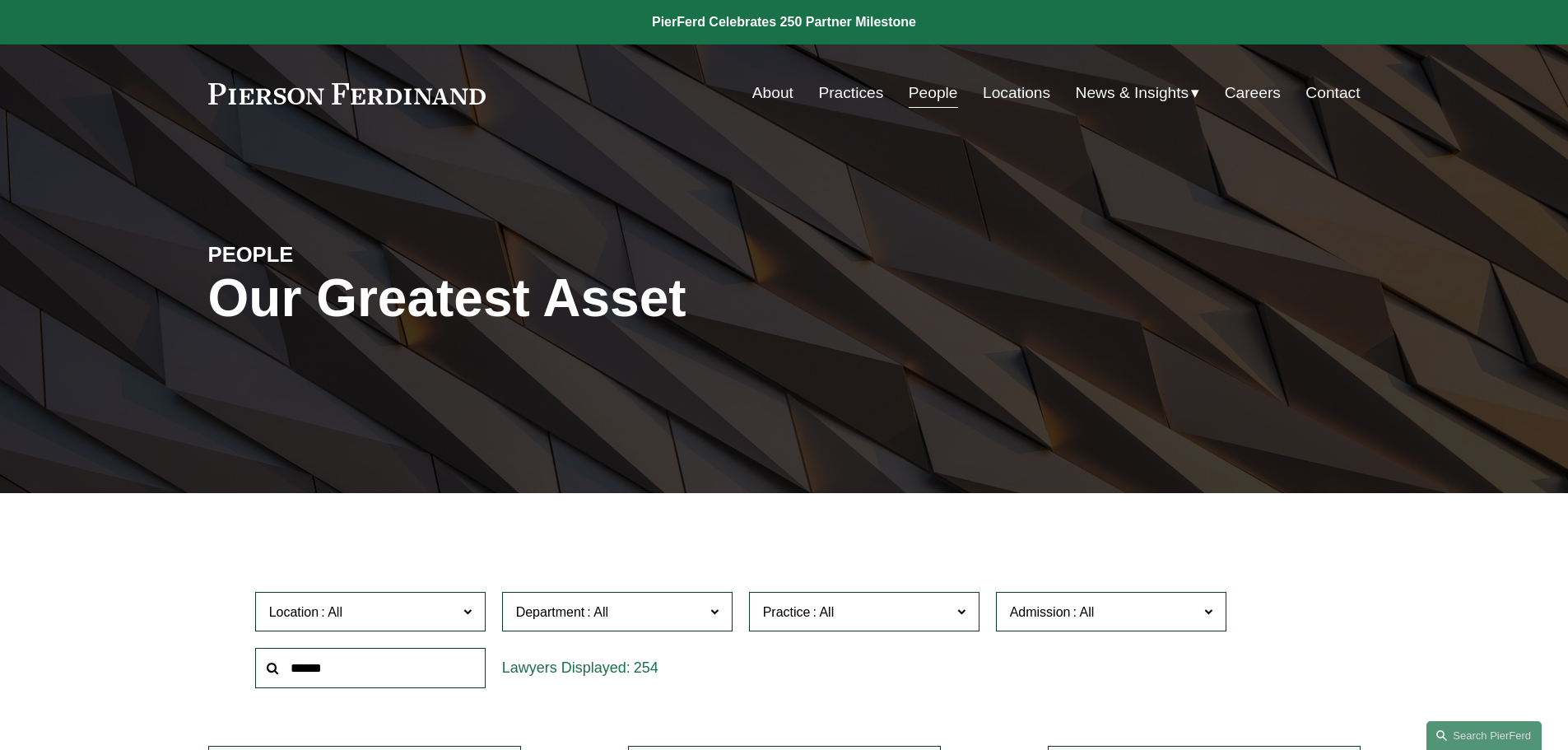
click at [959, 612] on span at bounding box center [960, 611] width 8 height 21
click at [0, 0] on link "Real Estate" at bounding box center [0, 0] width 0 height 0
click at [399, 89] on link at bounding box center [347, 94] width 279 height 21
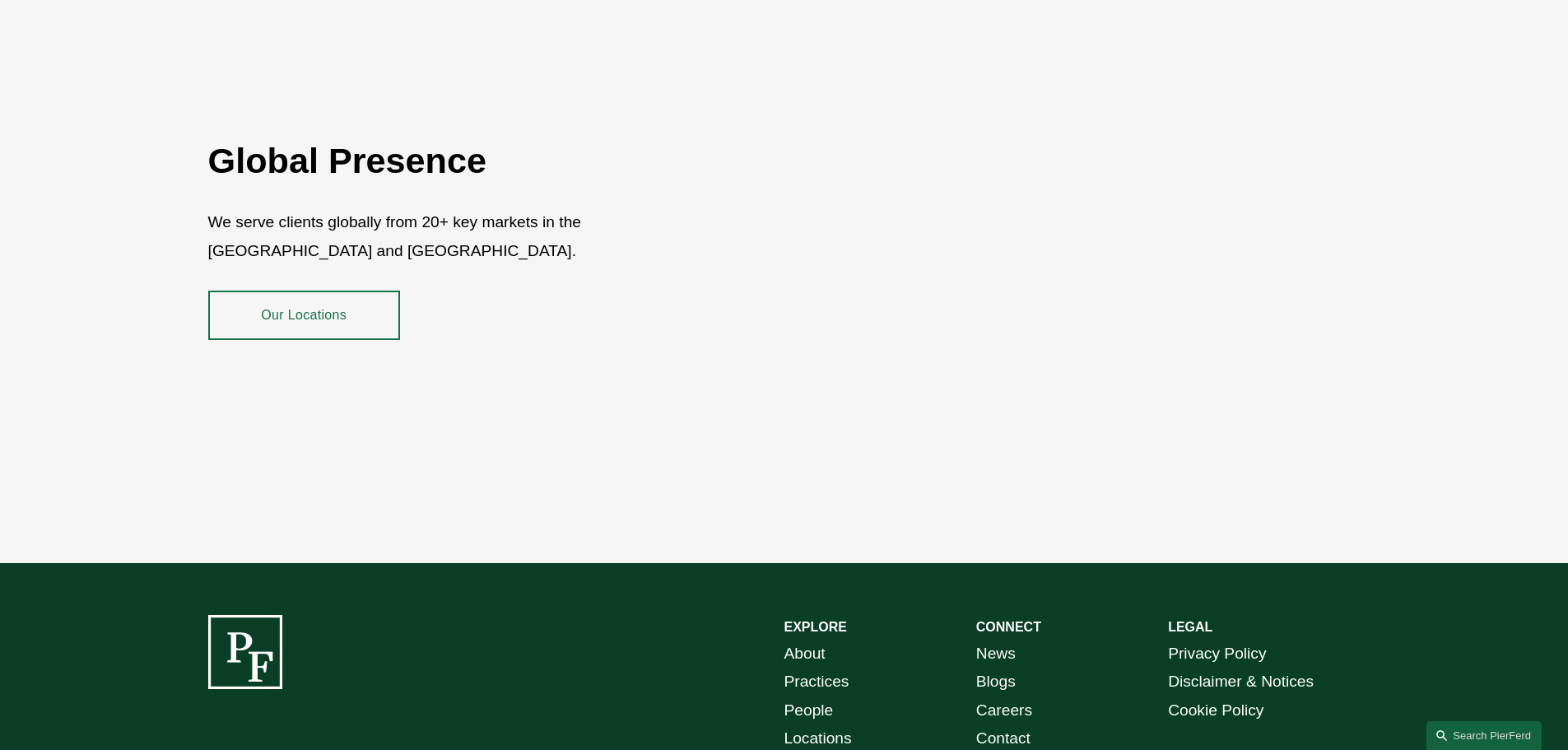
scroll to position [2880, 0]
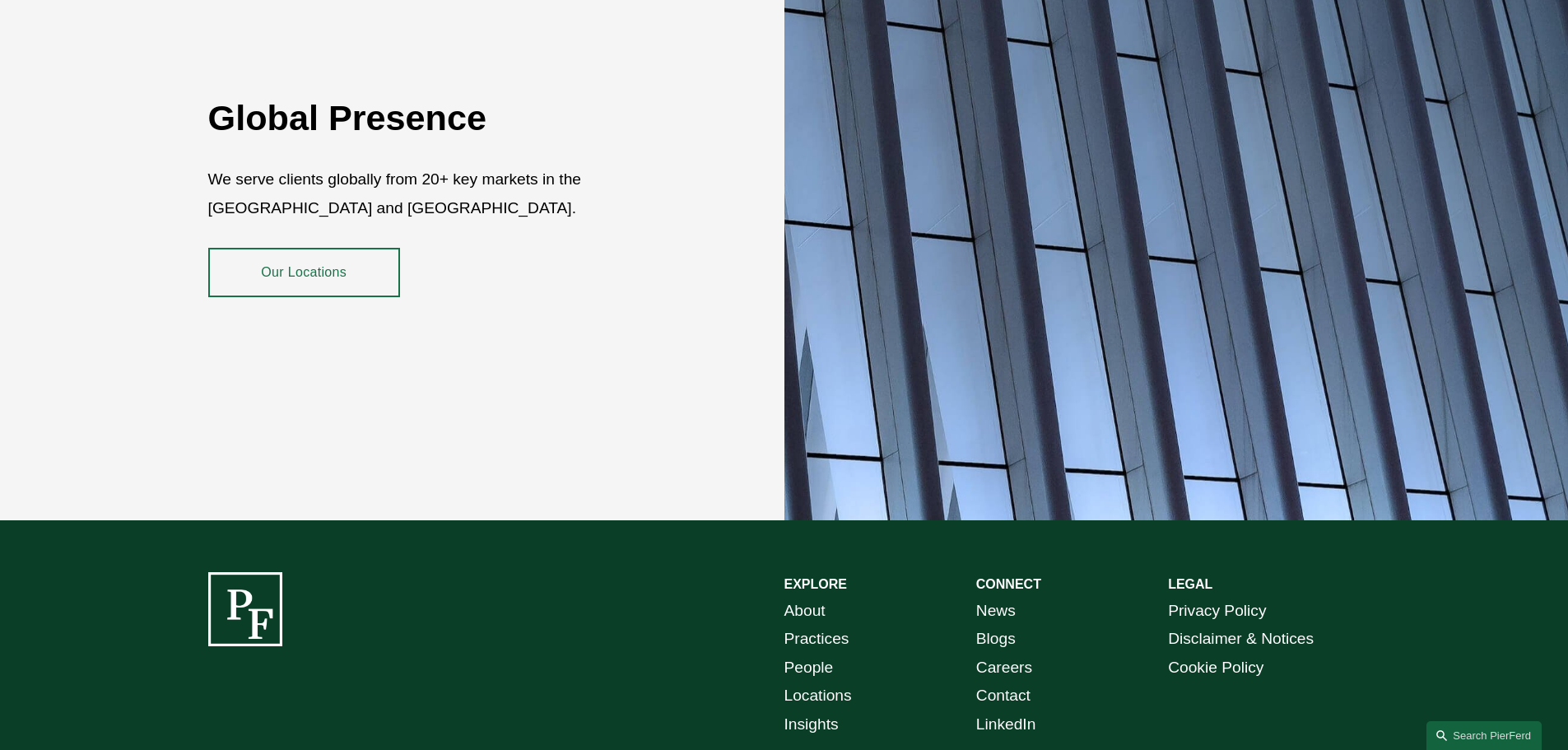
click at [313, 260] on link "Our Locations" at bounding box center [304, 271] width 192 height 49
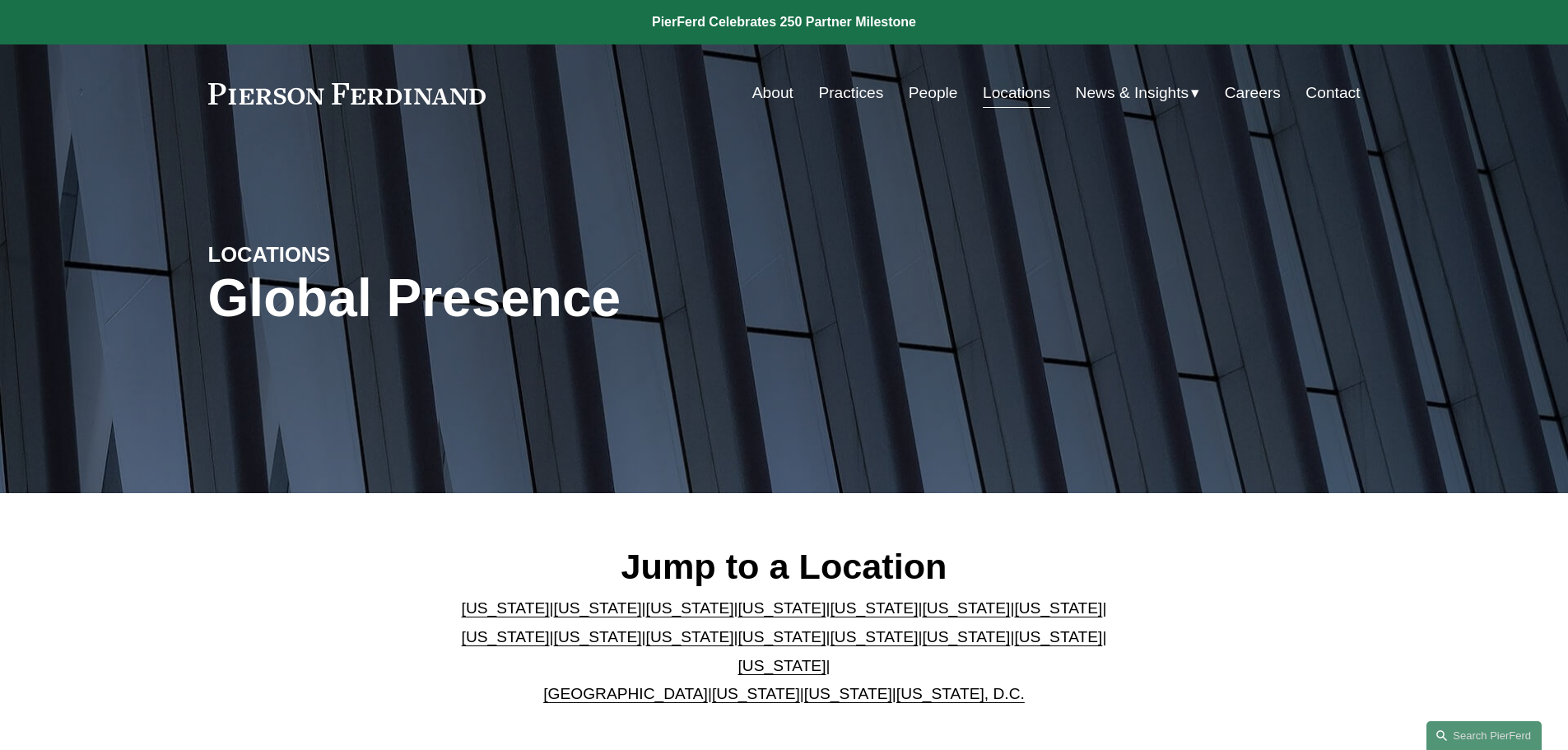
click at [1262, 95] on link "Careers" at bounding box center [1253, 93] width 56 height 31
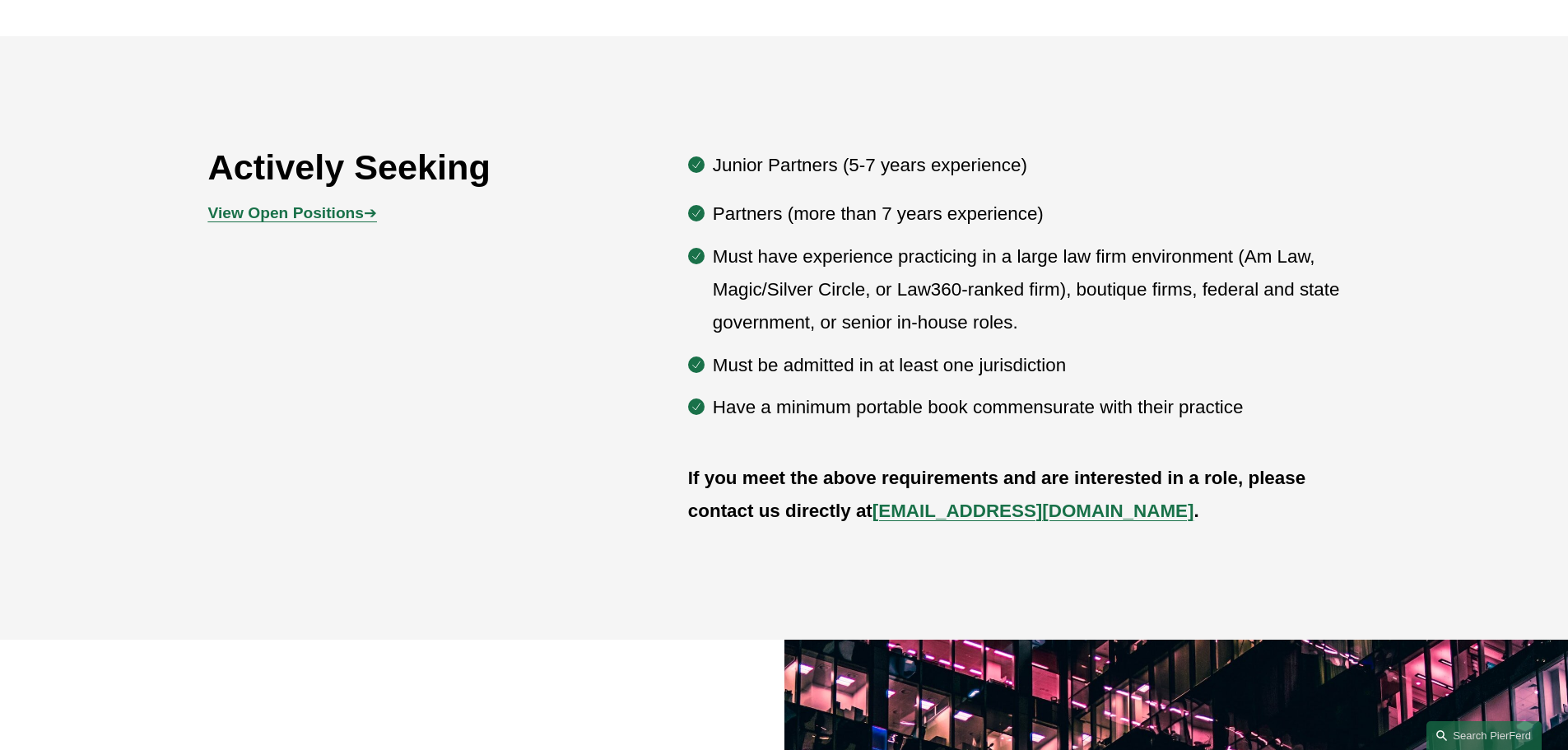
scroll to position [993, 0]
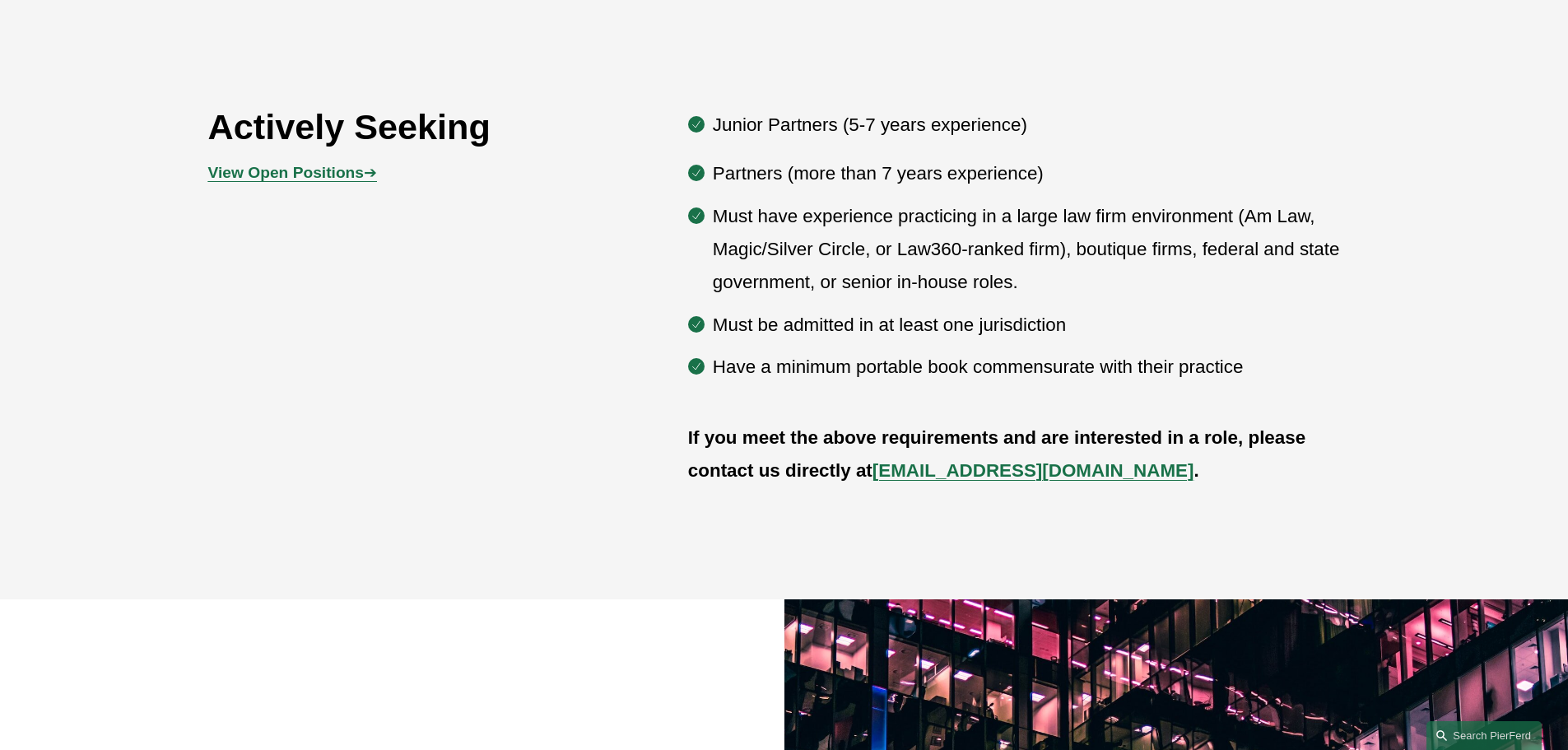
click at [292, 163] on p "View Open Positions ➔" at bounding box center [352, 173] width 288 height 29
click at [298, 177] on strong "View Open Positions" at bounding box center [286, 171] width 155 height 17
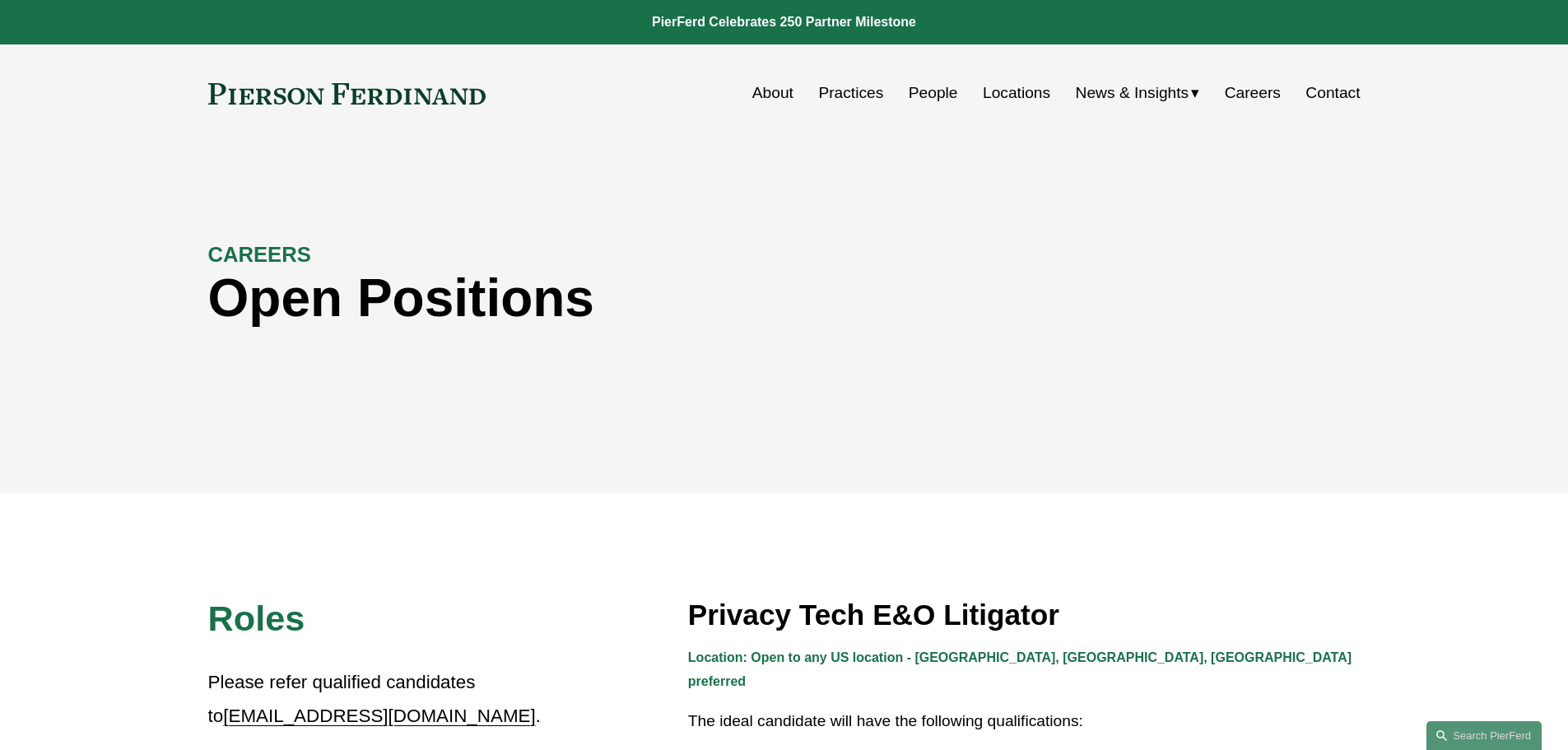
click at [1016, 93] on link "Locations" at bounding box center [1017, 93] width 68 height 31
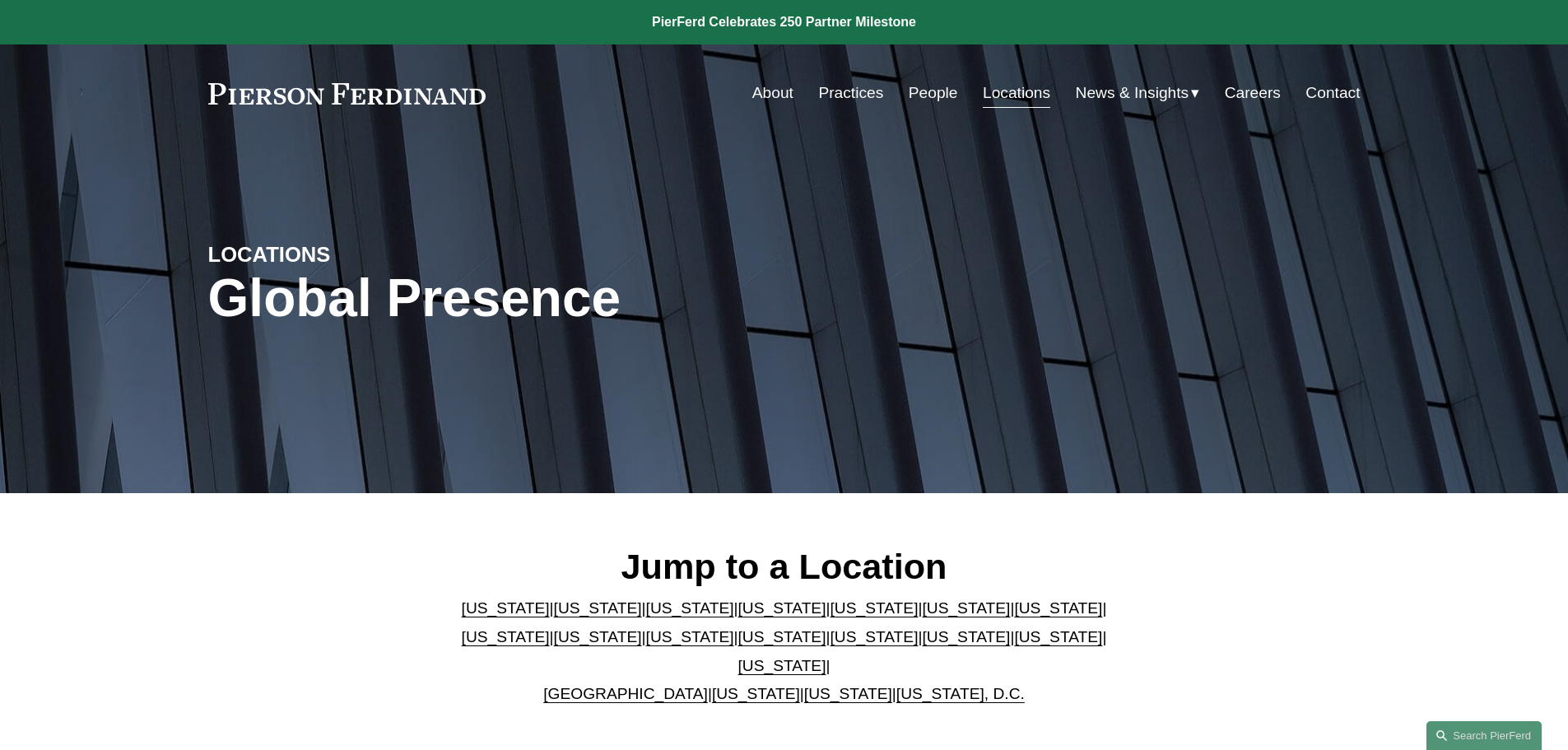
click at [820, 685] on link "[US_STATE]" at bounding box center [848, 693] width 88 height 17
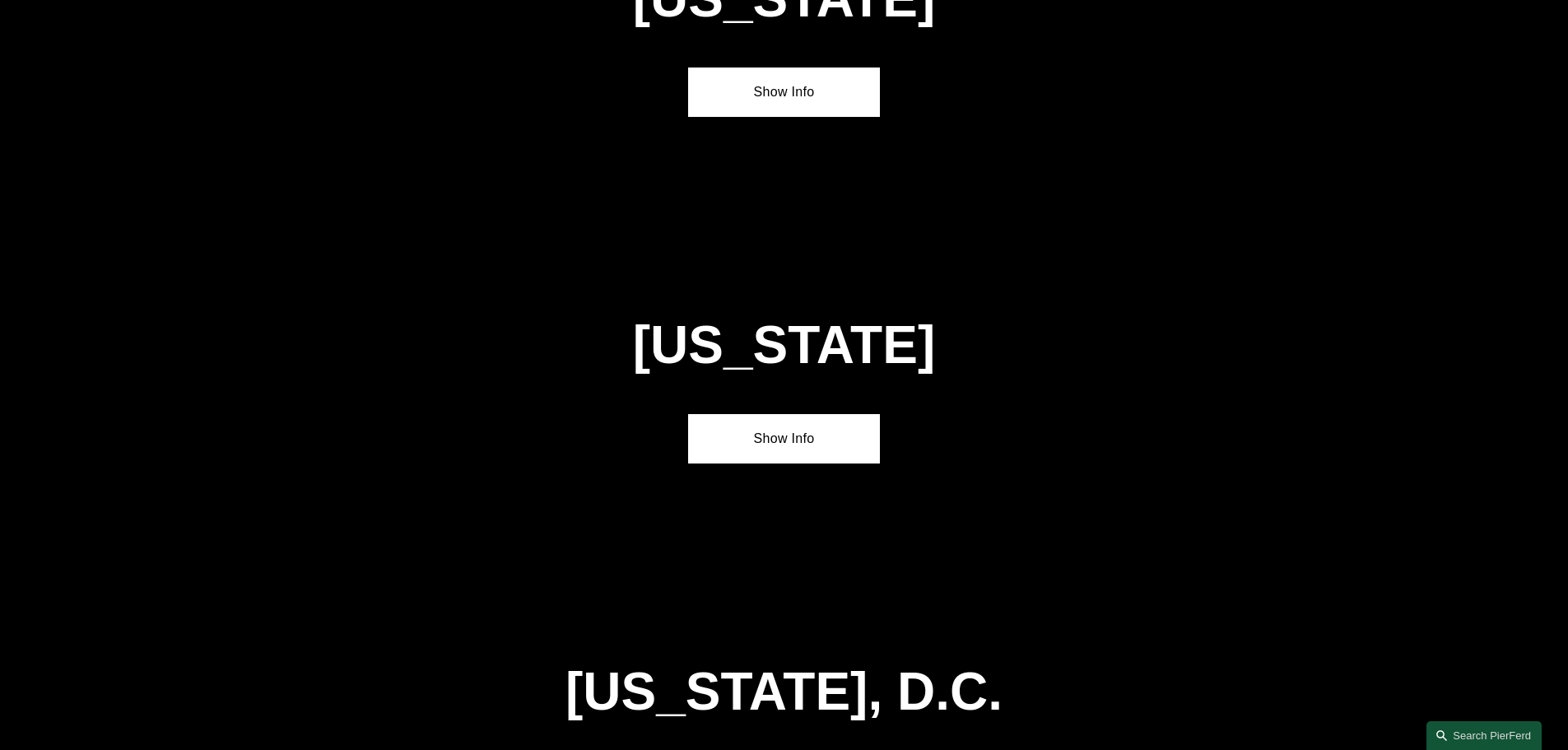
scroll to position [6642, 0]
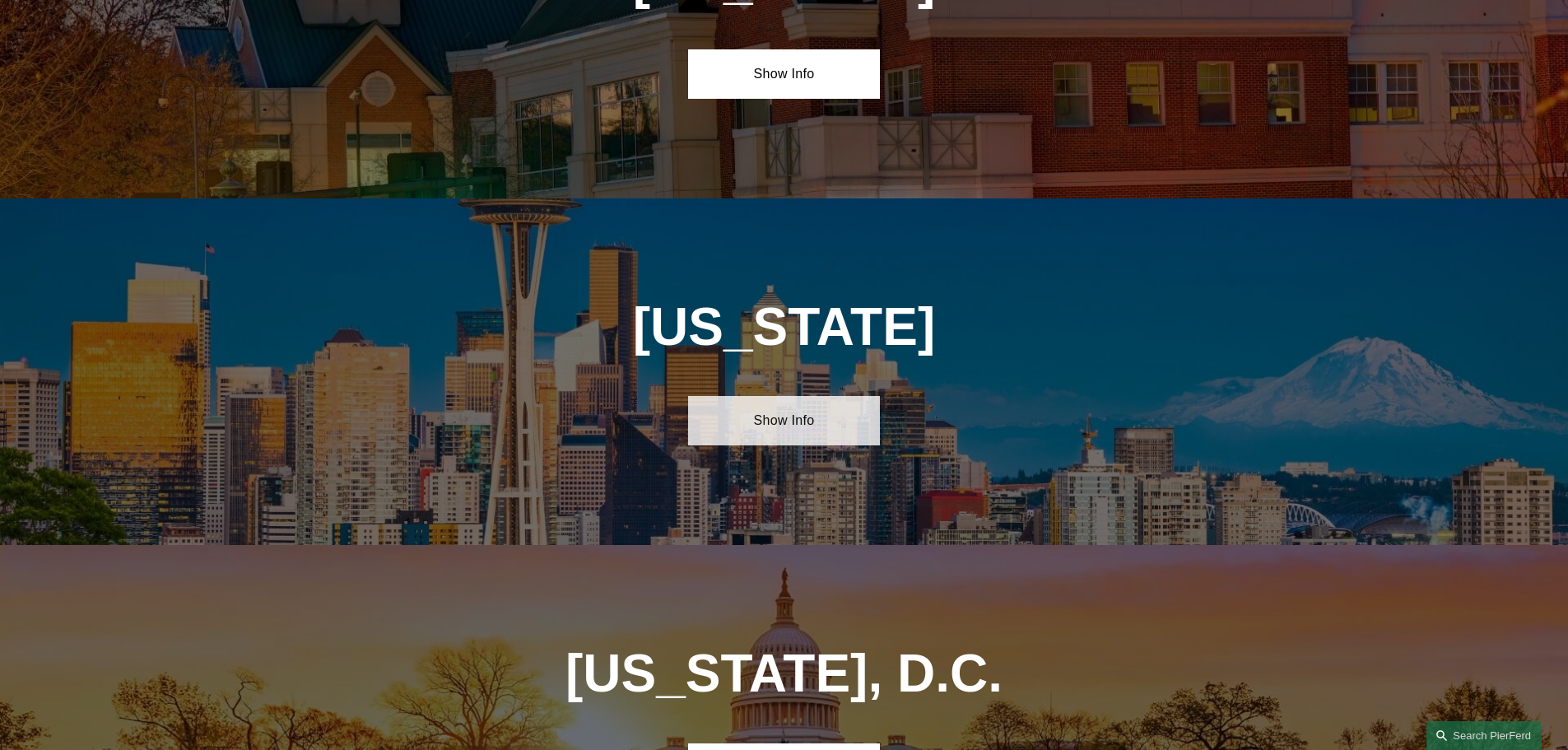
click at [782, 396] on link "Show Info" at bounding box center [784, 420] width 192 height 49
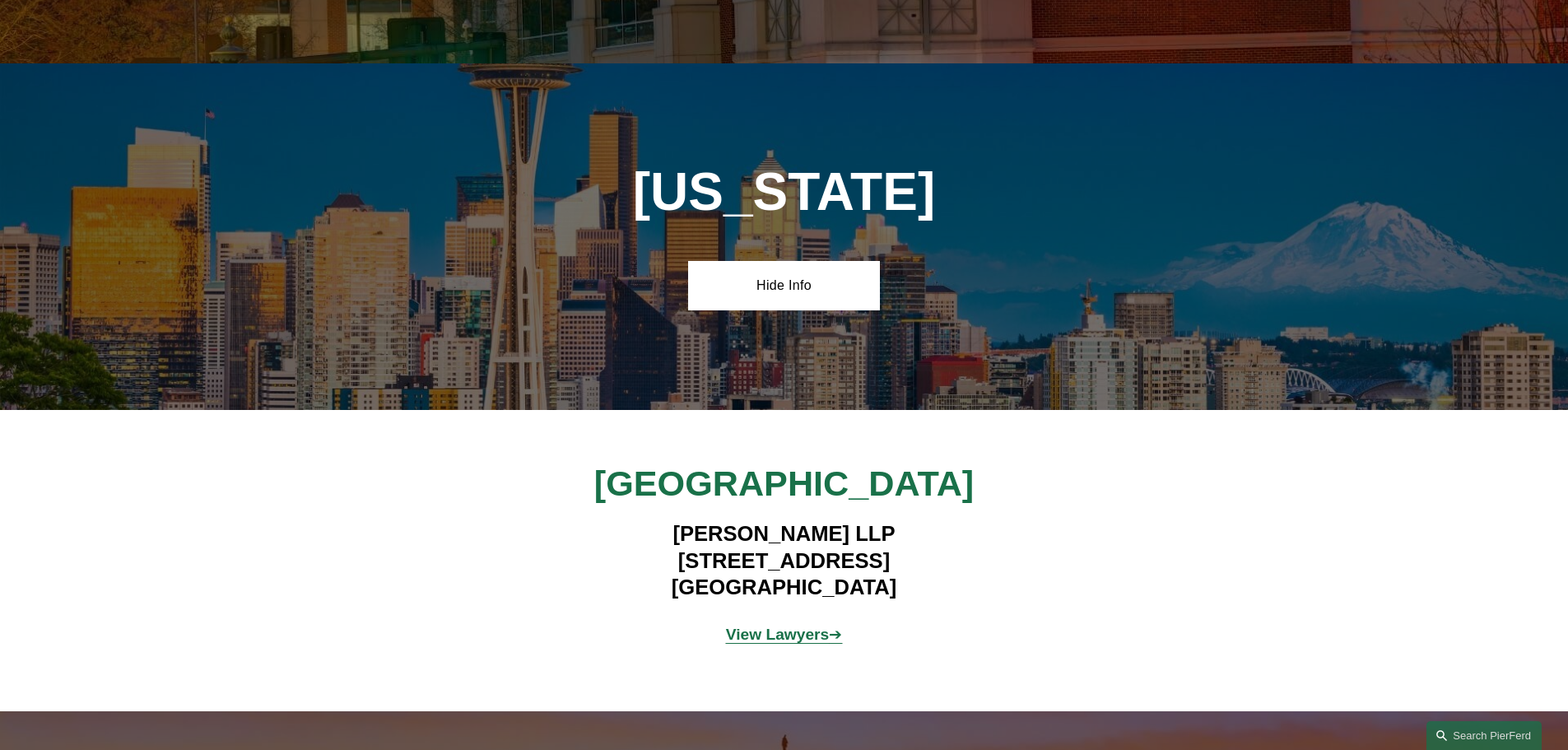
scroll to position [6971, 0]
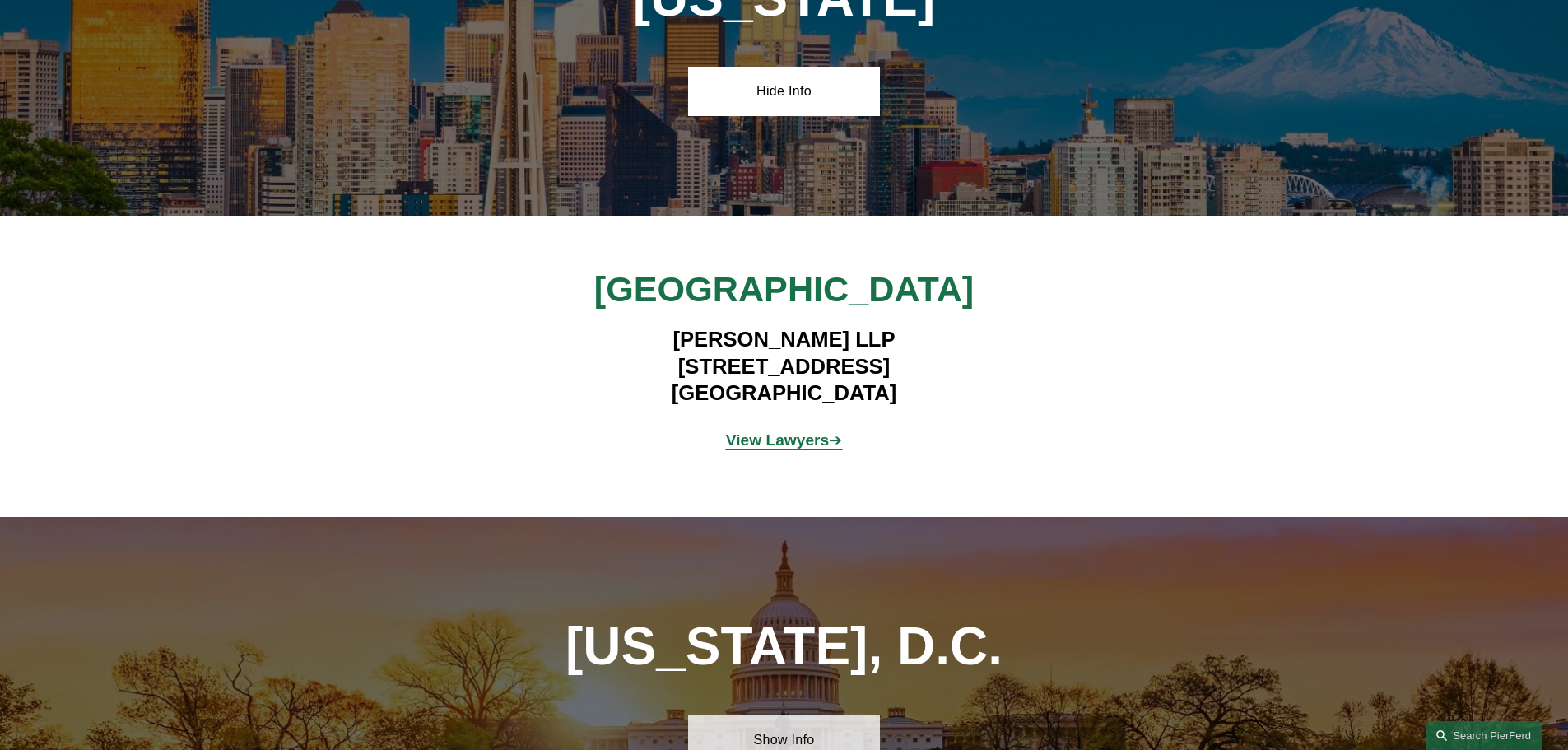
click at [812, 715] on link "Show Info" at bounding box center [784, 739] width 192 height 49
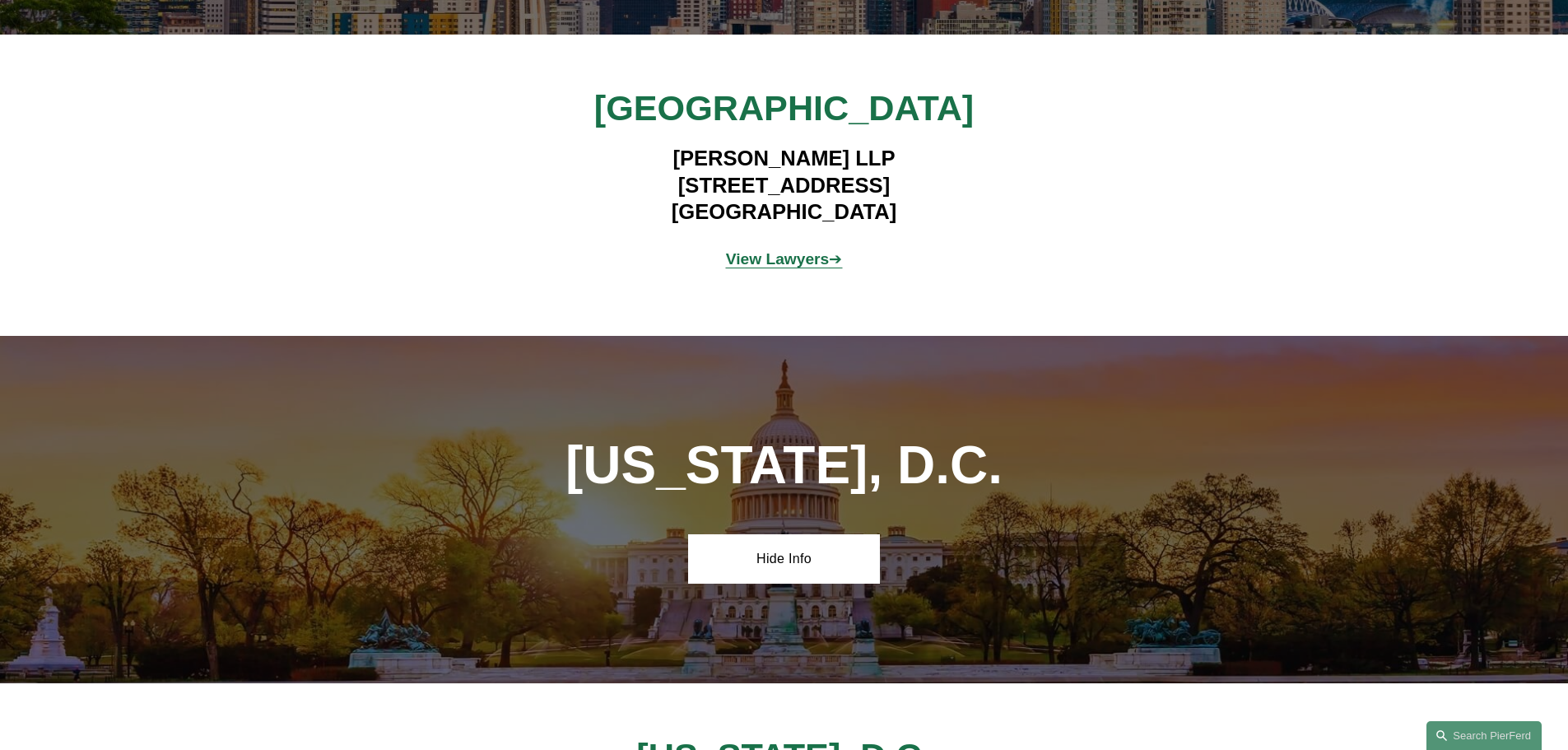
scroll to position [7218, 0]
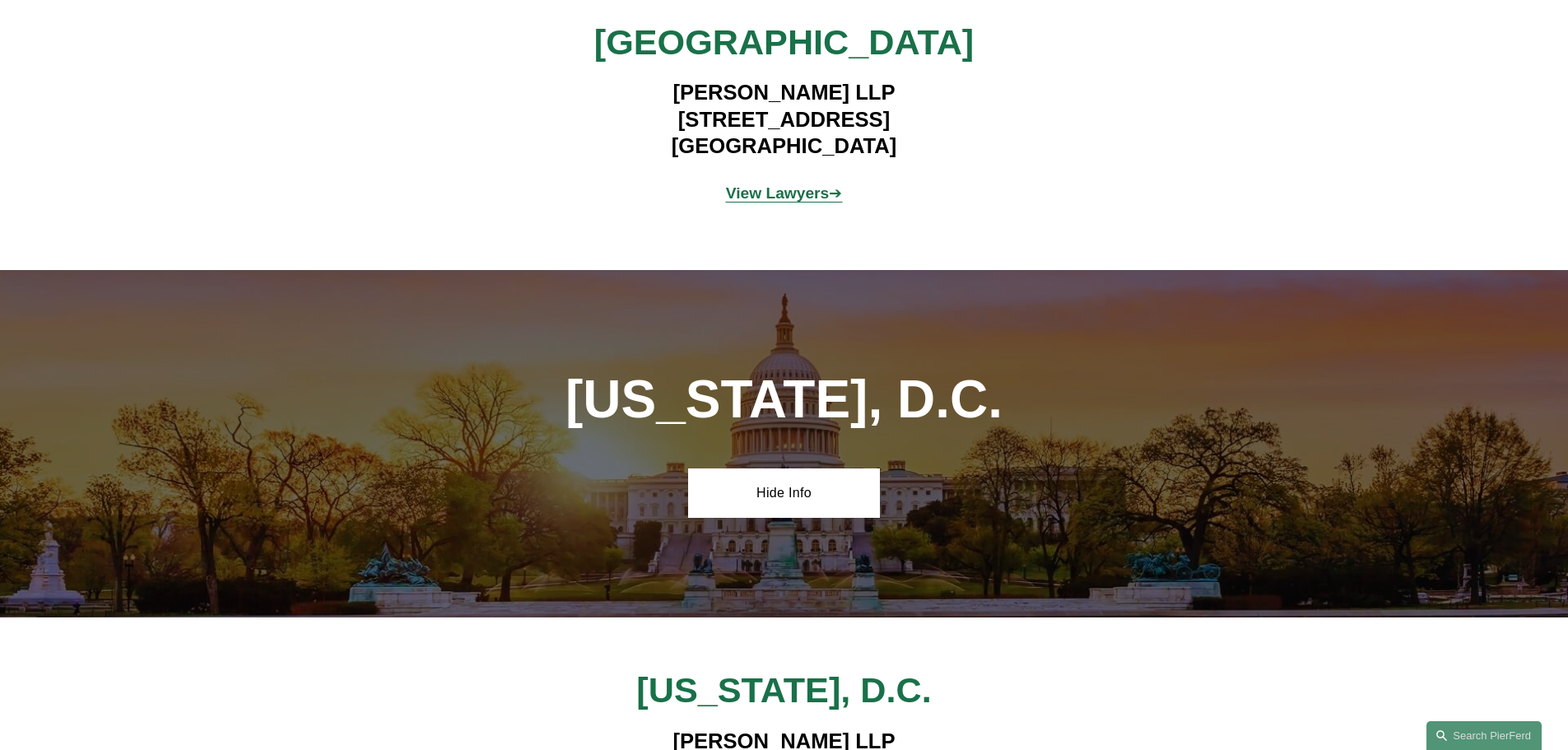
drag, startPoint x: 597, startPoint y: 574, endPoint x: 854, endPoint y: 569, distance: 257.0
copy h4 "[STREET_ADDRESS][US_STATE]"
